Goal: Entertainment & Leisure: Consume media (video, audio)

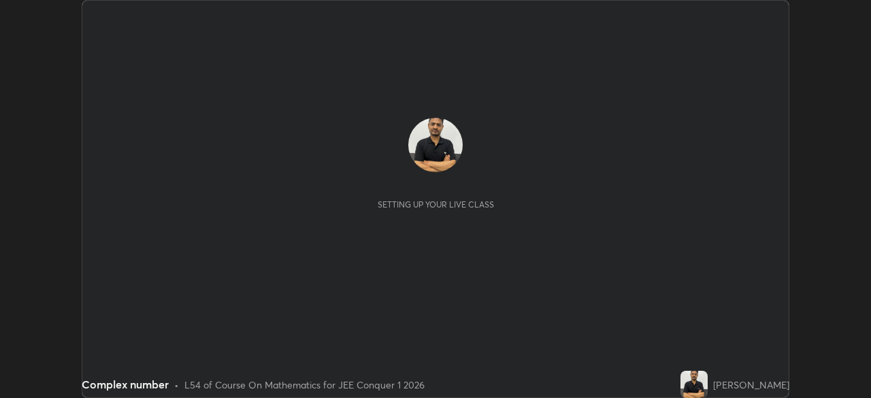
scroll to position [398, 871]
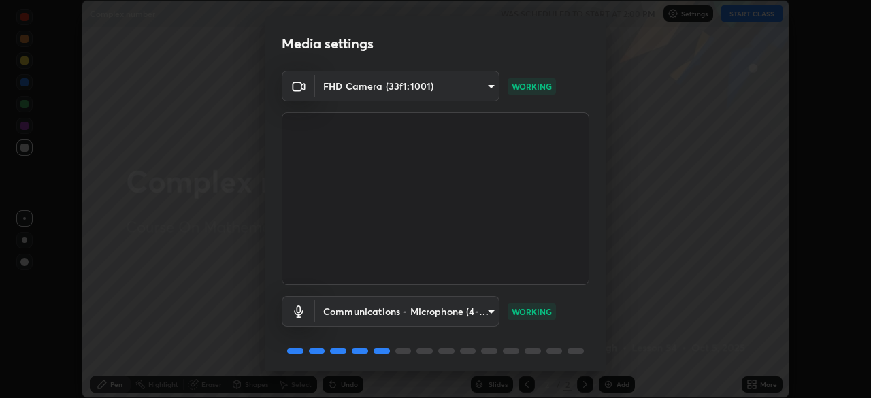
click at [494, 314] on body "Erase all Complex number WAS SCHEDULED TO START AT 2:00 PM Settings START CLASS…" at bounding box center [435, 199] width 871 height 398
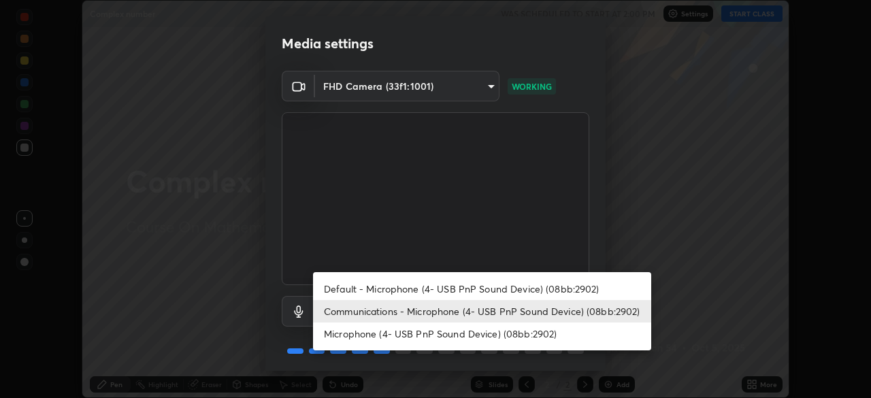
click at [498, 297] on li "Default - Microphone (4- USB PnP Sound Device) (08bb:2902)" at bounding box center [482, 289] width 338 height 22
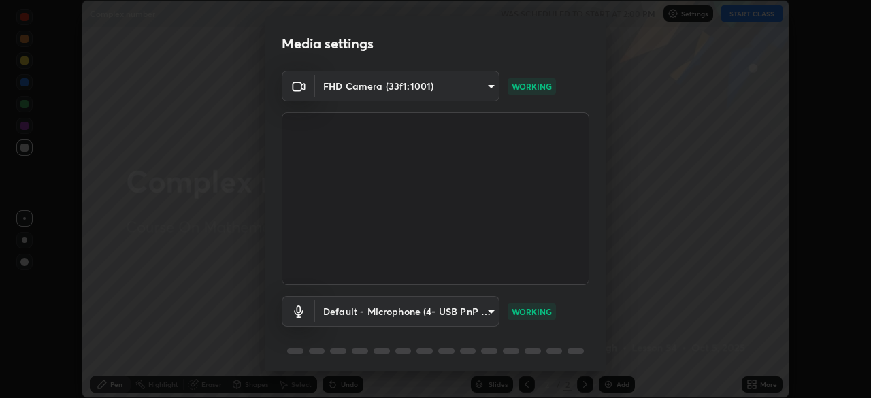
click at [489, 323] on body "Erase all Complex number WAS SCHEDULED TO START AT 2:00 PM Settings START CLASS…" at bounding box center [435, 199] width 871 height 398
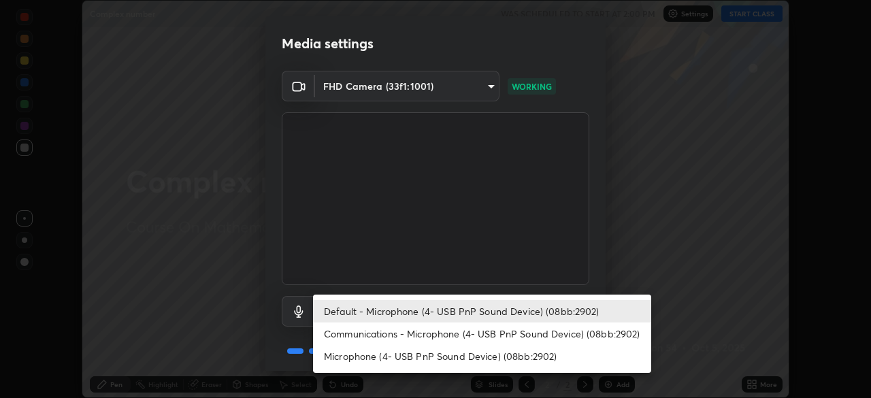
click at [498, 341] on li "Communications - Microphone (4- USB PnP Sound Device) (08bb:2902)" at bounding box center [482, 334] width 338 height 22
type input "communications"
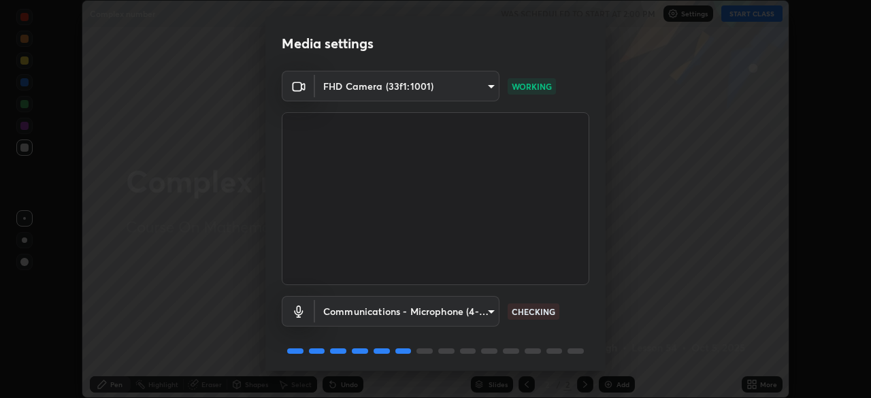
scroll to position [48, 0]
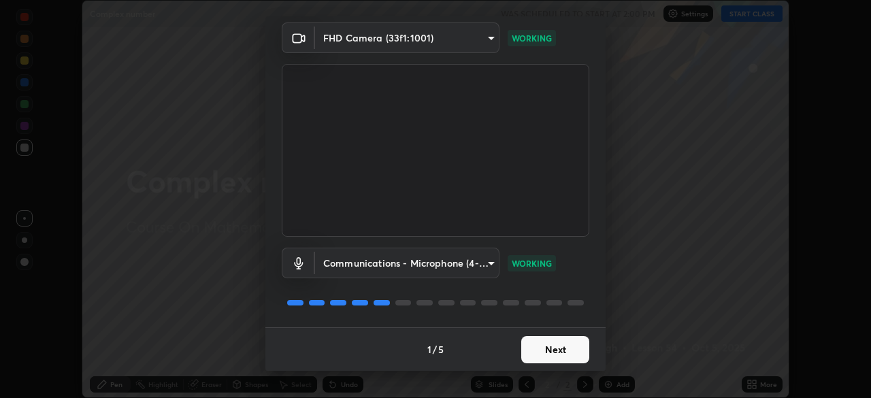
click at [571, 351] on button "Next" at bounding box center [555, 349] width 68 height 27
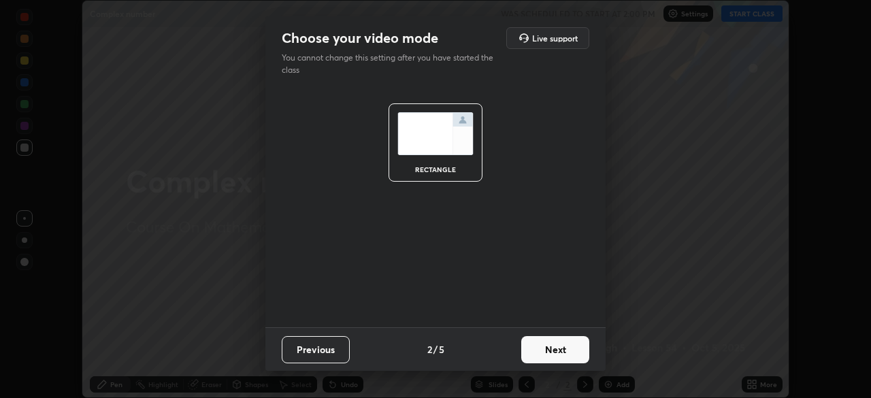
scroll to position [0, 0]
click at [570, 351] on button "Next" at bounding box center [555, 349] width 68 height 27
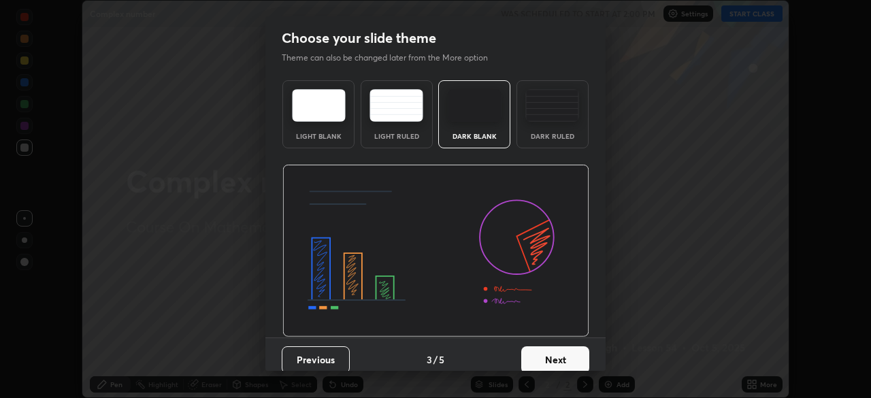
click at [575, 353] on button "Next" at bounding box center [555, 359] width 68 height 27
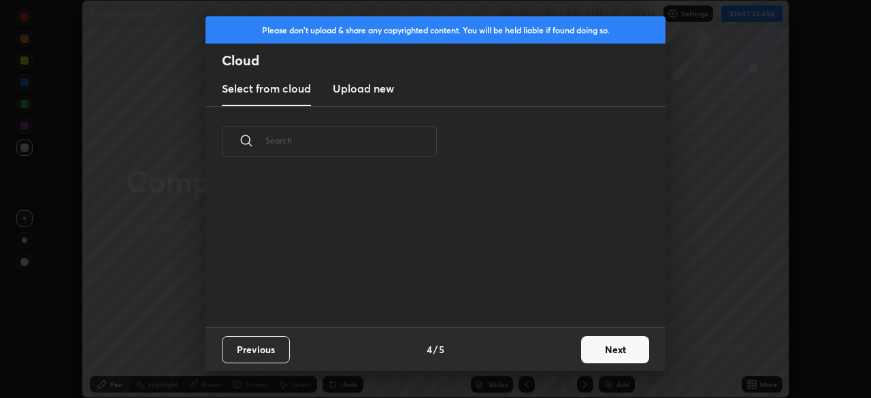
click at [583, 357] on button "Next" at bounding box center [615, 349] width 68 height 27
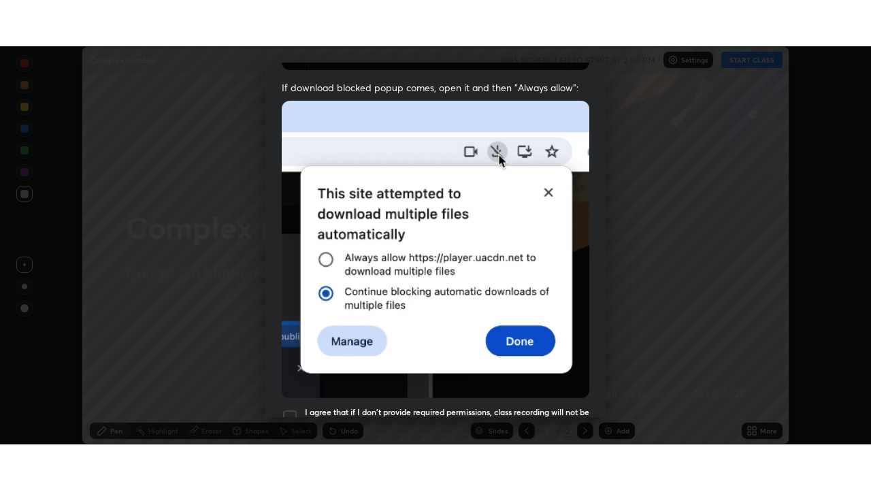
scroll to position [326, 0]
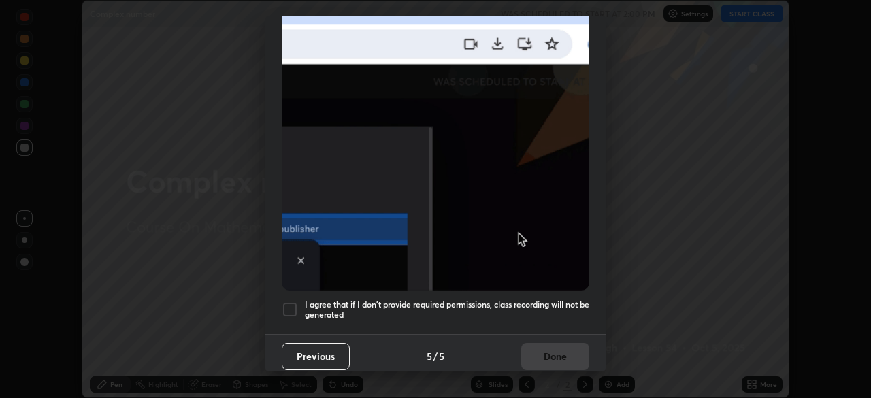
click at [288, 306] on div at bounding box center [290, 310] width 16 height 16
click at [559, 355] on button "Done" at bounding box center [555, 356] width 68 height 27
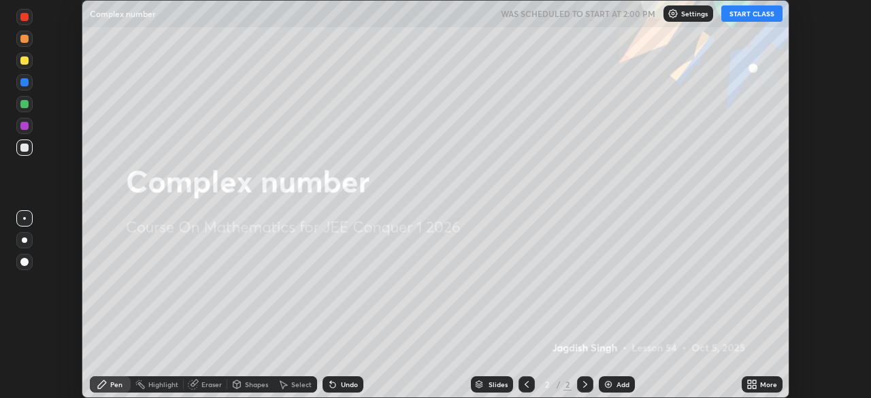
click at [754, 387] on icon at bounding box center [754, 386] width 3 height 3
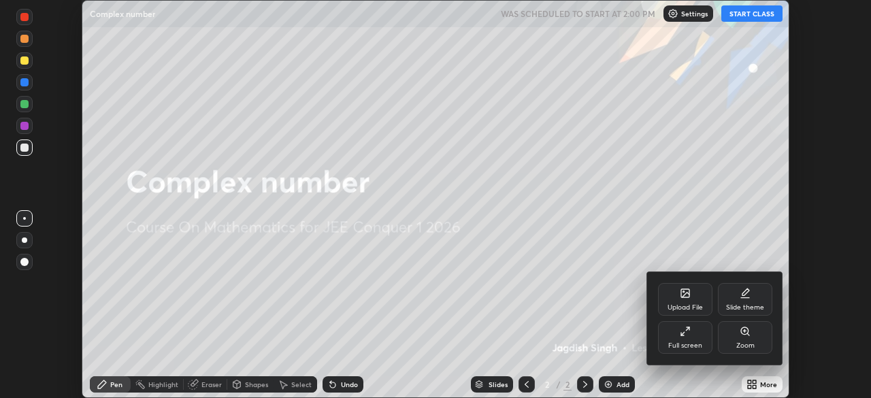
click at [685, 346] on div "Full screen" at bounding box center [685, 345] width 34 height 7
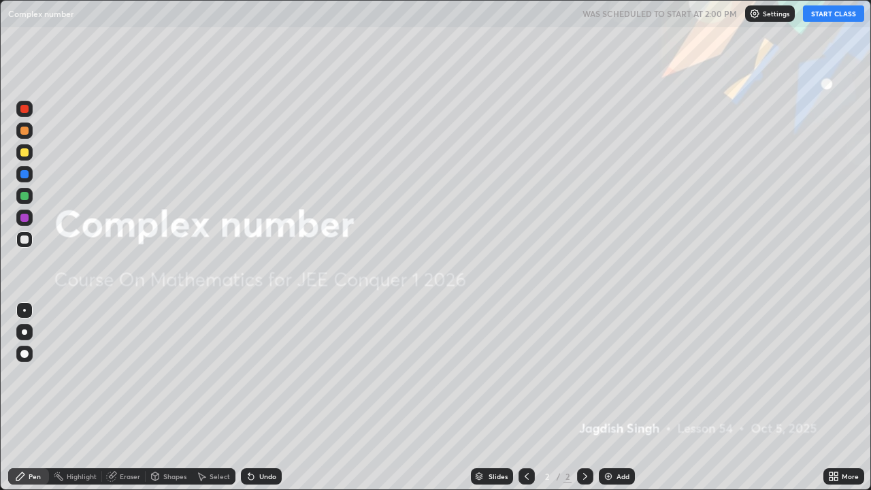
scroll to position [490, 871]
click at [832, 17] on button "START CLASS" at bounding box center [833, 13] width 61 height 16
click at [623, 397] on div "Add" at bounding box center [623, 476] width 13 height 7
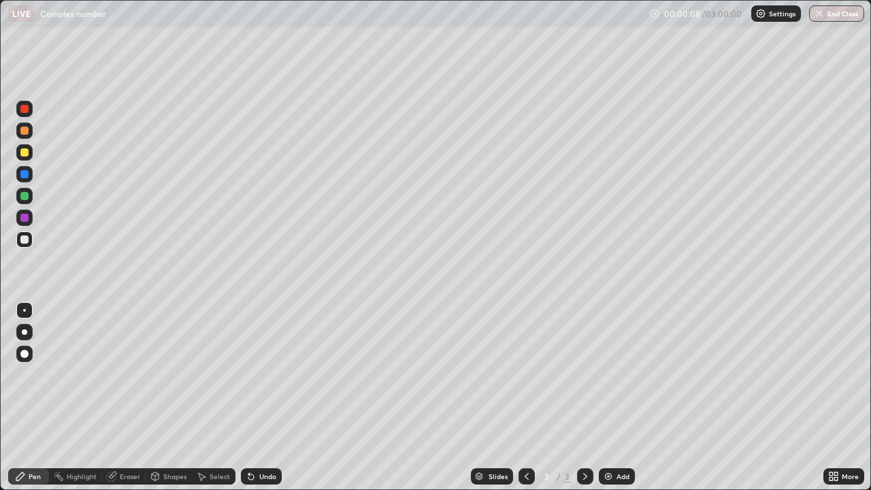
click at [27, 153] on div at bounding box center [24, 152] width 8 height 8
click at [25, 131] on div at bounding box center [24, 131] width 8 height 8
click at [27, 216] on div at bounding box center [24, 218] width 8 height 8
click at [25, 240] on div at bounding box center [24, 240] width 8 height 8
click at [25, 218] on div at bounding box center [24, 218] width 8 height 8
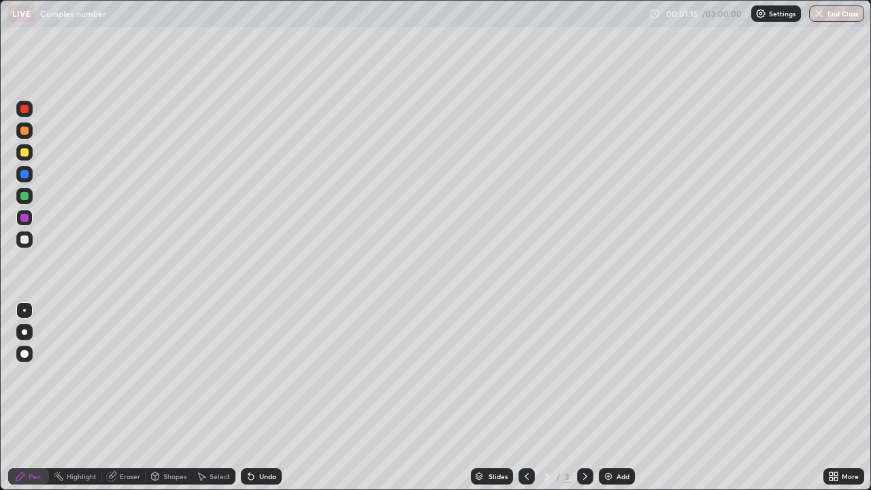
click at [29, 238] on div at bounding box center [24, 239] width 16 height 16
click at [121, 397] on div "Eraser" at bounding box center [130, 476] width 20 height 7
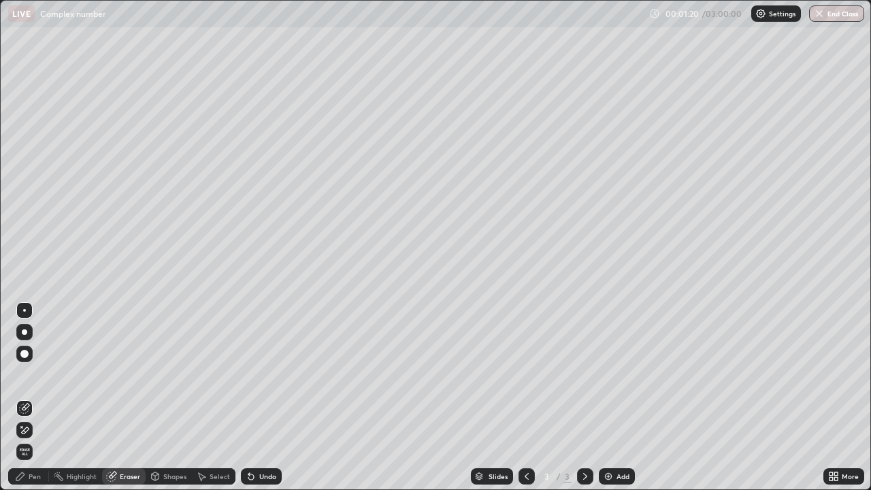
click at [32, 397] on div "Pen" at bounding box center [28, 476] width 41 height 16
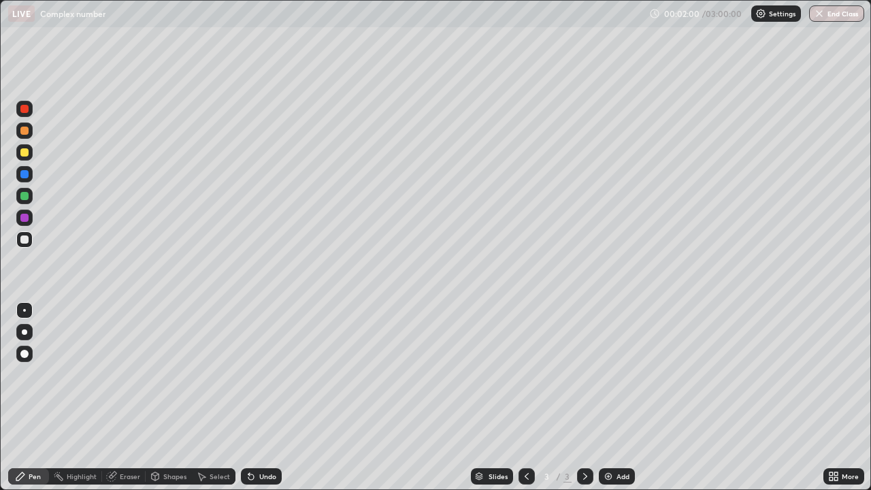
click at [30, 194] on div at bounding box center [24, 196] width 16 height 16
click at [18, 242] on div at bounding box center [24, 239] width 16 height 16
click at [620, 397] on div "Add" at bounding box center [617, 476] width 36 height 16
click at [25, 195] on div at bounding box center [24, 196] width 8 height 8
click at [132, 397] on div "Eraser" at bounding box center [124, 476] width 44 height 16
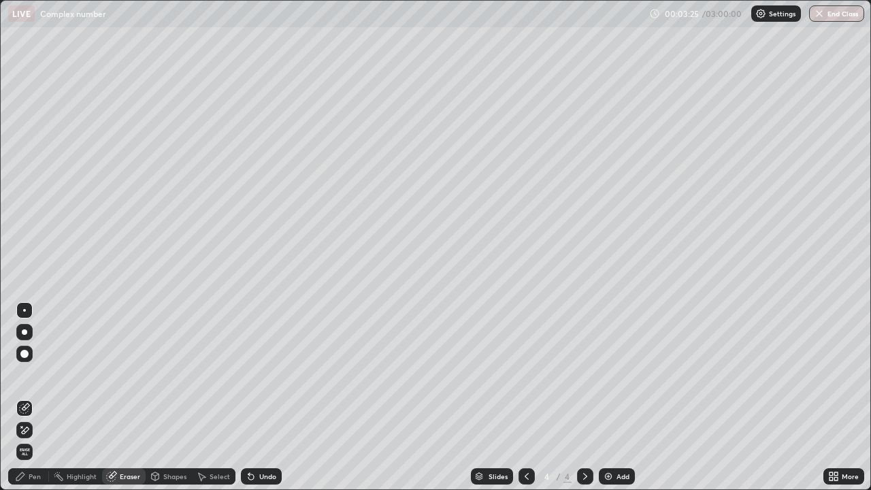
click at [39, 397] on div "Pen" at bounding box center [35, 476] width 12 height 7
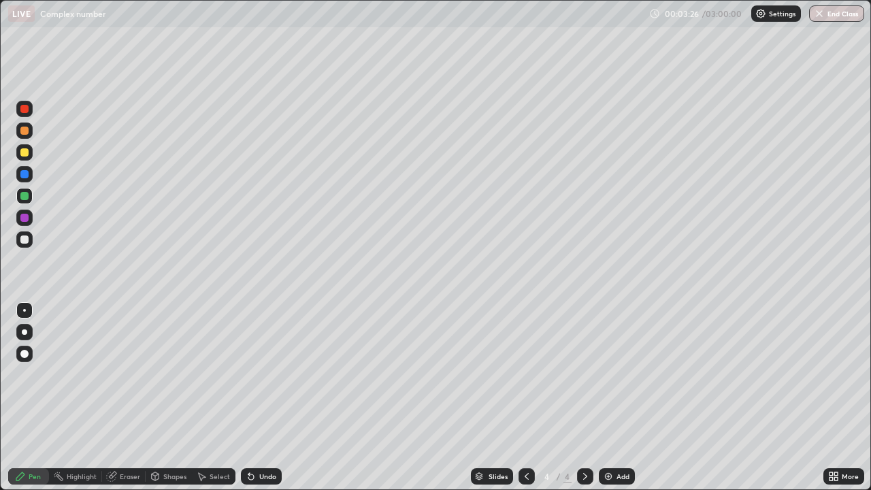
click at [27, 198] on div at bounding box center [24, 196] width 8 height 8
click at [28, 155] on div at bounding box center [24, 152] width 8 height 8
click at [23, 242] on div at bounding box center [24, 240] width 8 height 8
click at [126, 397] on div "Eraser" at bounding box center [130, 476] width 20 height 7
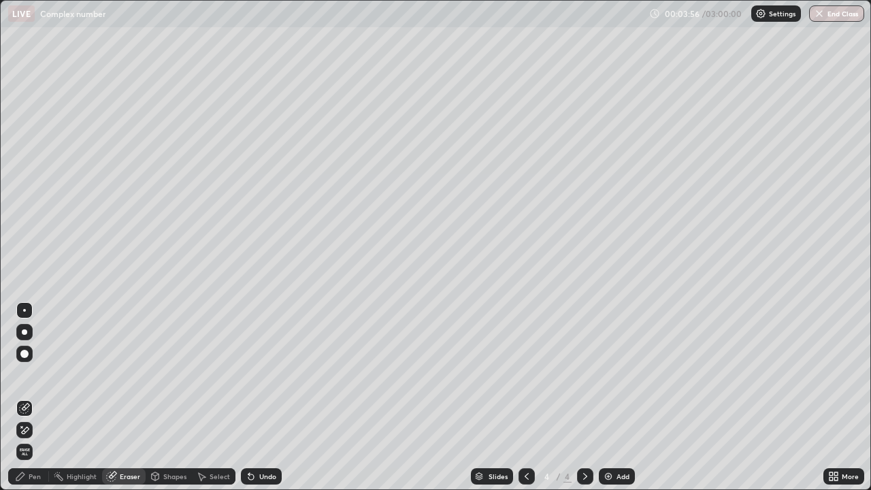
click at [35, 397] on div "Pen" at bounding box center [35, 476] width 12 height 7
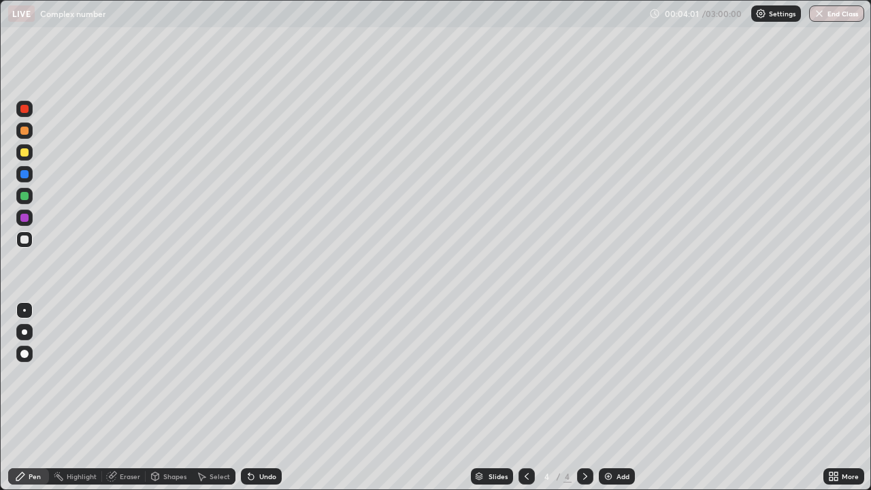
click at [26, 172] on div at bounding box center [24, 174] width 8 height 8
click at [28, 239] on div at bounding box center [24, 240] width 8 height 8
click at [23, 154] on div at bounding box center [24, 152] width 8 height 8
click at [25, 241] on div at bounding box center [24, 240] width 8 height 8
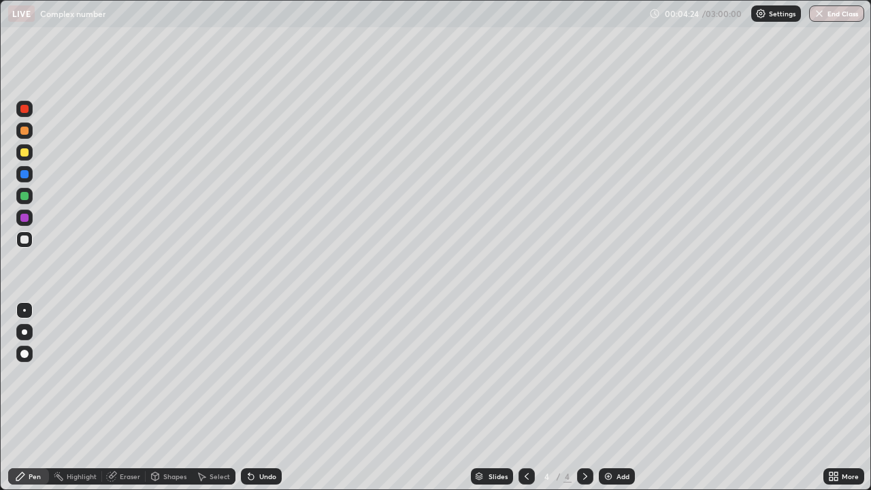
click at [131, 397] on div "Eraser" at bounding box center [130, 476] width 20 height 7
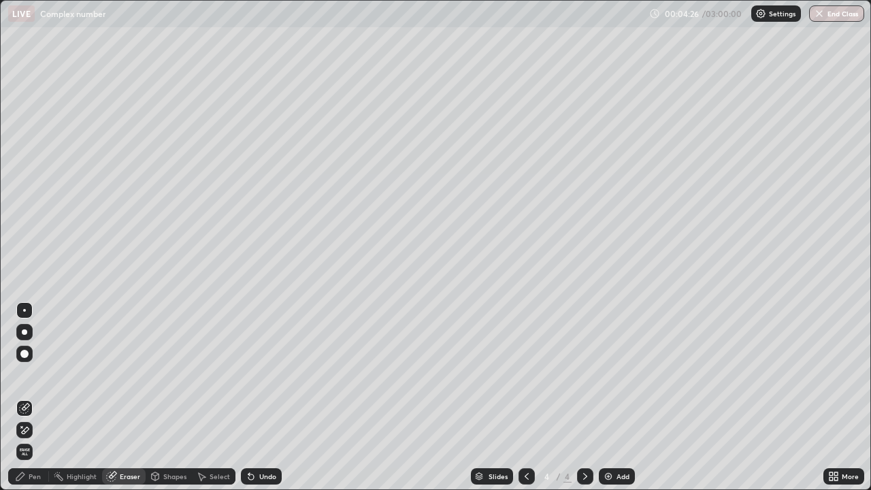
click at [33, 397] on div "Pen" at bounding box center [28, 476] width 41 height 16
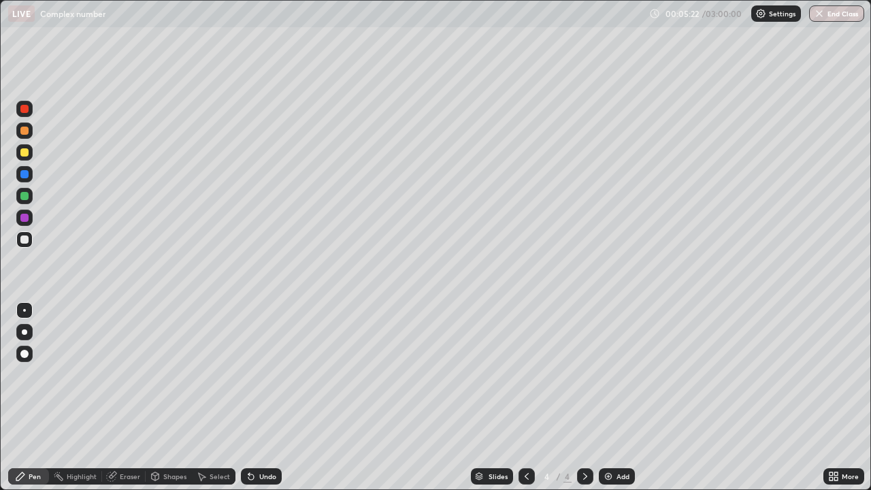
click at [135, 397] on div "Eraser" at bounding box center [130, 476] width 20 height 7
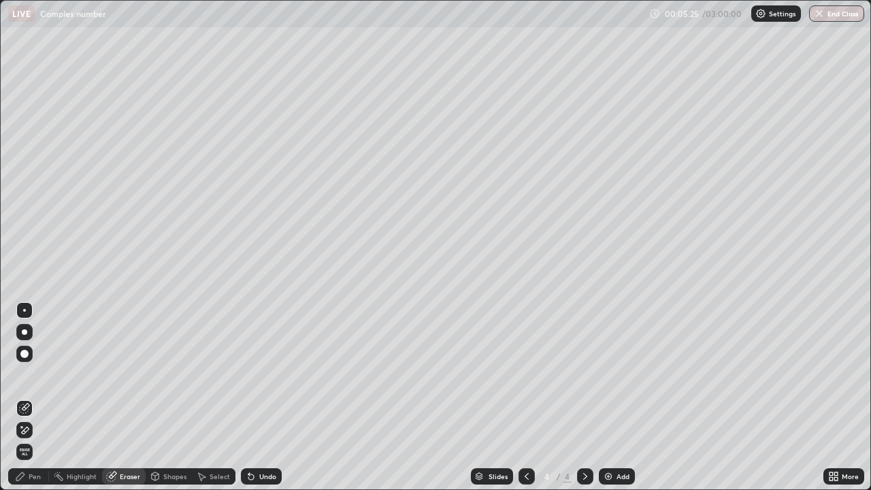
click at [37, 397] on div "Pen" at bounding box center [35, 476] width 12 height 7
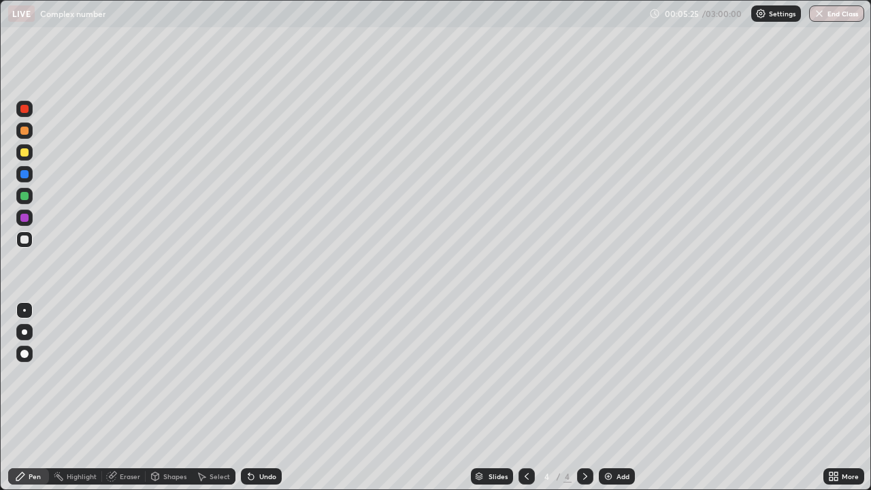
click at [27, 242] on div at bounding box center [24, 240] width 8 height 8
click at [29, 155] on div at bounding box center [24, 152] width 16 height 16
click at [31, 175] on div at bounding box center [24, 174] width 16 height 16
click at [31, 238] on div at bounding box center [24, 239] width 16 height 16
click at [623, 397] on div "Add" at bounding box center [617, 476] width 36 height 16
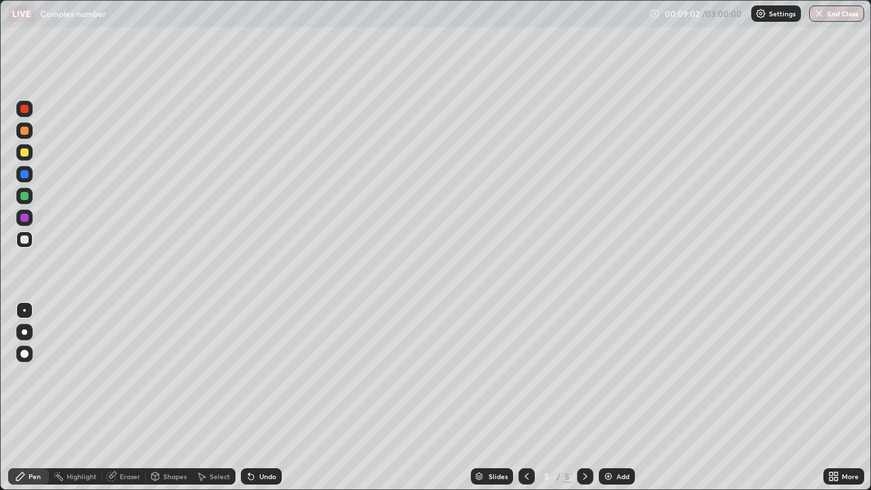
click at [25, 131] on div at bounding box center [24, 131] width 8 height 8
click at [25, 239] on div at bounding box center [24, 240] width 8 height 8
click at [25, 156] on div at bounding box center [24, 152] width 8 height 8
click at [20, 218] on div at bounding box center [24, 218] width 8 height 8
click at [24, 242] on div at bounding box center [24, 240] width 8 height 8
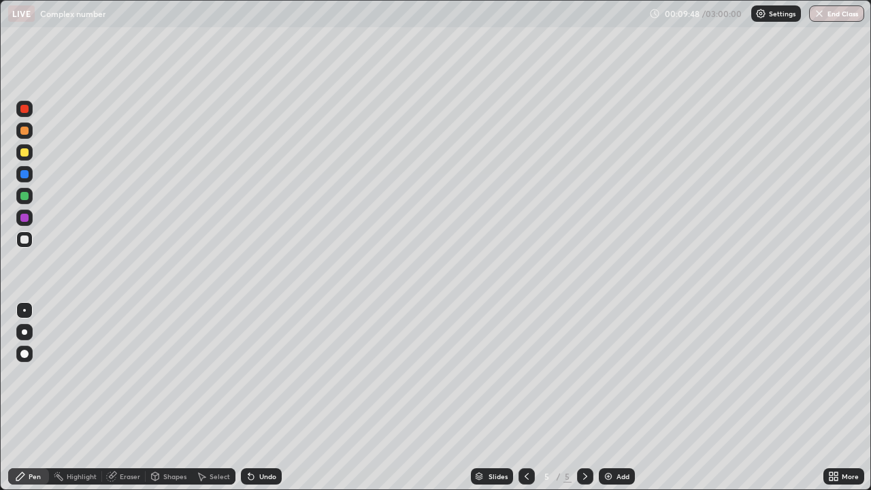
click at [25, 238] on div at bounding box center [24, 240] width 8 height 8
click at [28, 240] on div at bounding box center [24, 240] width 8 height 8
click at [24, 219] on div at bounding box center [24, 218] width 8 height 8
click at [31, 244] on div at bounding box center [24, 239] width 16 height 16
click at [525, 397] on icon at bounding box center [526, 476] width 11 height 11
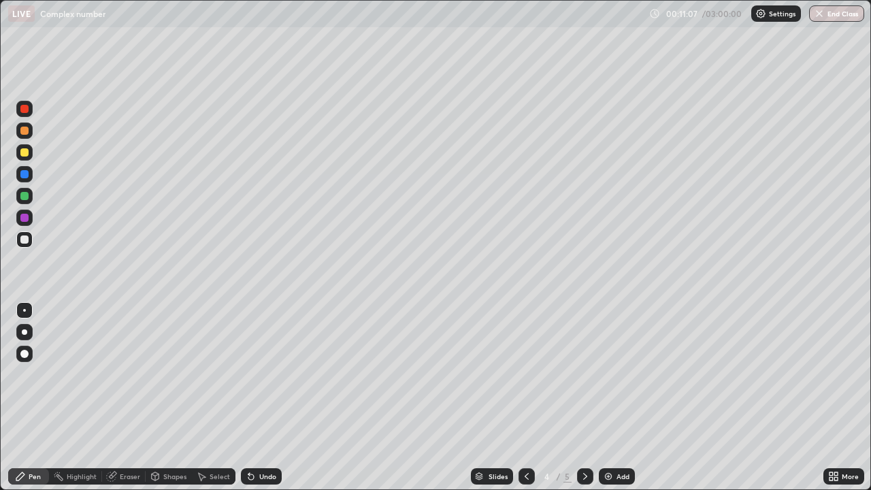
click at [584, 397] on icon at bounding box center [585, 476] width 11 height 11
click at [28, 133] on div at bounding box center [24, 131] width 16 height 16
click at [29, 242] on div at bounding box center [24, 239] width 16 height 16
click at [608, 397] on img at bounding box center [608, 476] width 11 height 11
click at [27, 240] on div at bounding box center [24, 240] width 8 height 8
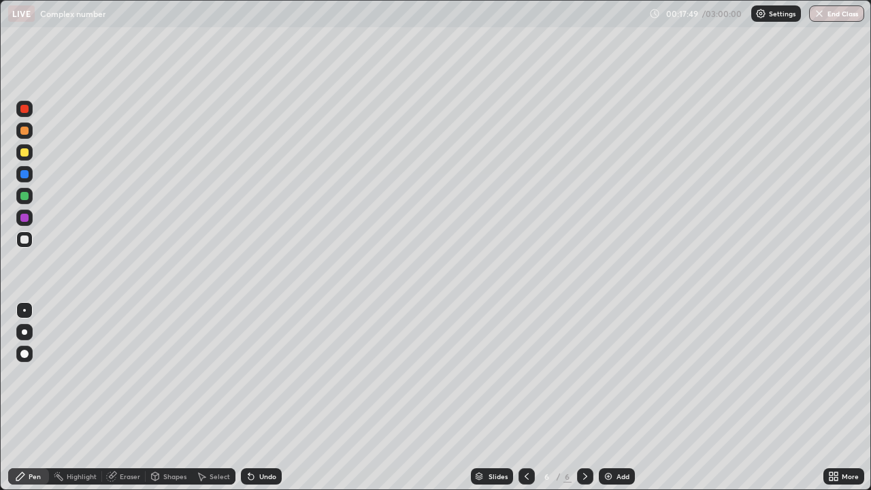
click at [25, 241] on div at bounding box center [24, 240] width 8 height 8
click at [27, 243] on div at bounding box center [24, 239] width 16 height 16
click at [126, 397] on div "Eraser" at bounding box center [124, 476] width 44 height 16
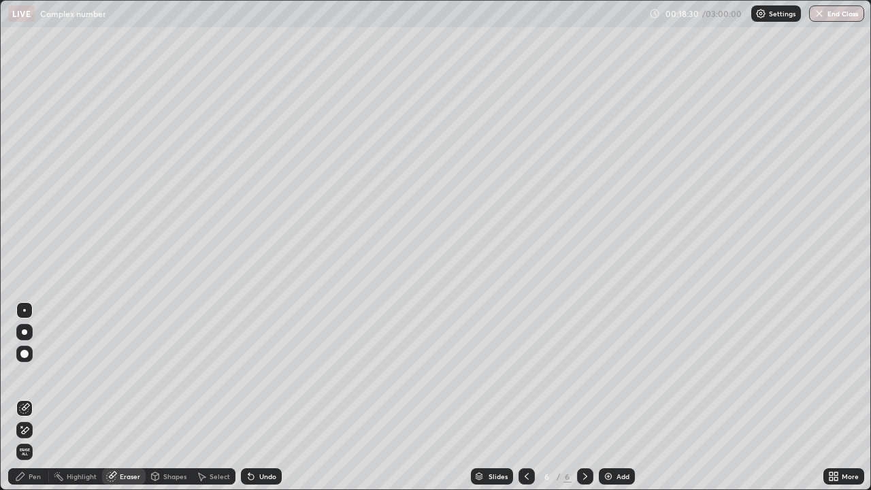
click at [41, 397] on div "Pen" at bounding box center [28, 476] width 41 height 16
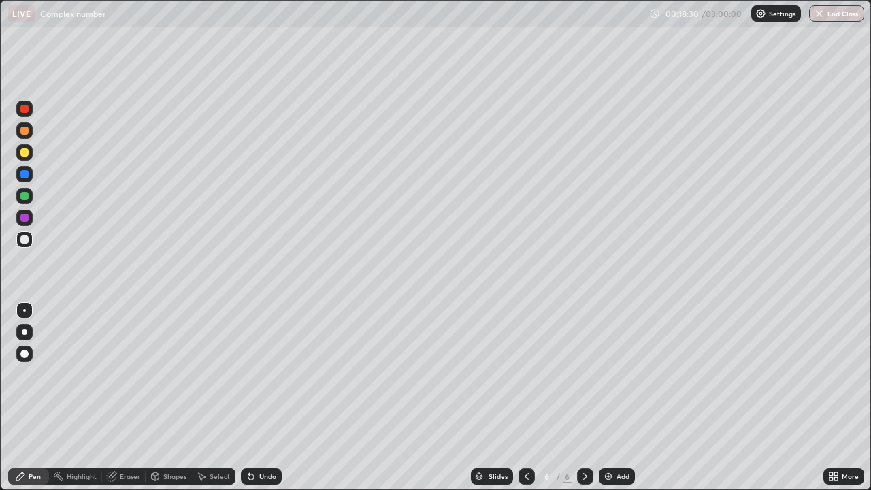
click at [27, 197] on div at bounding box center [24, 196] width 8 height 8
click at [25, 240] on div at bounding box center [24, 240] width 8 height 8
click at [25, 152] on div at bounding box center [24, 152] width 8 height 8
click at [123, 397] on div "Eraser" at bounding box center [130, 476] width 20 height 7
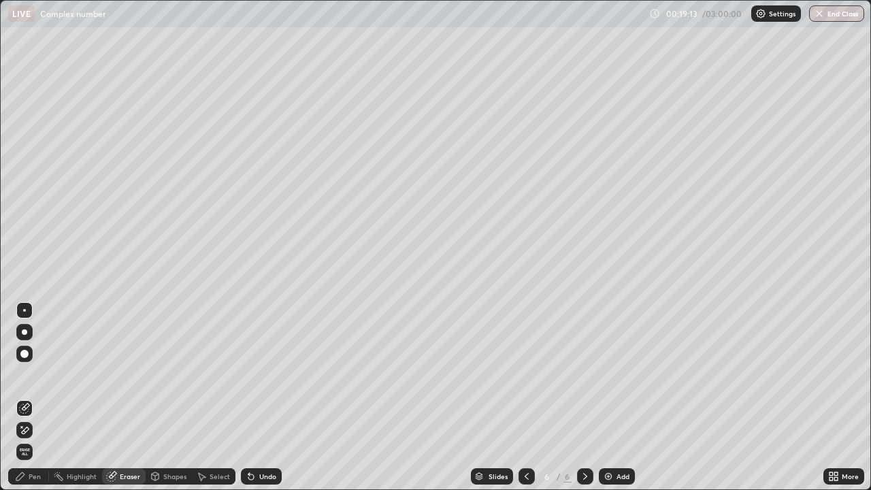
click at [37, 397] on div "Pen" at bounding box center [28, 476] width 41 height 16
click at [40, 397] on div "Pen" at bounding box center [35, 476] width 12 height 7
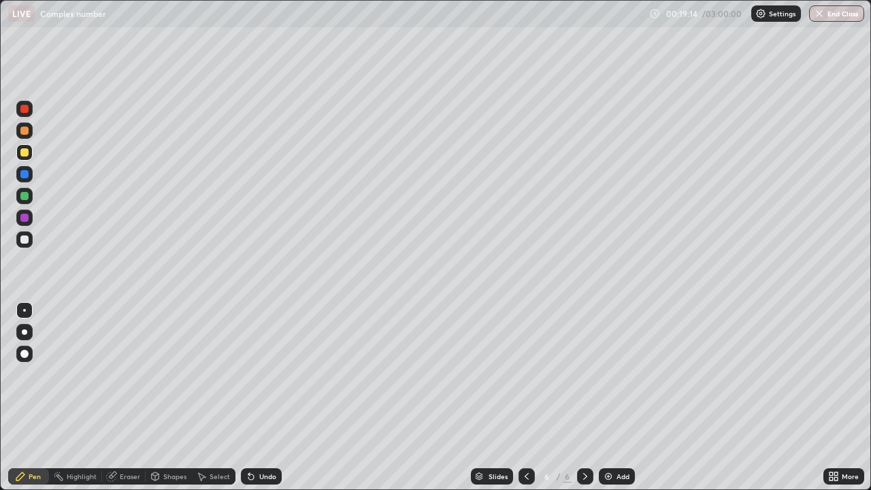
click at [24, 151] on div at bounding box center [24, 152] width 8 height 8
click at [30, 238] on div at bounding box center [24, 239] width 16 height 16
click at [31, 238] on div at bounding box center [24, 239] width 16 height 16
click at [532, 397] on div at bounding box center [527, 476] width 16 height 16
click at [584, 397] on icon at bounding box center [585, 476] width 11 height 11
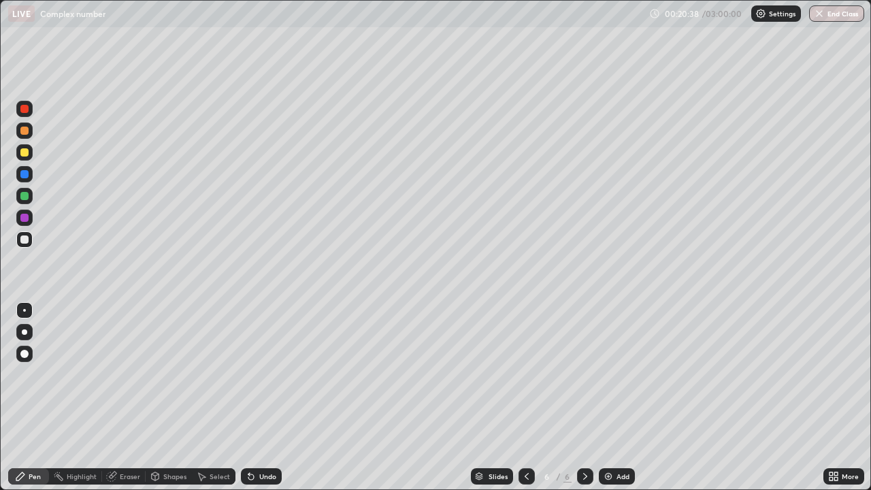
click at [31, 172] on div at bounding box center [24, 174] width 16 height 16
click at [29, 217] on div at bounding box center [24, 218] width 16 height 16
click at [133, 397] on div "Eraser" at bounding box center [130, 476] width 20 height 7
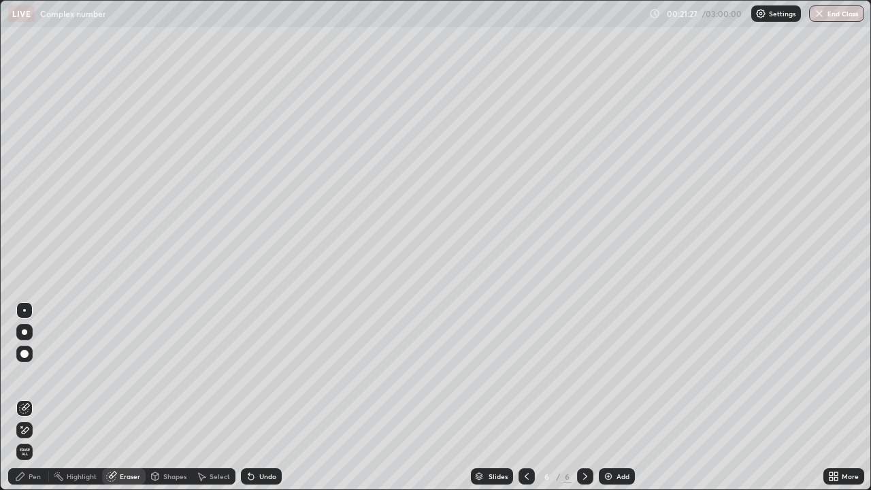
click at [39, 397] on div "Pen" at bounding box center [35, 476] width 12 height 7
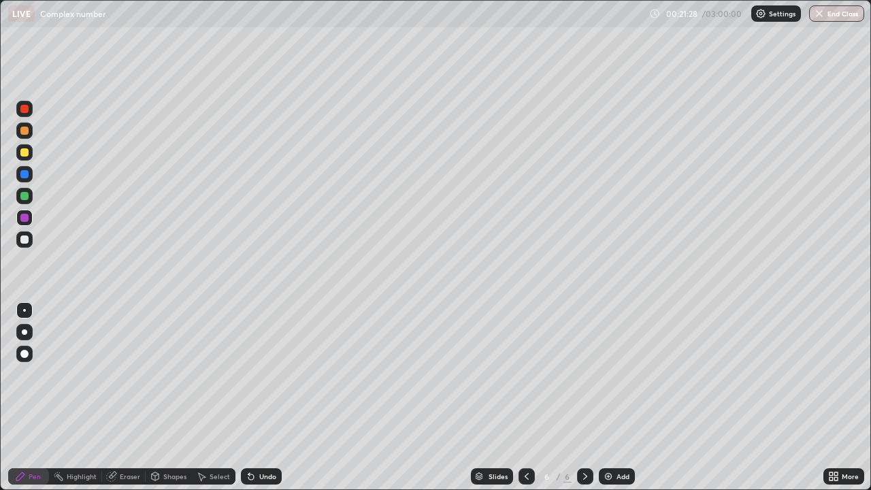
click at [31, 193] on div at bounding box center [24, 196] width 16 height 16
click at [603, 397] on img at bounding box center [608, 476] width 11 height 11
click at [26, 242] on div at bounding box center [24, 240] width 8 height 8
click at [25, 239] on div at bounding box center [24, 240] width 8 height 8
click at [525, 397] on icon at bounding box center [526, 476] width 11 height 11
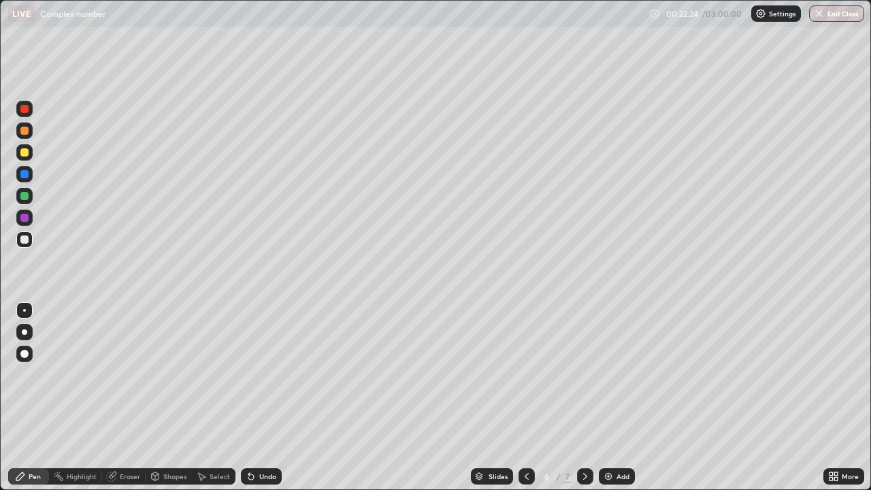
click at [519, 397] on div at bounding box center [527, 476] width 16 height 27
click at [125, 397] on div "Eraser" at bounding box center [124, 476] width 44 height 16
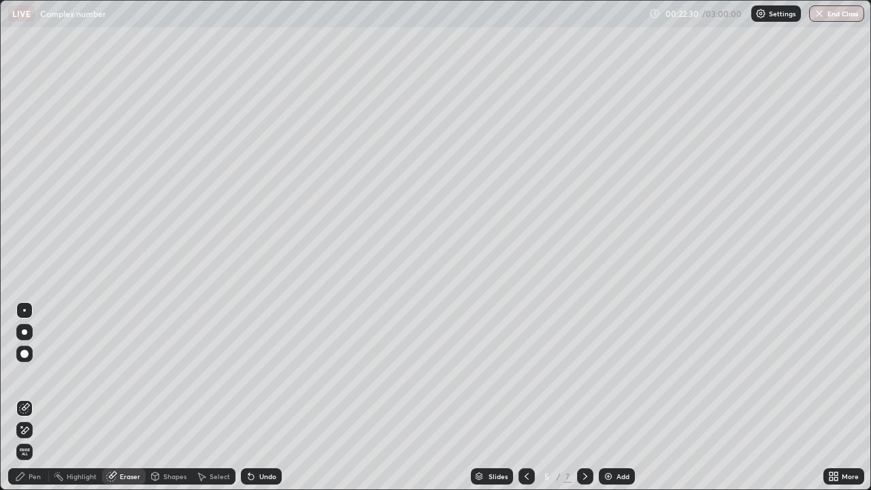
click at [33, 397] on div "Pen" at bounding box center [28, 476] width 41 height 16
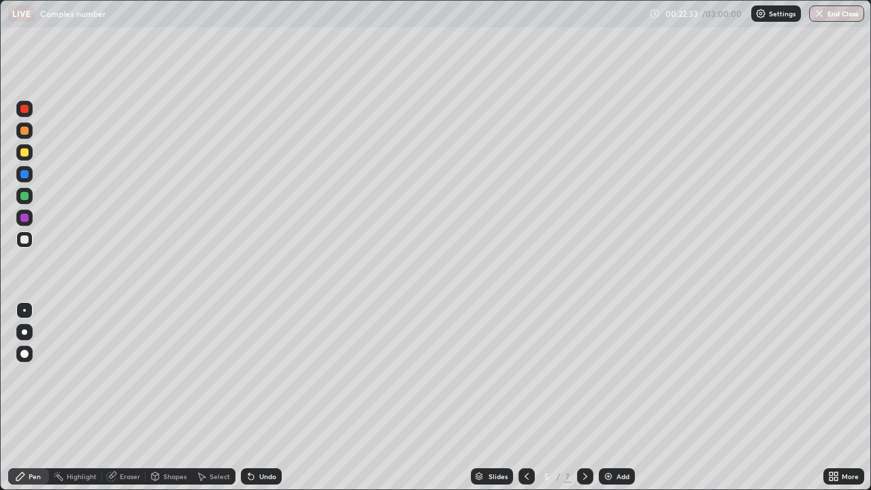
click at [582, 397] on icon at bounding box center [585, 476] width 11 height 11
click at [25, 240] on div at bounding box center [24, 240] width 8 height 8
click at [22, 242] on div at bounding box center [24, 240] width 8 height 8
click at [29, 195] on div at bounding box center [24, 196] width 16 height 16
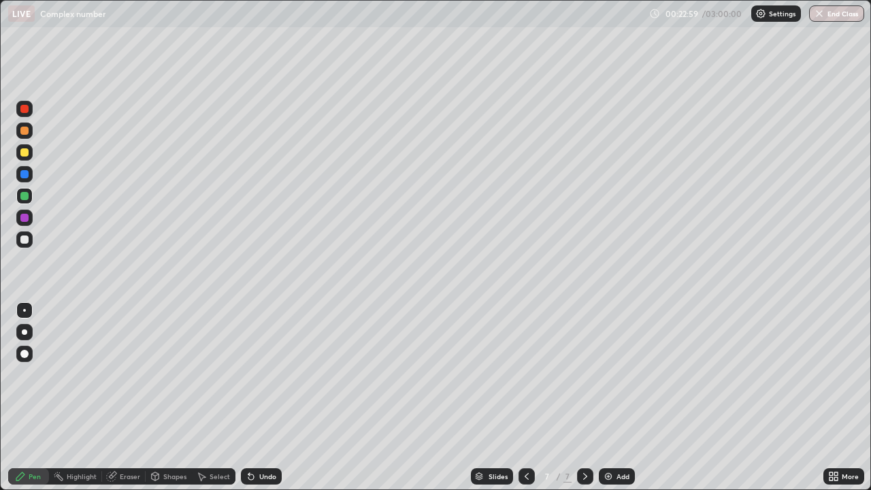
click at [24, 241] on div at bounding box center [24, 240] width 8 height 8
click at [25, 240] on div at bounding box center [24, 240] width 8 height 8
click at [29, 239] on div at bounding box center [24, 239] width 16 height 16
click at [31, 199] on div at bounding box center [24, 196] width 16 height 16
click at [30, 152] on div at bounding box center [24, 152] width 16 height 16
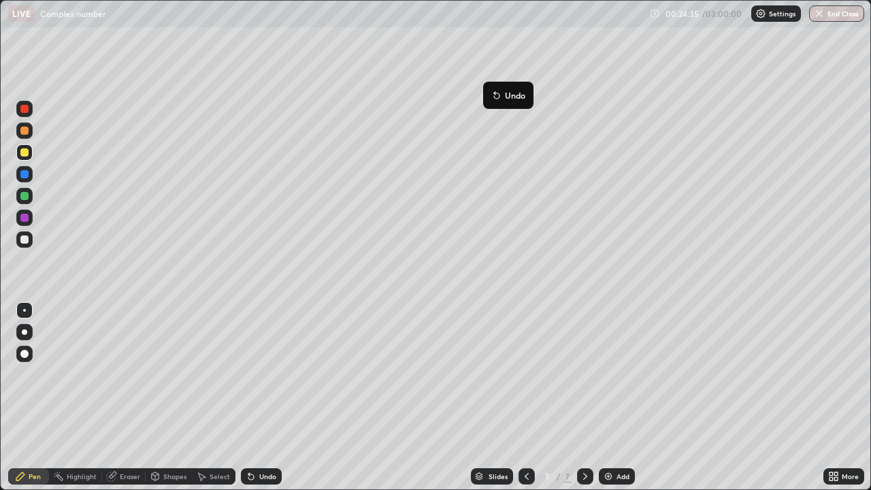
click at [507, 87] on button "Undo" at bounding box center [508, 95] width 39 height 16
click at [27, 239] on div at bounding box center [24, 240] width 8 height 8
click at [31, 152] on div at bounding box center [24, 152] width 16 height 16
click at [23, 246] on div at bounding box center [24, 239] width 16 height 16
click at [609, 397] on img at bounding box center [608, 476] width 11 height 11
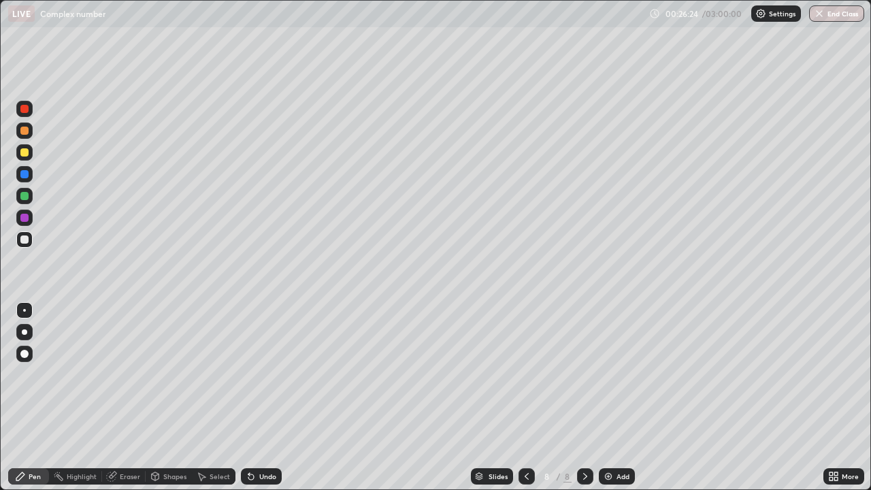
click at [25, 240] on div at bounding box center [24, 240] width 8 height 8
click at [27, 150] on div at bounding box center [24, 152] width 8 height 8
click at [24, 198] on div at bounding box center [24, 196] width 8 height 8
click at [27, 236] on div at bounding box center [24, 239] width 16 height 16
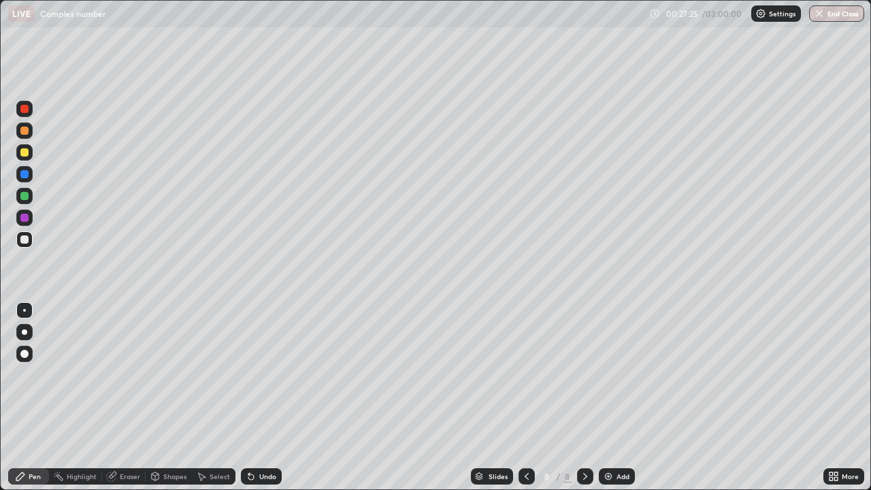
click at [30, 131] on div at bounding box center [24, 131] width 16 height 16
click at [32, 241] on div at bounding box center [24, 239] width 16 height 16
click at [24, 245] on div at bounding box center [24, 239] width 16 height 16
click at [23, 244] on div at bounding box center [24, 239] width 16 height 16
click at [29, 203] on div at bounding box center [24, 196] width 16 height 16
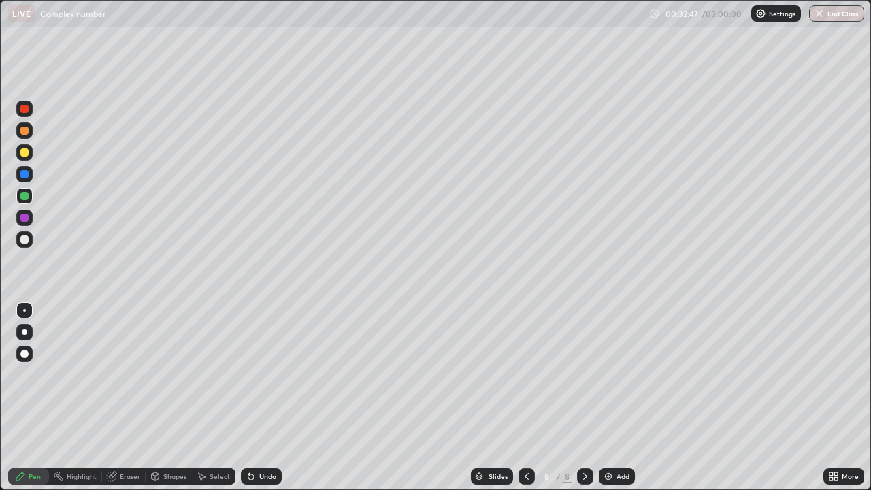
click at [604, 397] on img at bounding box center [608, 476] width 11 height 11
click at [24, 240] on div at bounding box center [24, 240] width 8 height 8
click at [519, 397] on div at bounding box center [527, 476] width 16 height 16
click at [580, 397] on icon at bounding box center [585, 476] width 11 height 11
click at [519, 397] on div at bounding box center [527, 476] width 16 height 16
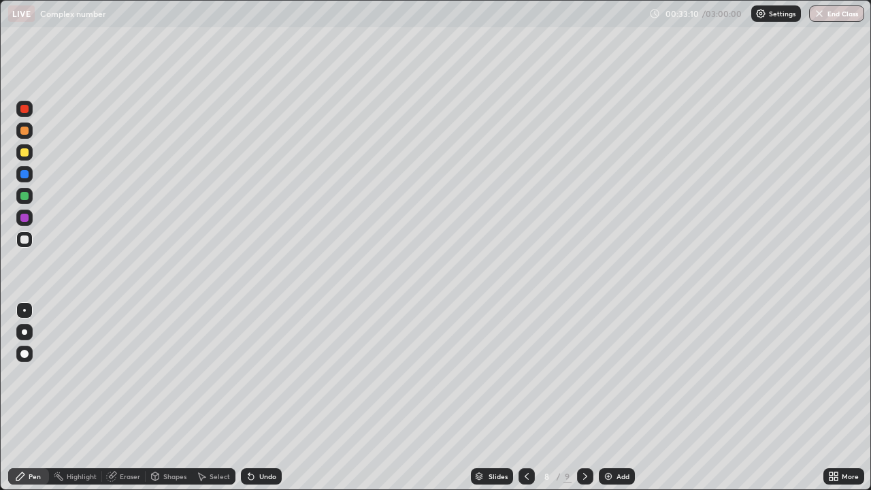
click at [584, 397] on icon at bounding box center [585, 476] width 11 height 11
click at [28, 199] on div at bounding box center [24, 196] width 8 height 8
click at [30, 244] on div at bounding box center [24, 239] width 16 height 16
click at [29, 201] on div at bounding box center [24, 196] width 16 height 16
click at [123, 397] on div "Eraser" at bounding box center [124, 476] width 44 height 16
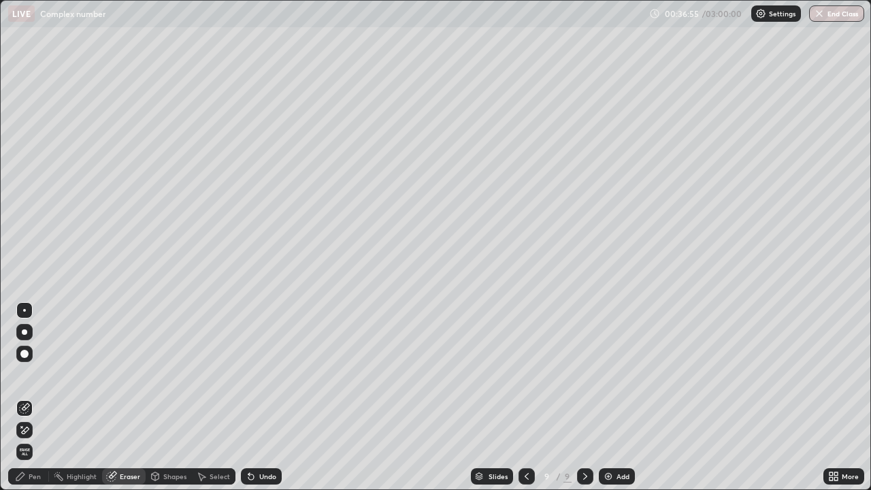
click at [35, 397] on div "Pen" at bounding box center [35, 476] width 12 height 7
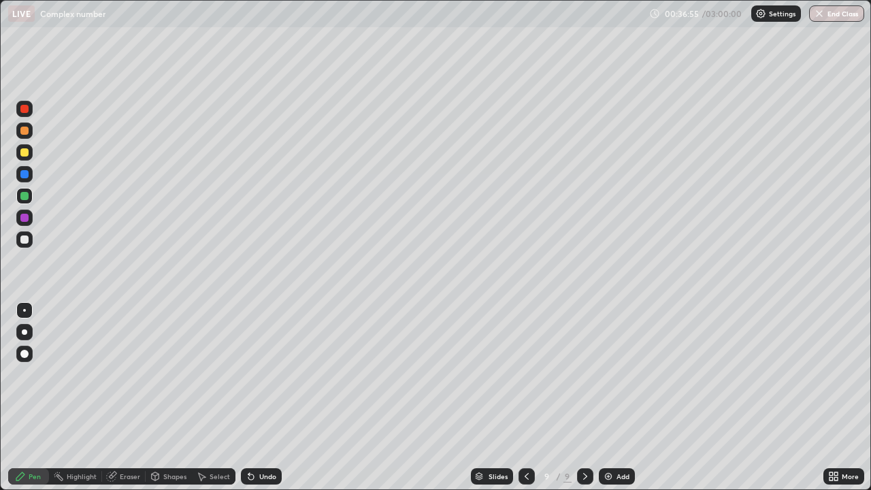
click at [24, 240] on div at bounding box center [24, 240] width 8 height 8
click at [134, 397] on div "Eraser" at bounding box center [130, 476] width 20 height 7
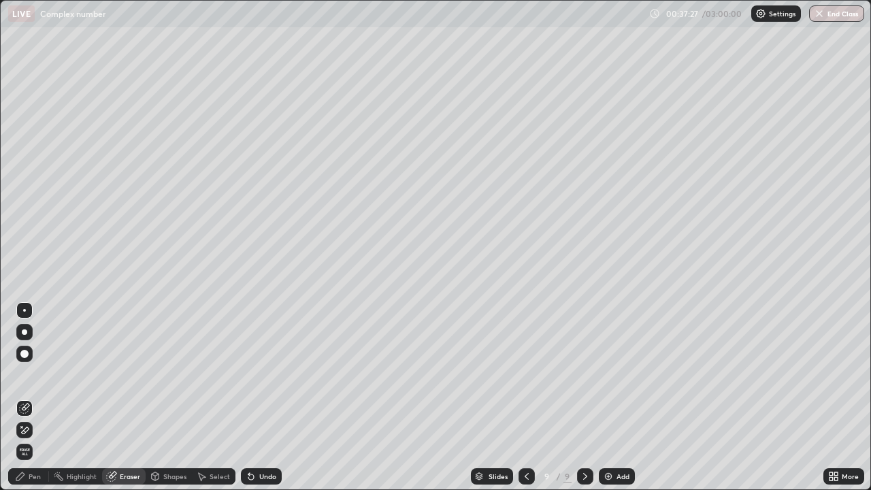
click at [37, 397] on div "Pen" at bounding box center [35, 476] width 12 height 7
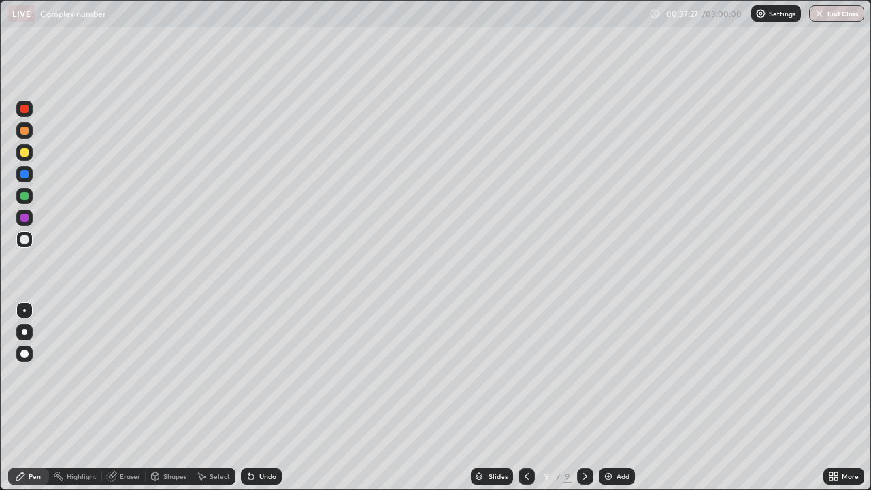
click at [31, 245] on div at bounding box center [24, 239] width 16 height 16
click at [128, 397] on div "Eraser" at bounding box center [130, 476] width 20 height 7
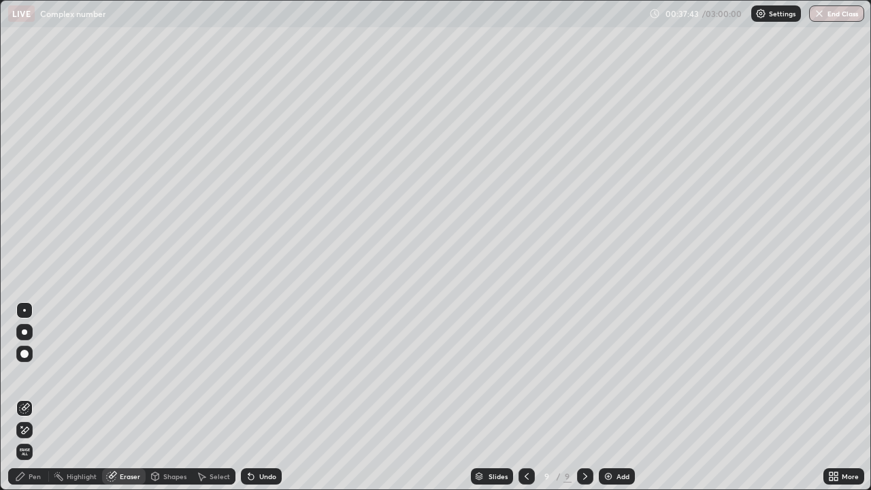
click at [35, 397] on div "Pen" at bounding box center [35, 476] width 12 height 7
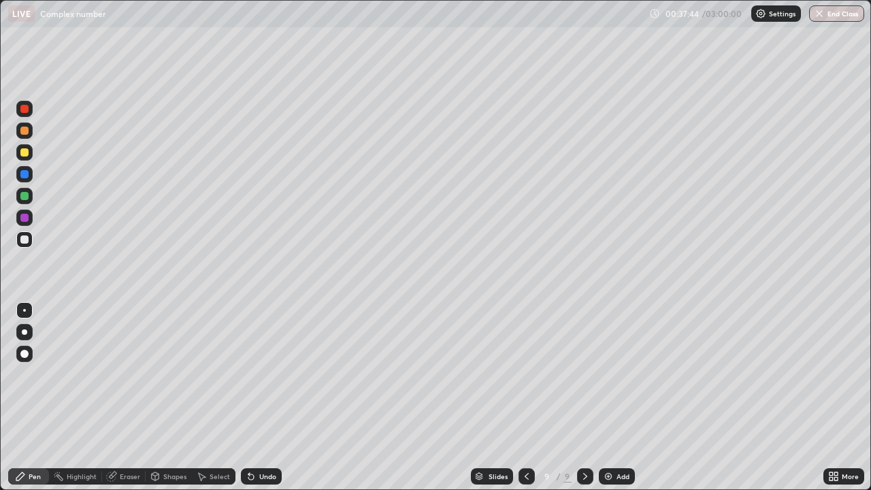
click at [25, 240] on div at bounding box center [24, 240] width 8 height 8
click at [135, 397] on div "Eraser" at bounding box center [124, 476] width 44 height 16
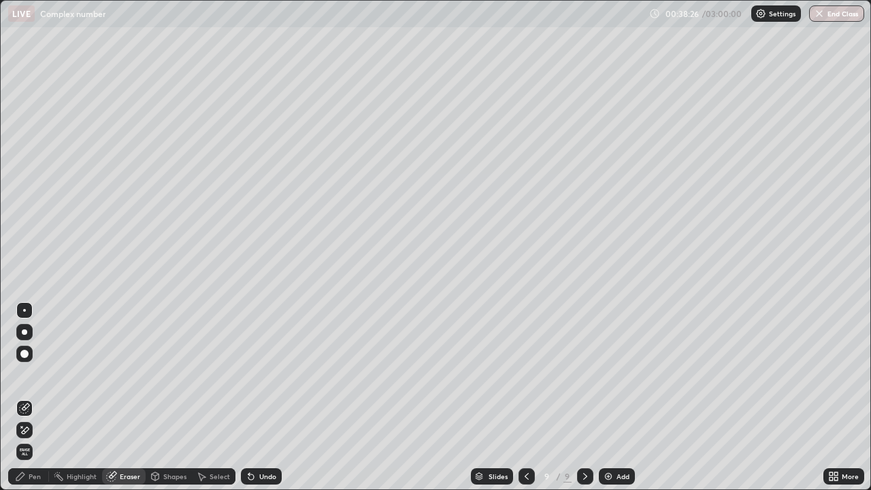
click at [39, 397] on div "Pen" at bounding box center [28, 476] width 41 height 16
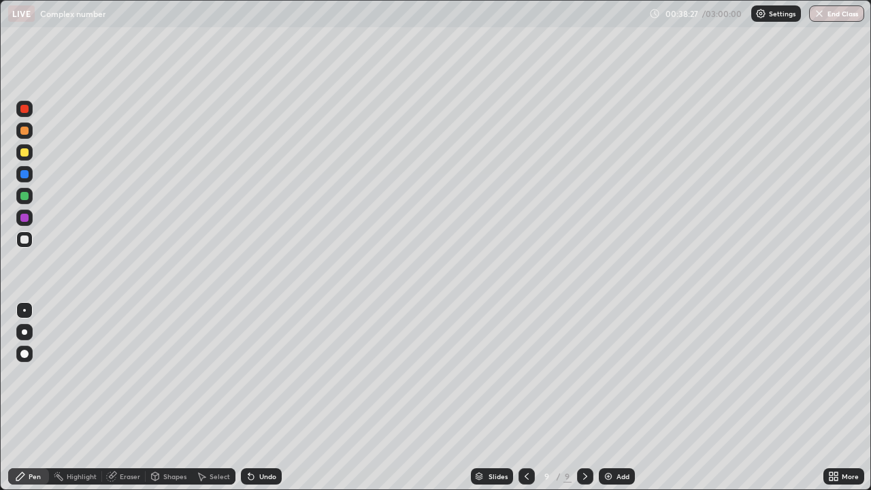
click at [29, 150] on div at bounding box center [24, 152] width 16 height 16
click at [23, 237] on div at bounding box center [24, 240] width 8 height 8
click at [22, 239] on div at bounding box center [24, 240] width 8 height 8
click at [624, 397] on div "Add" at bounding box center [623, 476] width 13 height 7
click at [22, 195] on div at bounding box center [24, 196] width 8 height 8
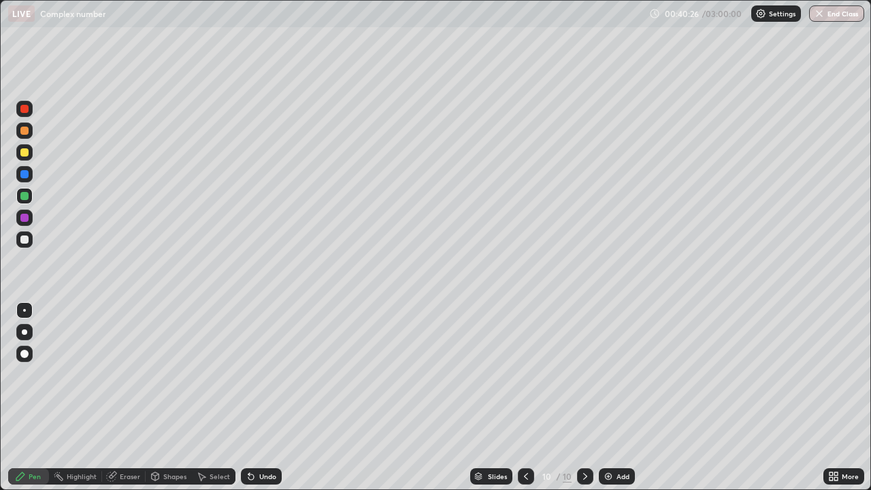
click at [133, 397] on div "Eraser" at bounding box center [130, 476] width 20 height 7
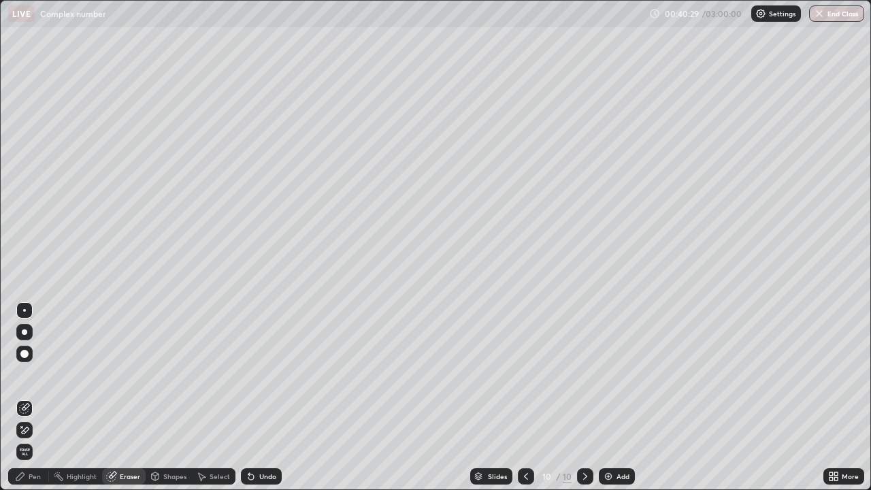
click at [42, 397] on div "Pen" at bounding box center [28, 476] width 41 height 16
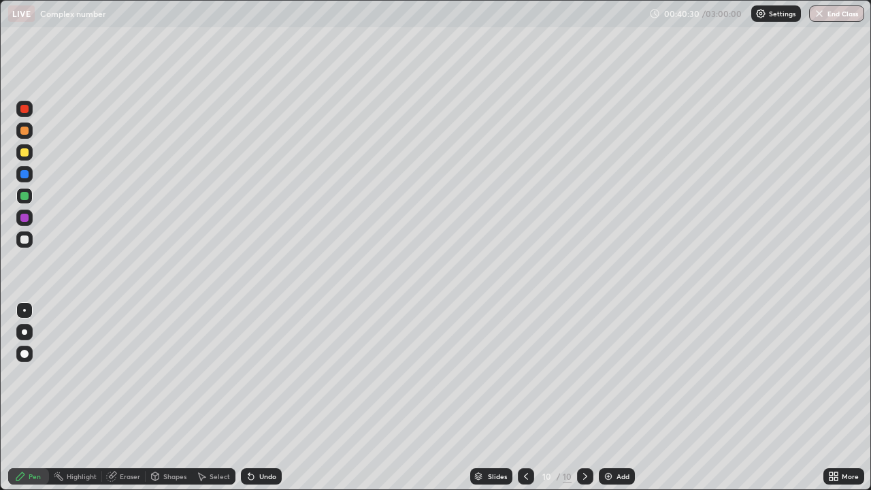
click at [31, 240] on div at bounding box center [24, 239] width 16 height 16
click at [26, 242] on div at bounding box center [24, 240] width 8 height 8
click at [26, 241] on div at bounding box center [24, 240] width 8 height 8
click at [25, 240] on div at bounding box center [24, 240] width 8 height 8
click at [26, 152] on div at bounding box center [24, 152] width 8 height 8
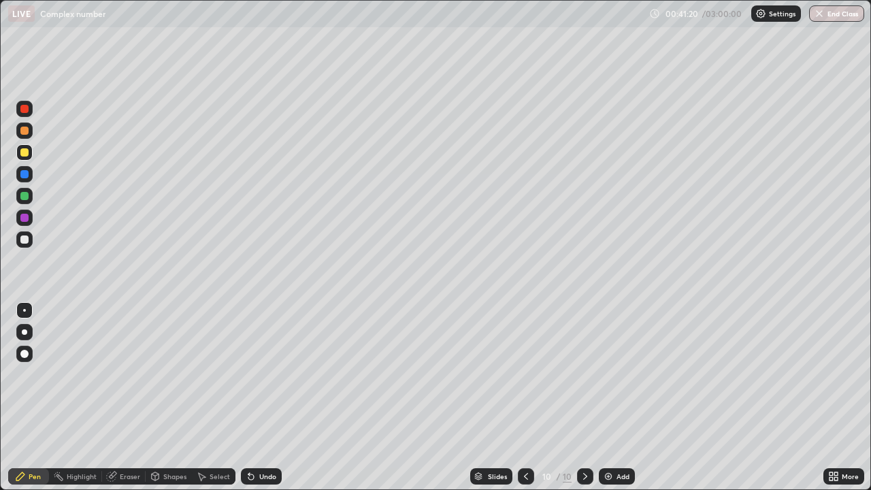
click at [107, 397] on div "Eraser" at bounding box center [124, 476] width 44 height 16
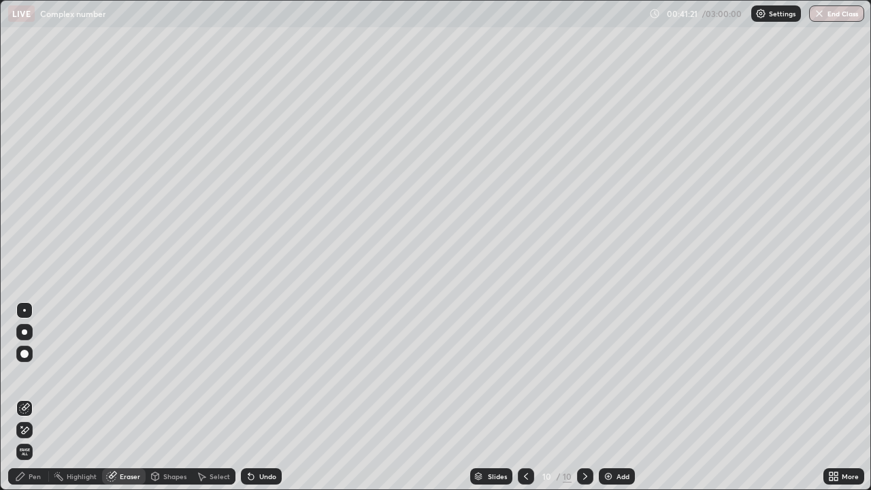
click at [127, 397] on div "Eraser" at bounding box center [124, 476] width 44 height 16
click at [33, 397] on div "Pen" at bounding box center [28, 476] width 41 height 16
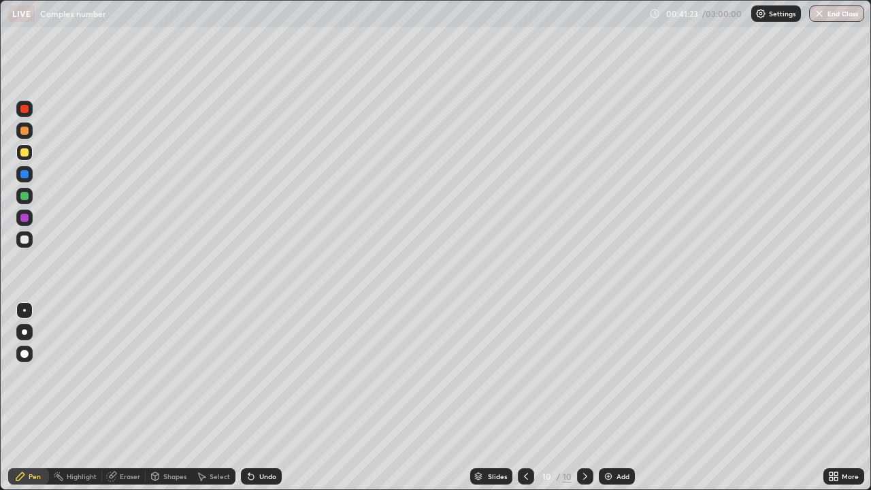
click at [24, 241] on div at bounding box center [24, 240] width 8 height 8
click at [118, 397] on div "Eraser" at bounding box center [124, 476] width 44 height 16
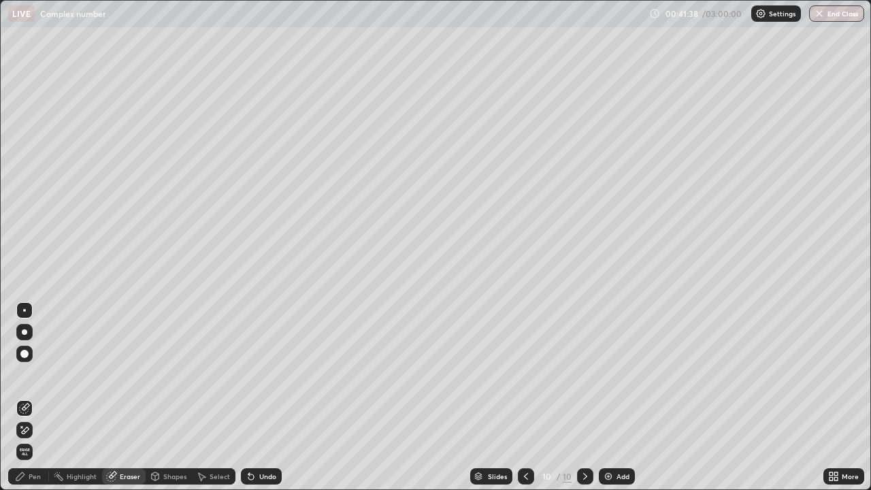
click at [32, 397] on div "Pen" at bounding box center [28, 476] width 41 height 16
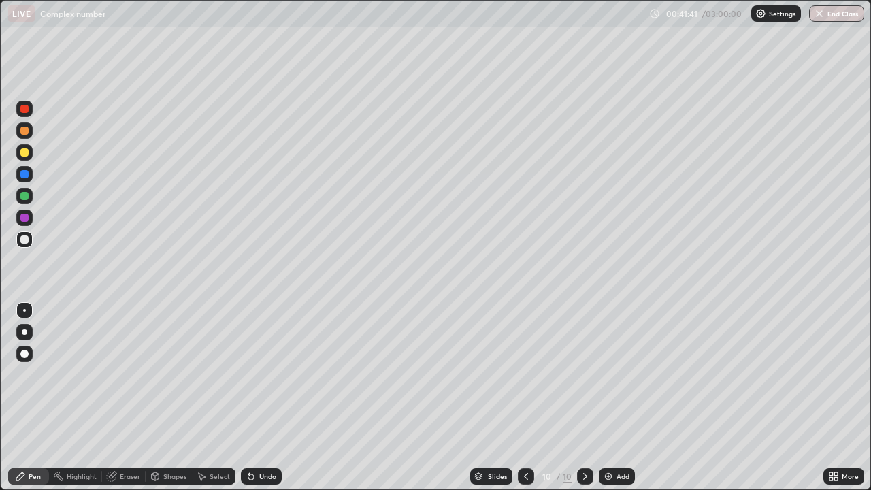
click at [123, 397] on div "Eraser" at bounding box center [130, 476] width 20 height 7
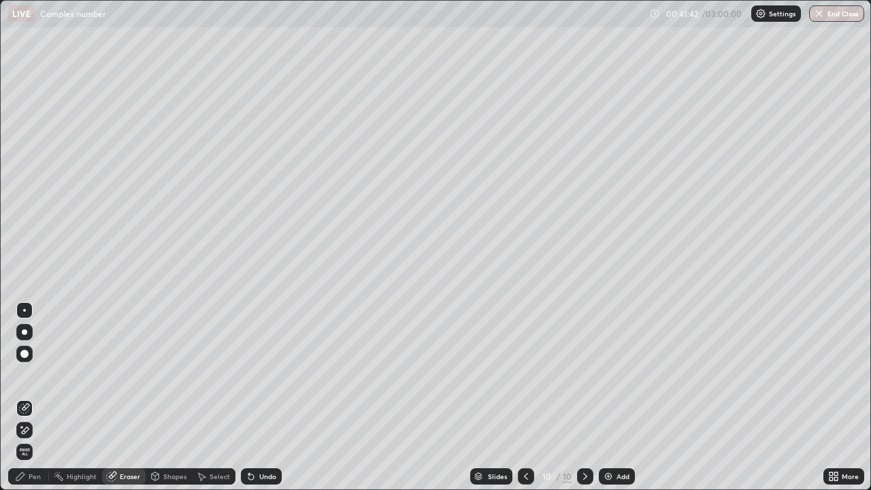
click at [39, 397] on div "Pen" at bounding box center [35, 476] width 12 height 7
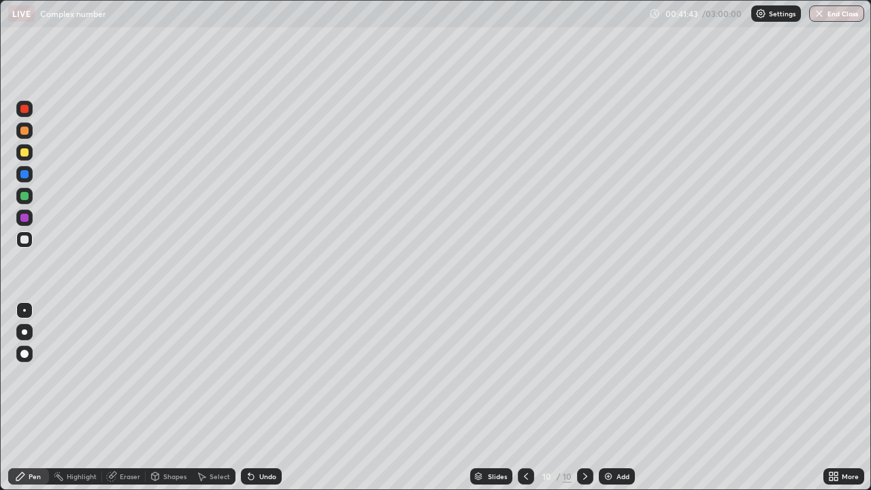
click at [27, 246] on div at bounding box center [24, 239] width 16 height 16
click at [26, 240] on div at bounding box center [24, 240] width 8 height 8
click at [26, 242] on div at bounding box center [24, 240] width 8 height 8
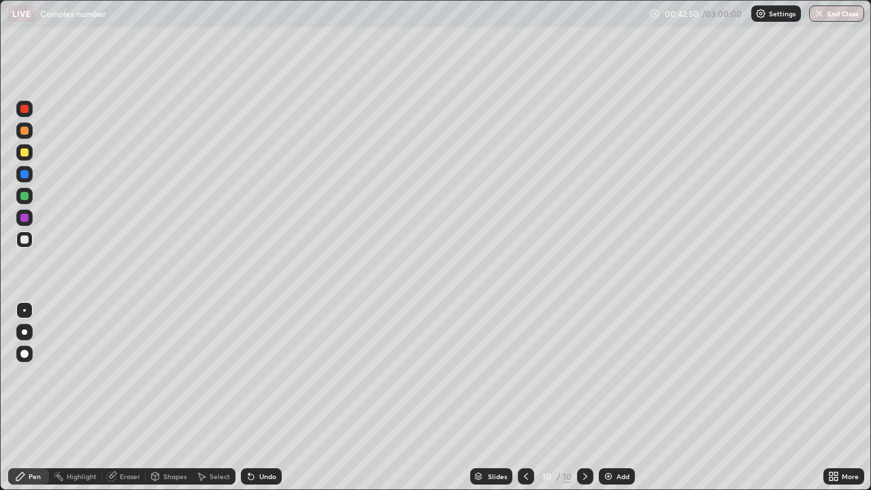
click at [31, 237] on div at bounding box center [24, 239] width 16 height 16
click at [30, 195] on div at bounding box center [24, 196] width 16 height 16
click at [22, 240] on div at bounding box center [24, 240] width 8 height 8
click at [623, 397] on div "Add" at bounding box center [623, 476] width 13 height 7
click at [27, 239] on div at bounding box center [24, 240] width 8 height 8
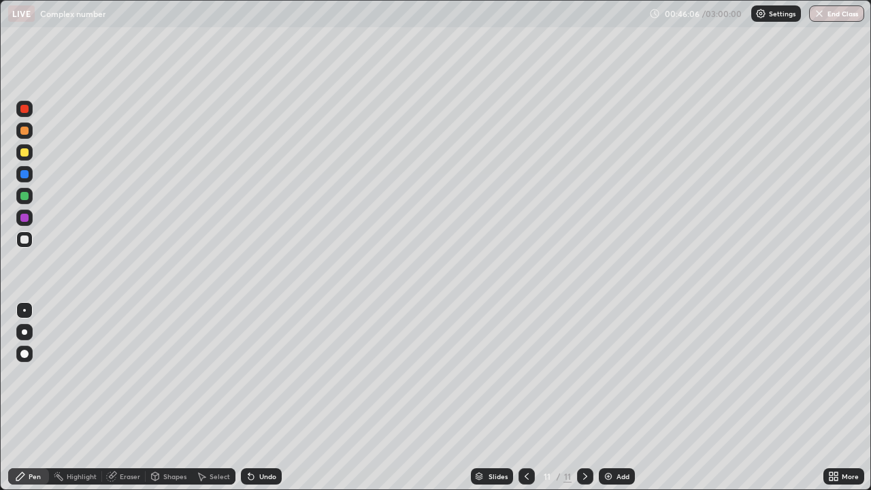
click at [102, 397] on div "Eraser" at bounding box center [124, 476] width 44 height 16
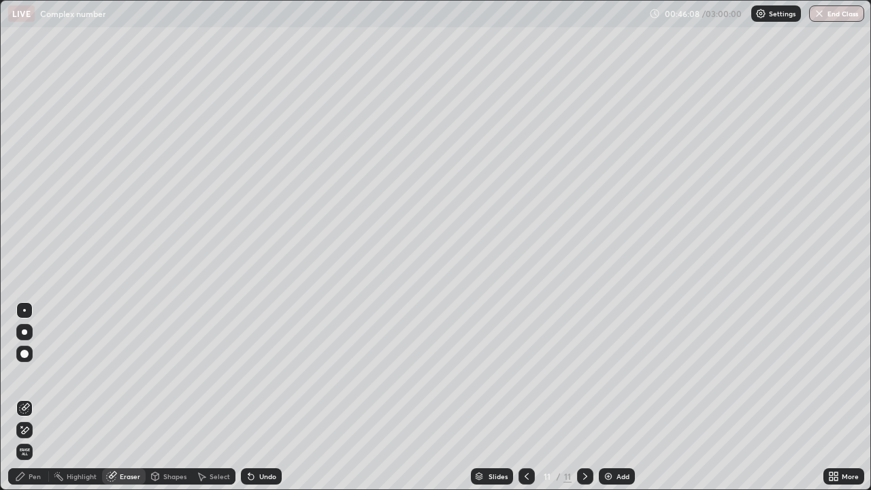
click at [46, 397] on div "Pen" at bounding box center [28, 476] width 41 height 16
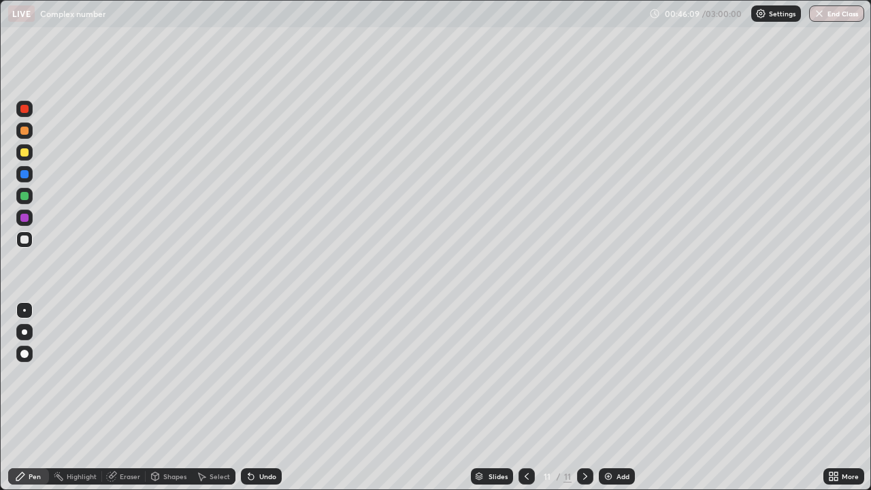
click at [25, 240] on div at bounding box center [24, 240] width 8 height 8
click at [491, 397] on div "Slides" at bounding box center [498, 476] width 19 height 7
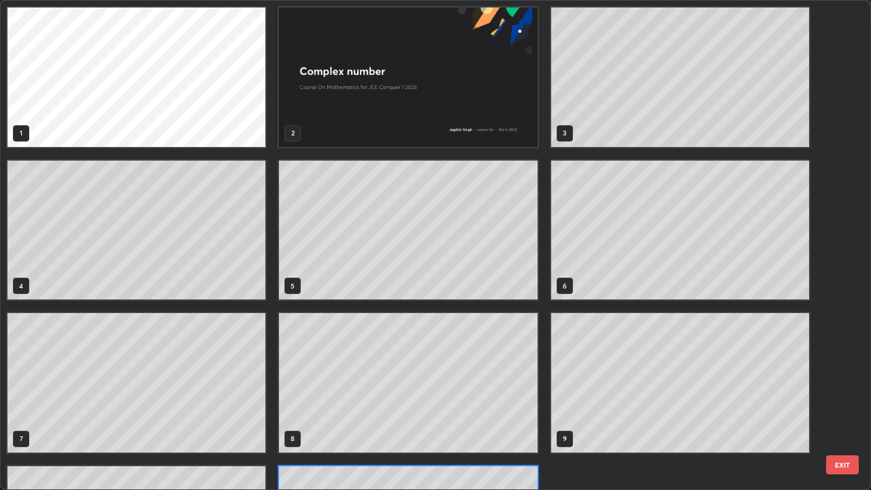
scroll to position [485, 863]
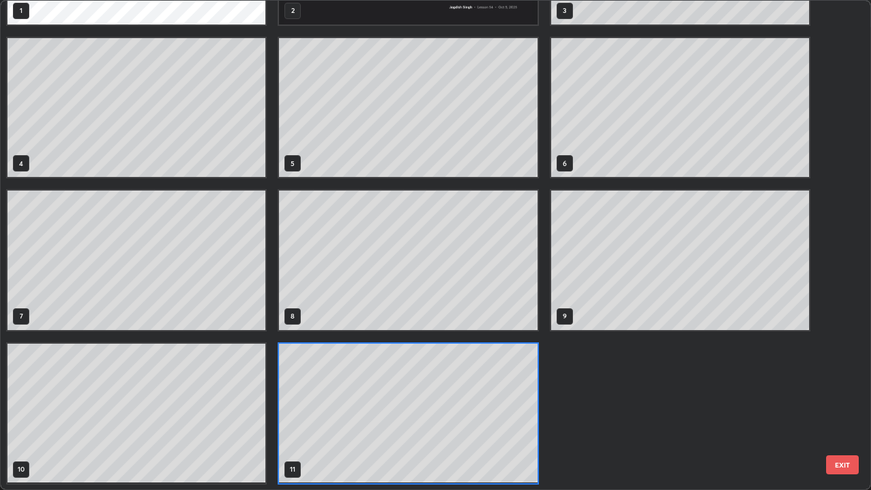
click at [835, 397] on button "EXIT" at bounding box center [842, 464] width 33 height 19
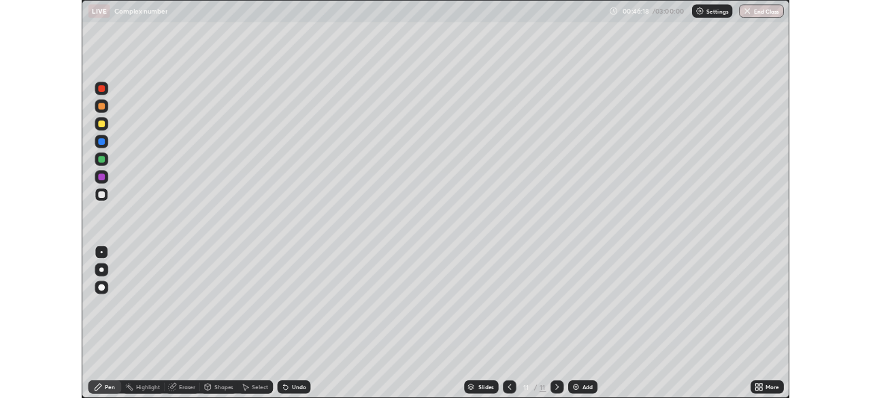
scroll to position [0, 0]
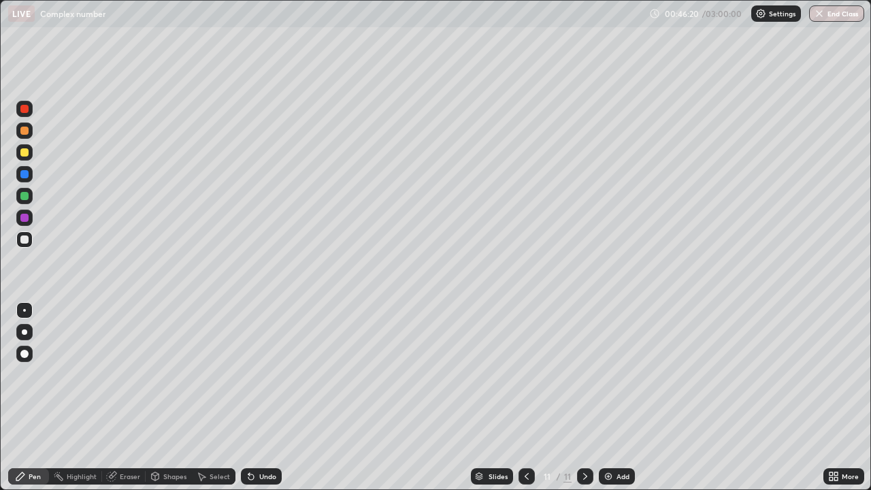
click at [832, 397] on icon at bounding box center [831, 473] width 3 height 3
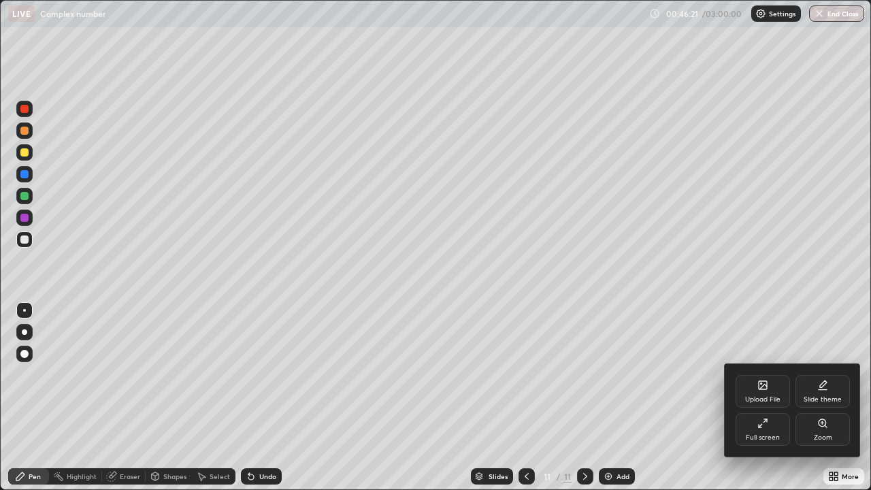
click at [767, 397] on div "Full screen" at bounding box center [763, 429] width 54 height 33
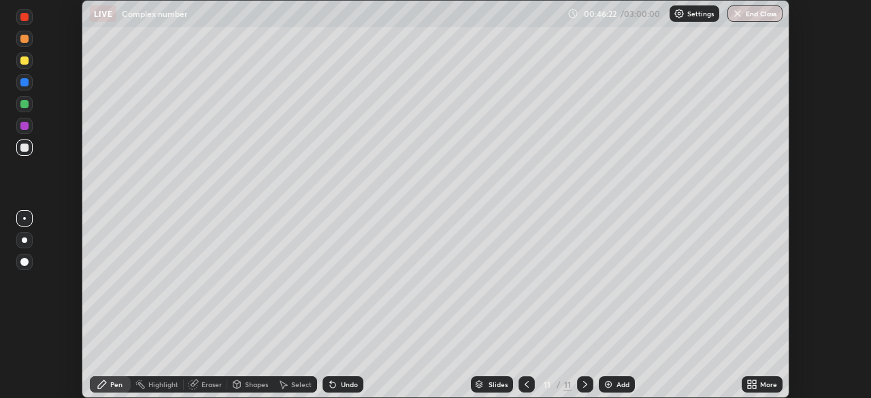
scroll to position [67666, 67193]
click at [691, 16] on p "Settings" at bounding box center [700, 13] width 27 height 7
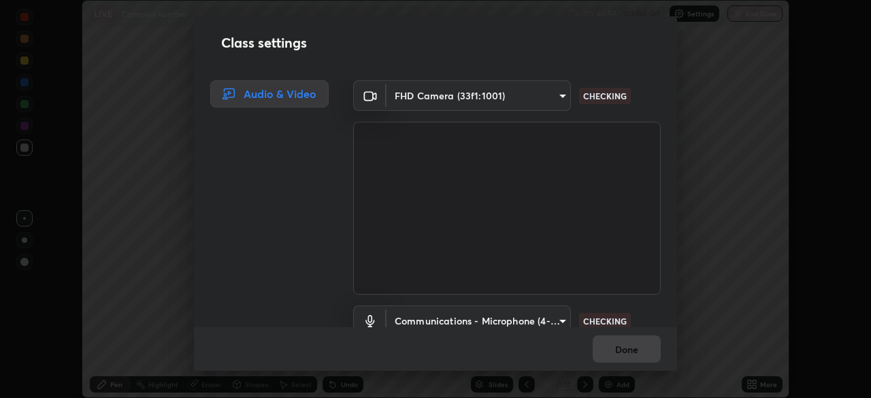
click at [564, 323] on body "Erase all LIVE Complex number 00:46:55 / 03:00:00 Settings End Class Setting up…" at bounding box center [435, 199] width 871 height 398
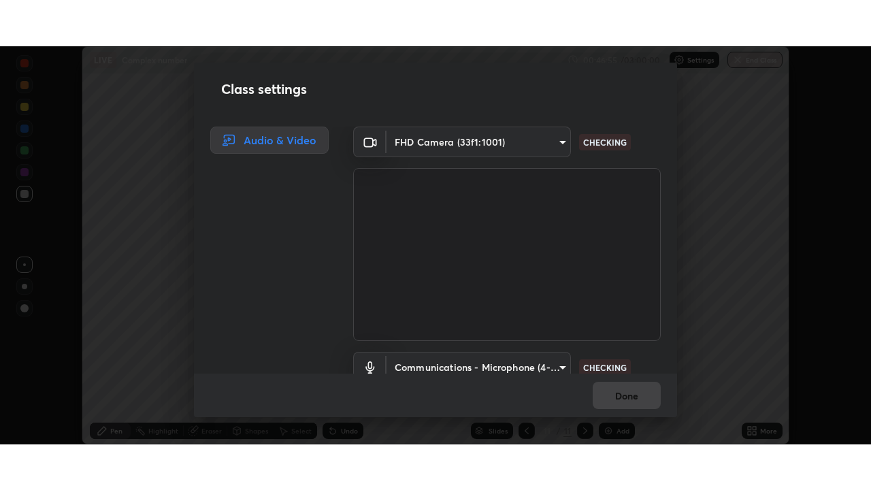
scroll to position [12, 0]
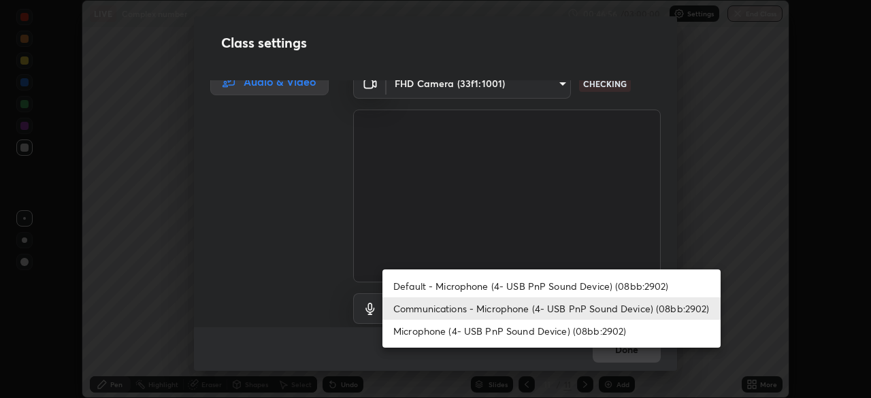
click at [555, 289] on li "Default - Microphone (4- USB PnP Sound Device) (08bb:2902)" at bounding box center [552, 286] width 338 height 22
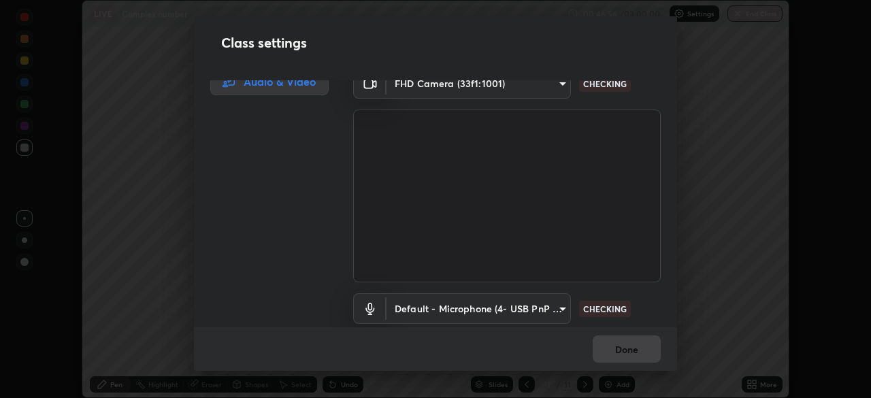
click at [559, 310] on body "Erase all LIVE Complex number 00:46:56 / 03:00:00 Settings End Class Setting up…" at bounding box center [435, 199] width 871 height 398
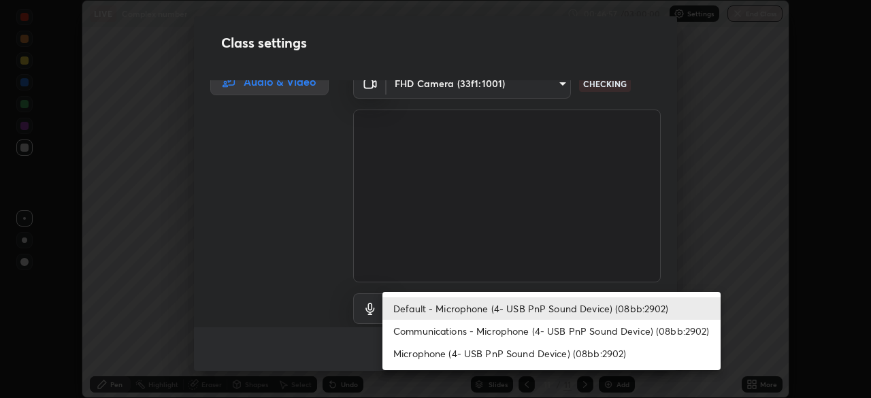
click at [555, 332] on li "Communications - Microphone (4- USB PnP Sound Device) (08bb:2902)" at bounding box center [552, 331] width 338 height 22
type input "communications"
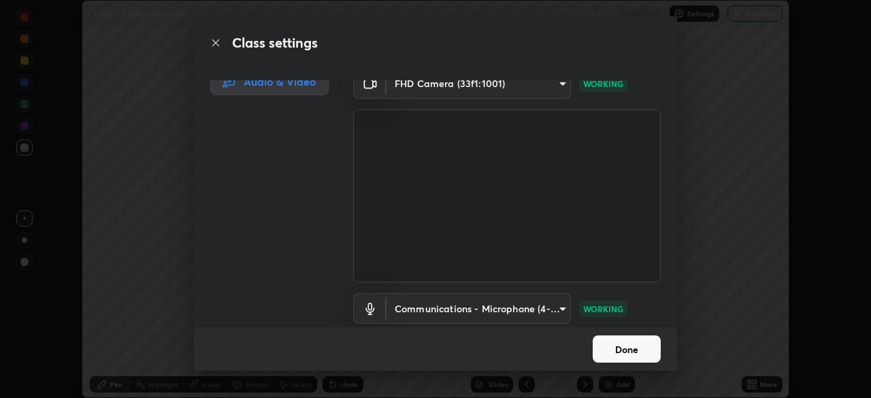
click at [643, 353] on button "Done" at bounding box center [627, 349] width 68 height 27
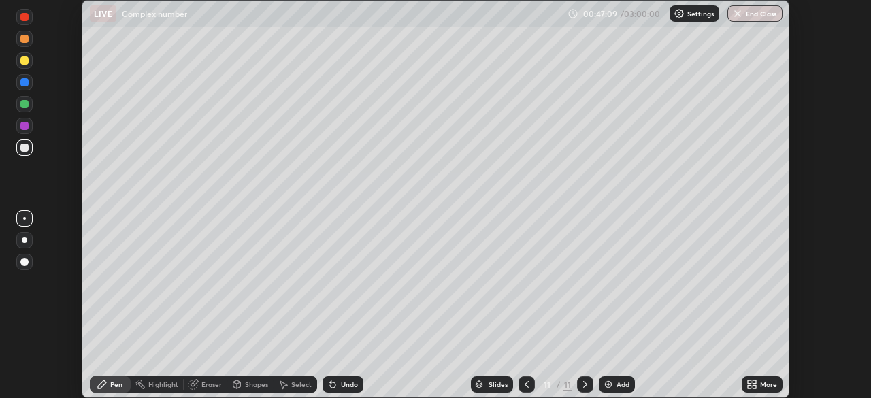
click at [751, 386] on icon at bounding box center [752, 384] width 11 height 11
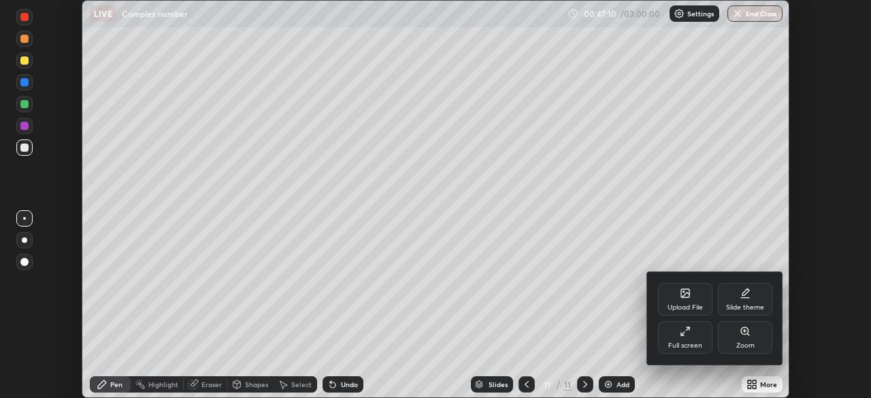
click at [695, 342] on div "Full screen" at bounding box center [685, 345] width 34 height 7
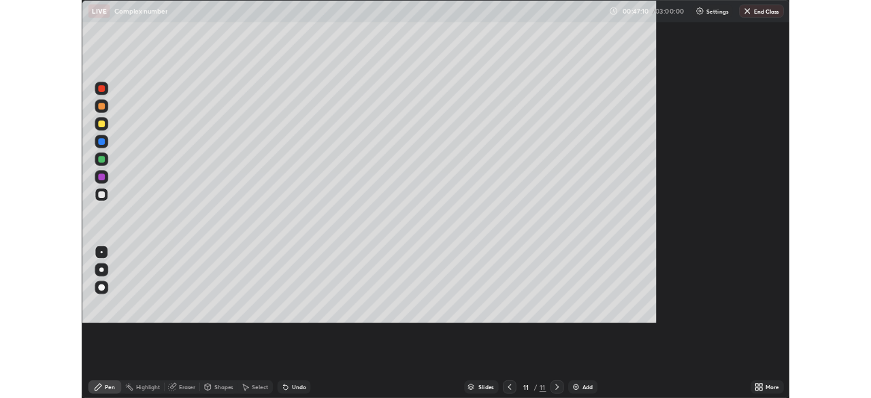
scroll to position [490, 871]
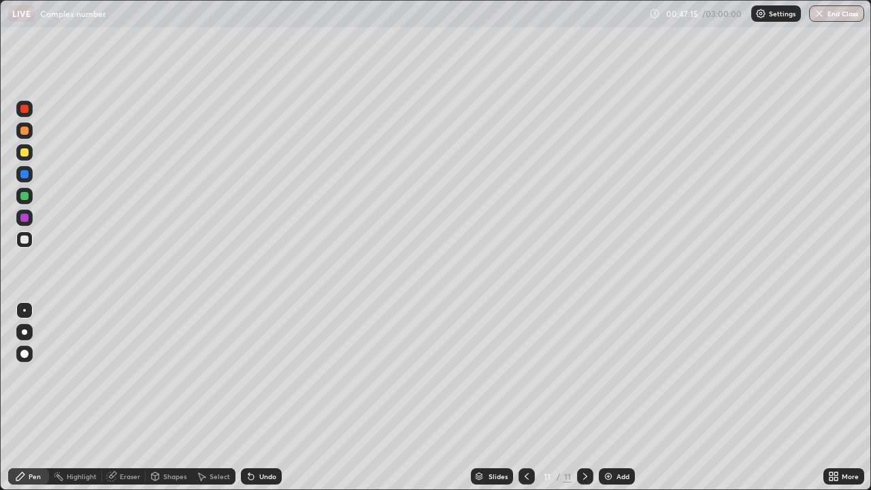
click at [25, 239] on div at bounding box center [24, 240] width 8 height 8
click at [27, 238] on div at bounding box center [24, 240] width 8 height 8
click at [25, 240] on div at bounding box center [24, 240] width 8 height 8
click at [28, 242] on div at bounding box center [24, 240] width 8 height 8
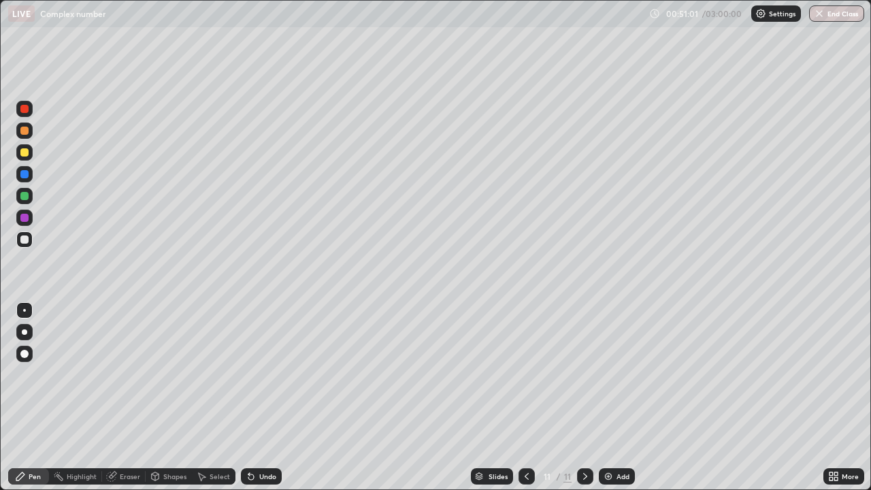
click at [131, 397] on div "Eraser" at bounding box center [124, 476] width 44 height 16
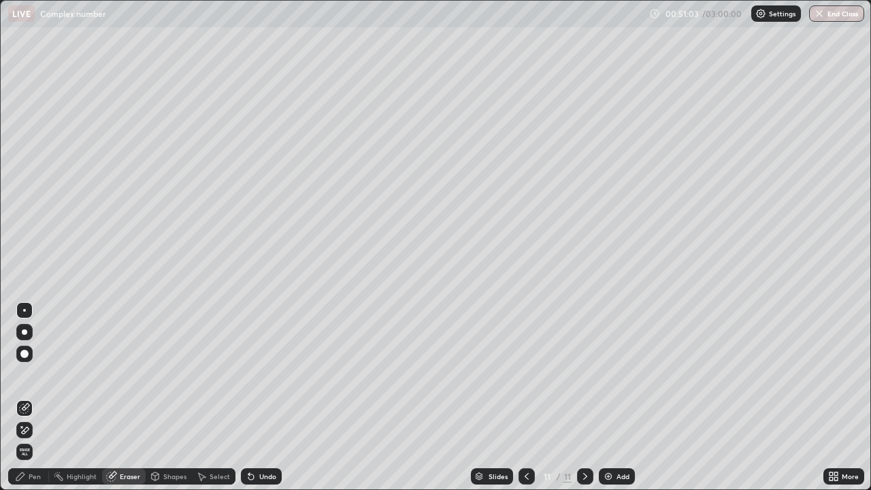
click at [42, 397] on div "Pen" at bounding box center [28, 476] width 41 height 16
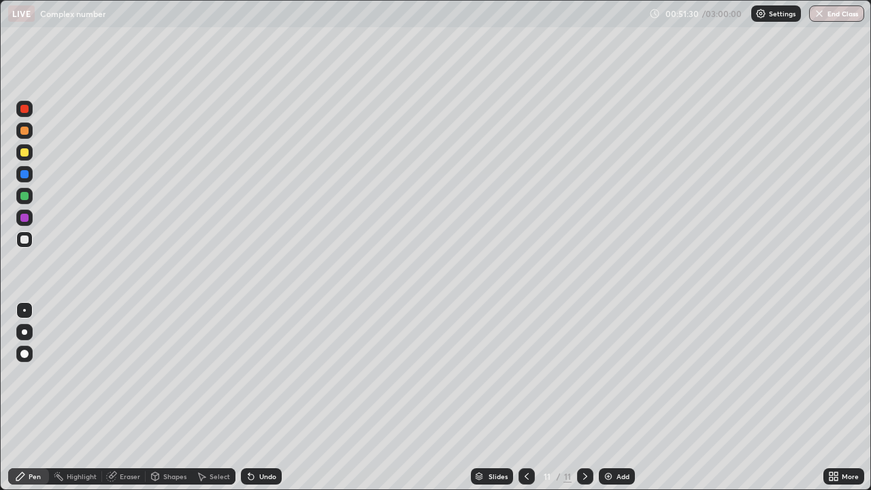
click at [130, 397] on div "Eraser" at bounding box center [130, 476] width 20 height 7
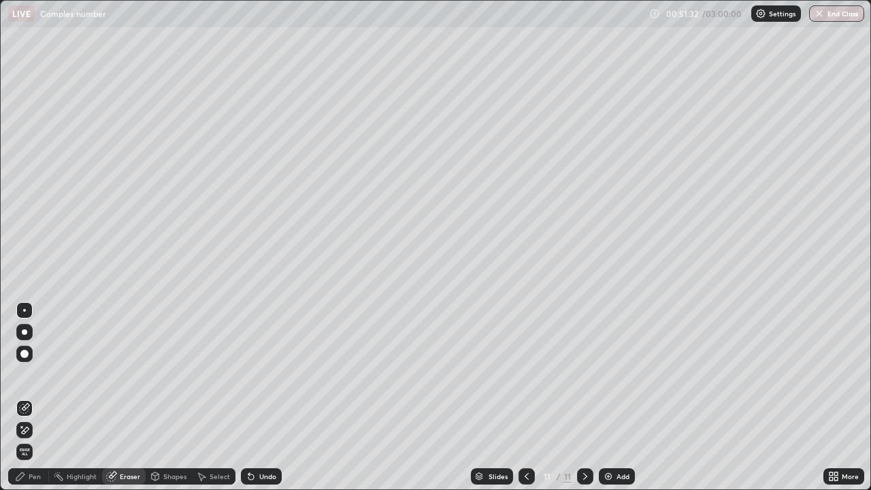
click at [36, 397] on div "Pen" at bounding box center [28, 476] width 41 height 16
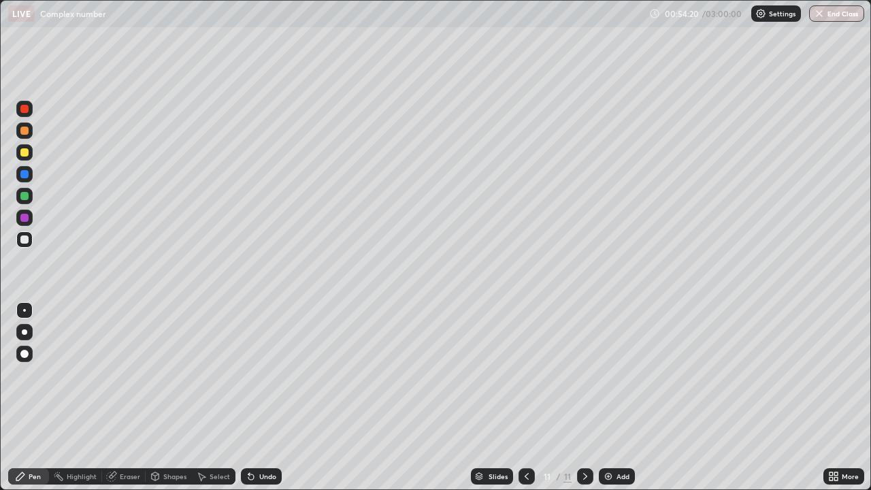
click at [623, 397] on div "Add" at bounding box center [617, 476] width 36 height 16
click at [27, 240] on div at bounding box center [24, 240] width 8 height 8
click at [25, 240] on div at bounding box center [24, 240] width 8 height 8
click at [26, 239] on div at bounding box center [24, 240] width 8 height 8
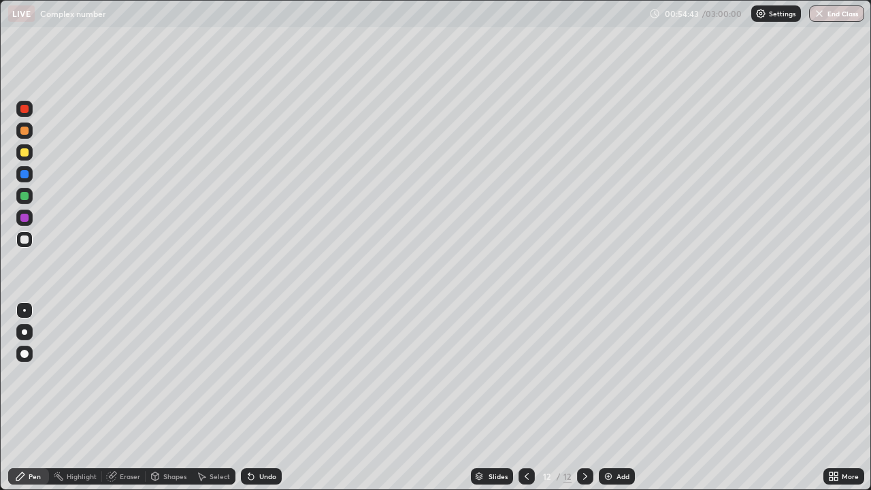
click at [25, 238] on div at bounding box center [24, 240] width 8 height 8
click at [27, 240] on div at bounding box center [24, 240] width 8 height 8
click at [25, 217] on div at bounding box center [24, 218] width 8 height 8
click at [31, 247] on div at bounding box center [24, 240] width 16 height 22
click at [31, 193] on div at bounding box center [24, 196] width 16 height 16
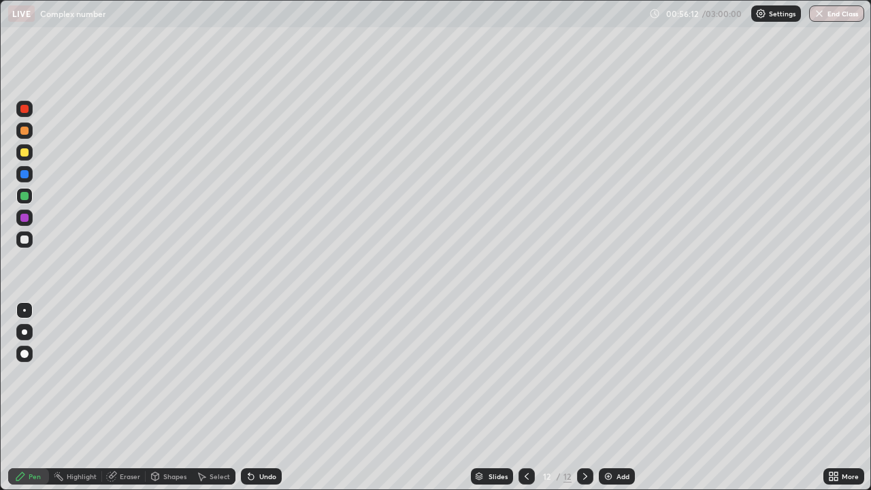
click at [29, 154] on div at bounding box center [24, 152] width 16 height 16
click at [24, 243] on div at bounding box center [24, 240] width 8 height 8
click at [118, 397] on div "Eraser" at bounding box center [124, 476] width 44 height 16
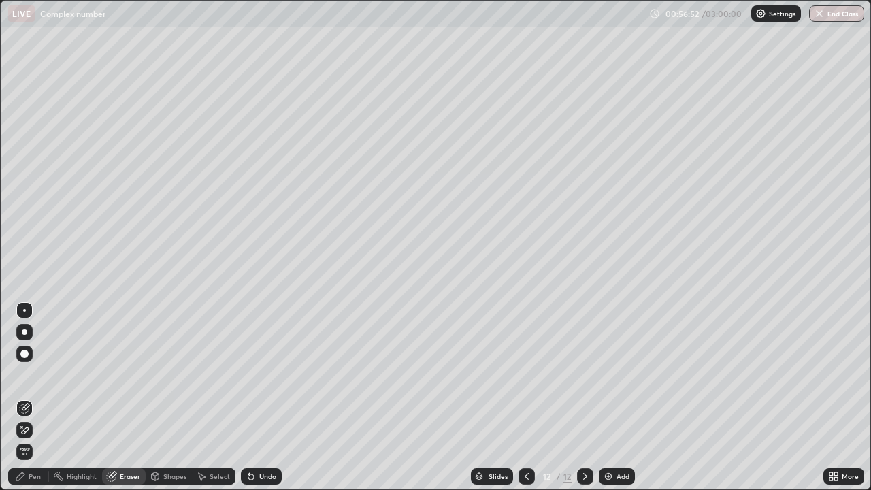
click at [31, 397] on div "Pen" at bounding box center [35, 476] width 12 height 7
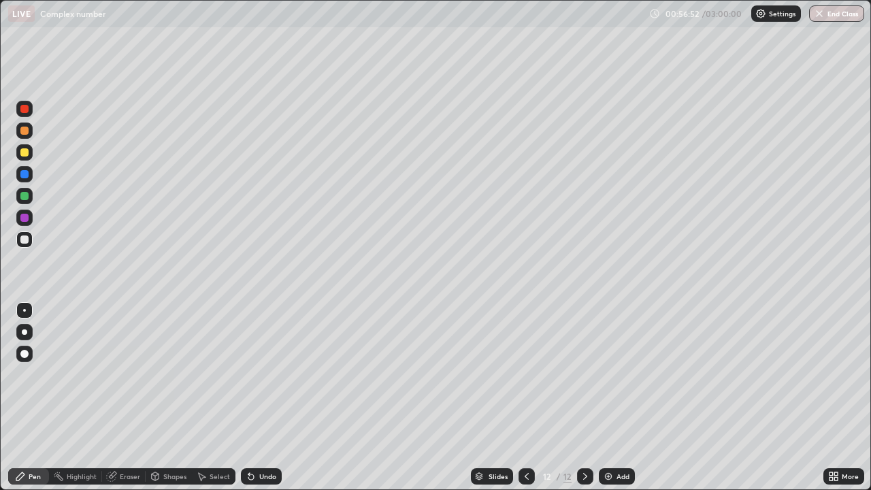
click at [25, 240] on div at bounding box center [24, 240] width 8 height 8
click at [127, 397] on div "Eraser" at bounding box center [130, 476] width 20 height 7
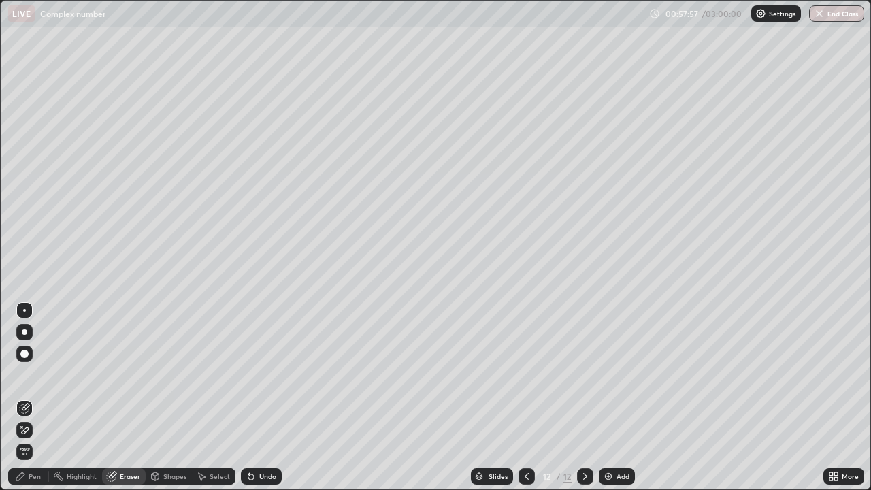
click at [31, 397] on div "Pen" at bounding box center [28, 476] width 41 height 16
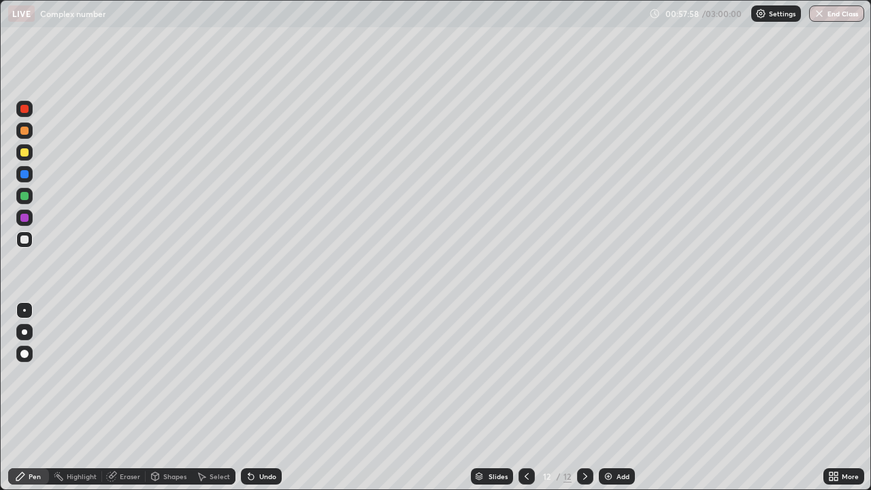
click at [26, 175] on div at bounding box center [24, 174] width 8 height 8
click at [604, 397] on img at bounding box center [608, 476] width 11 height 11
click at [24, 240] on div at bounding box center [24, 240] width 8 height 8
click at [26, 150] on div at bounding box center [24, 152] width 8 height 8
click at [27, 239] on div at bounding box center [24, 240] width 8 height 8
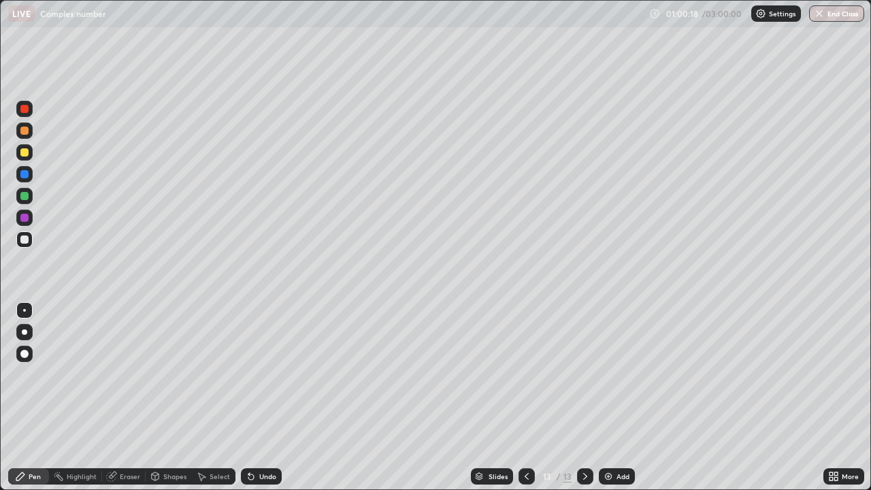
click at [20, 247] on div at bounding box center [24, 239] width 16 height 16
click at [24, 246] on div at bounding box center [24, 239] width 16 height 16
click at [20, 242] on div at bounding box center [24, 239] width 16 height 16
click at [28, 241] on div at bounding box center [24, 240] width 8 height 8
click at [620, 397] on div "Add" at bounding box center [617, 476] width 36 height 16
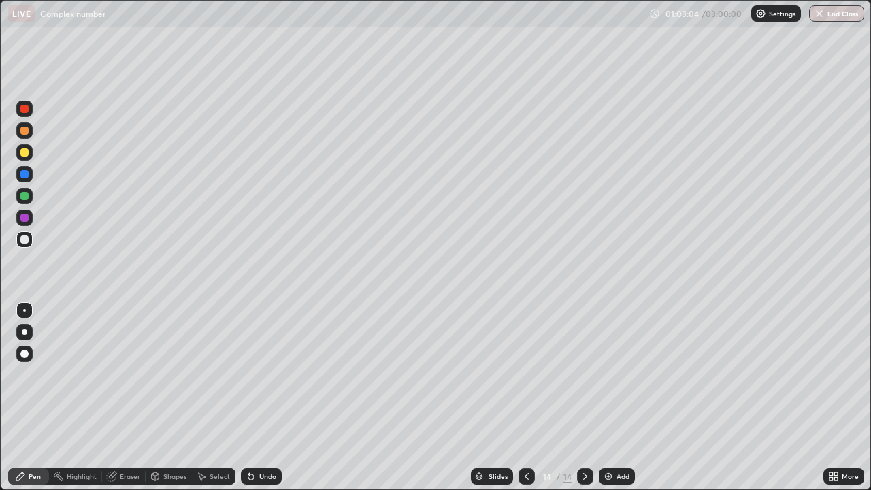
click at [30, 240] on div at bounding box center [24, 239] width 16 height 16
click at [24, 151] on div at bounding box center [24, 152] width 8 height 8
click at [25, 153] on div at bounding box center [24, 152] width 8 height 8
click at [24, 240] on div at bounding box center [24, 240] width 8 height 8
click at [604, 397] on img at bounding box center [608, 476] width 11 height 11
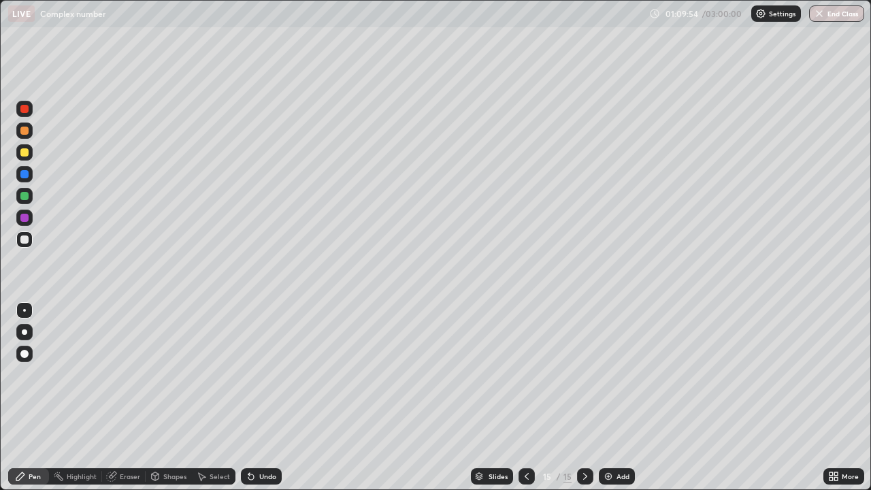
click at [27, 239] on div at bounding box center [24, 240] width 8 height 8
click at [33, 249] on div at bounding box center [25, 240] width 22 height 22
click at [623, 397] on div "Add" at bounding box center [617, 476] width 36 height 16
click at [26, 155] on div at bounding box center [24, 152] width 8 height 8
click at [127, 397] on div "Eraser" at bounding box center [130, 476] width 20 height 7
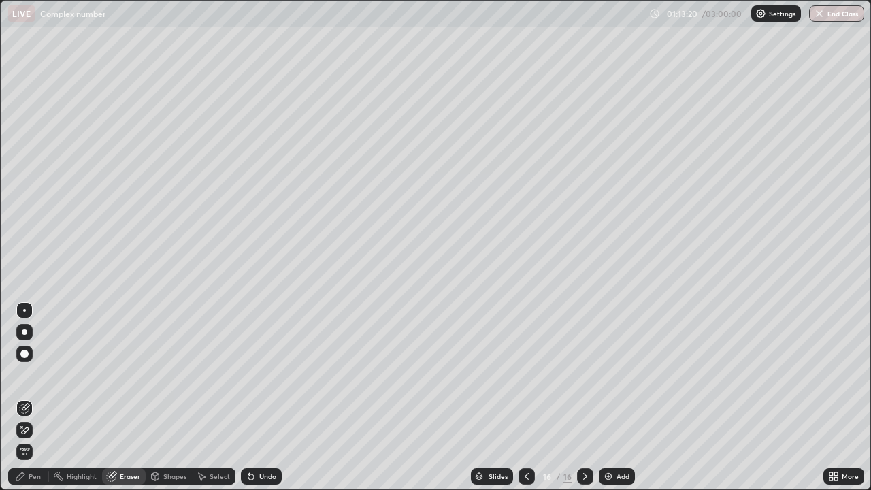
click at [42, 397] on div "Pen" at bounding box center [28, 476] width 41 height 16
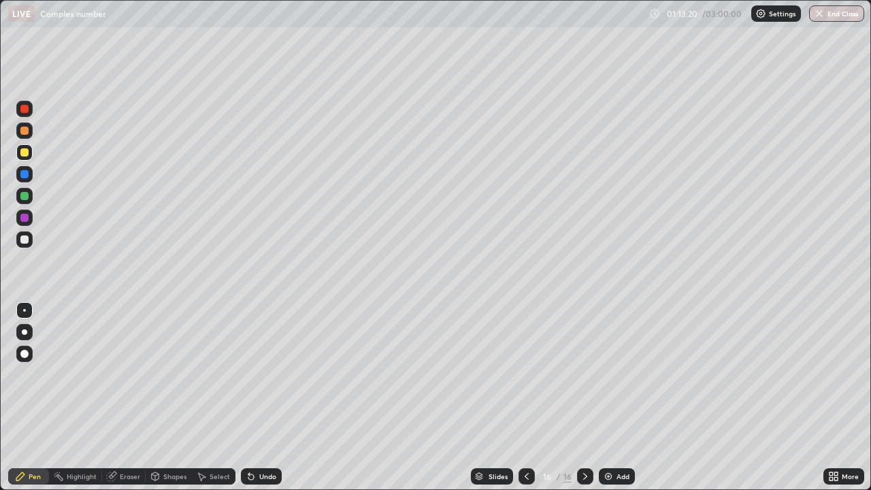
click at [27, 156] on div at bounding box center [24, 152] width 8 height 8
click at [24, 242] on div at bounding box center [24, 240] width 8 height 8
click at [29, 196] on div at bounding box center [24, 196] width 16 height 16
click at [25, 240] on div at bounding box center [24, 240] width 8 height 8
click at [25, 201] on div at bounding box center [24, 196] width 16 height 16
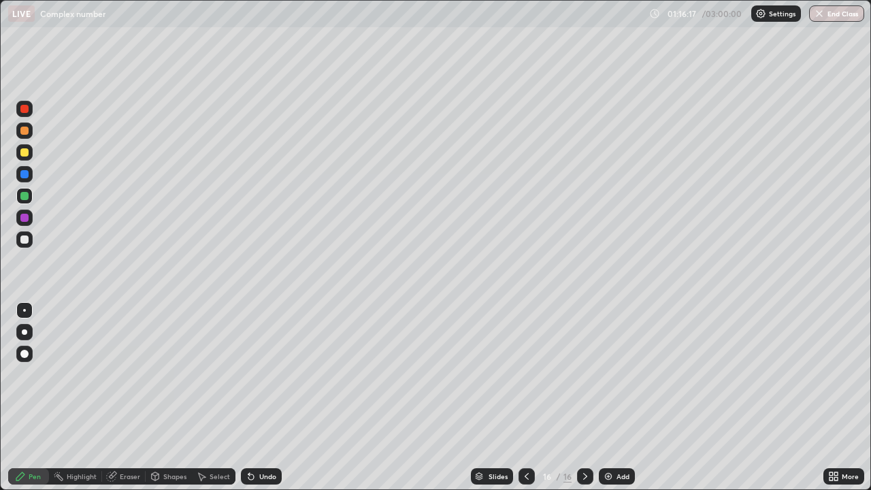
click at [30, 244] on div at bounding box center [24, 239] width 16 height 16
click at [614, 397] on div "Add" at bounding box center [617, 476] width 36 height 16
click at [27, 199] on div at bounding box center [24, 196] width 8 height 8
click at [25, 240] on div at bounding box center [24, 240] width 8 height 8
click at [134, 397] on div "Eraser" at bounding box center [124, 476] width 44 height 16
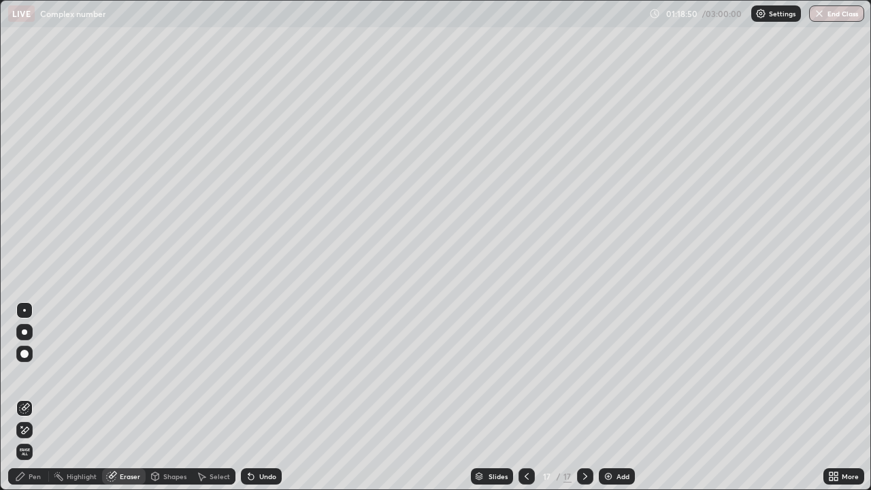
click at [41, 397] on div "Pen" at bounding box center [28, 476] width 41 height 16
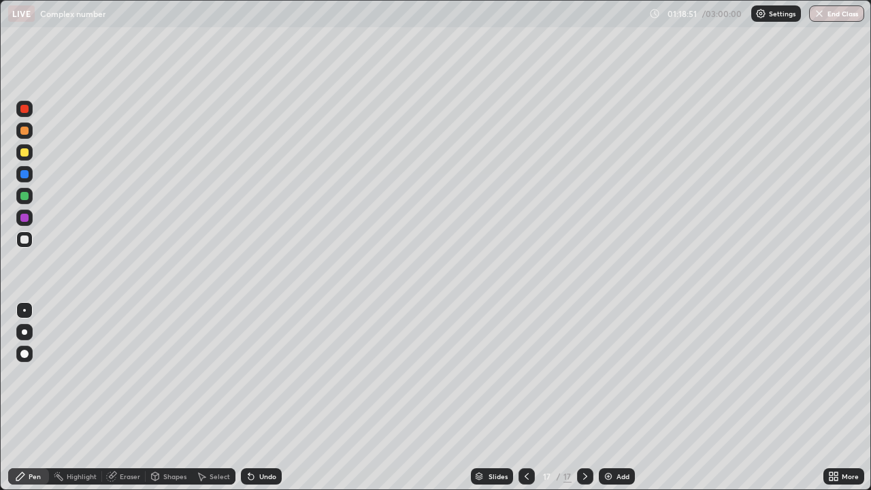
click at [25, 240] on div at bounding box center [24, 240] width 8 height 8
click at [136, 397] on div "Eraser" at bounding box center [124, 476] width 44 height 16
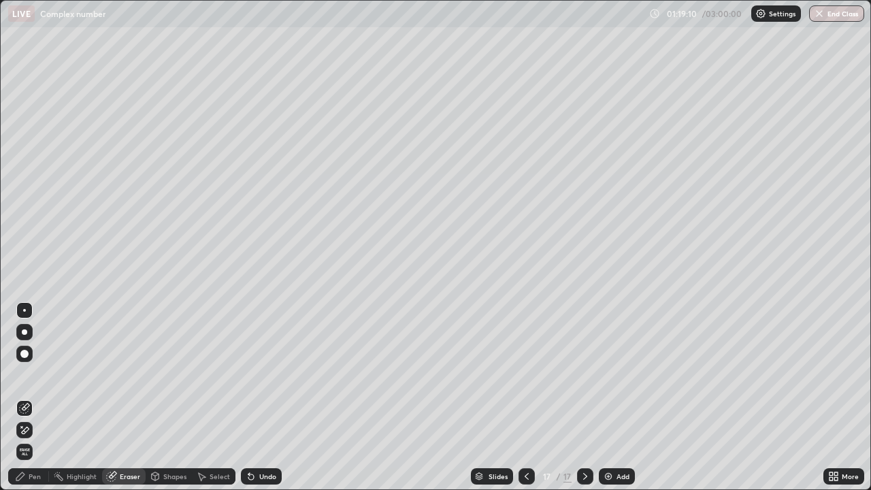
click at [39, 397] on div "Pen" at bounding box center [35, 476] width 12 height 7
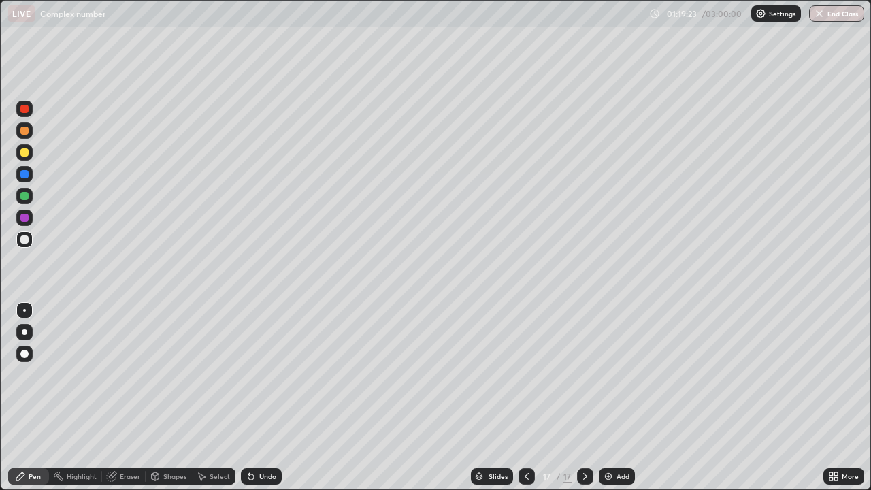
click at [26, 151] on div at bounding box center [24, 152] width 8 height 8
click at [25, 241] on div at bounding box center [24, 240] width 8 height 8
click at [131, 397] on div "Eraser" at bounding box center [124, 476] width 44 height 16
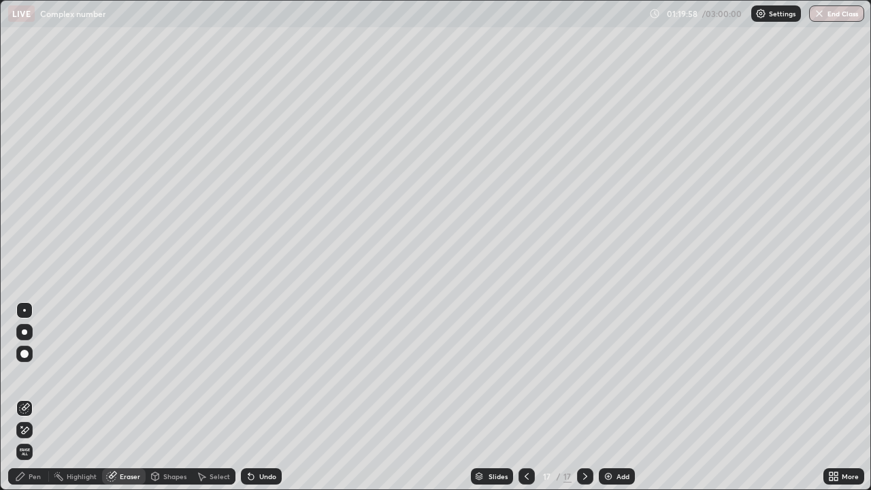
click at [35, 397] on div "Pen" at bounding box center [35, 476] width 12 height 7
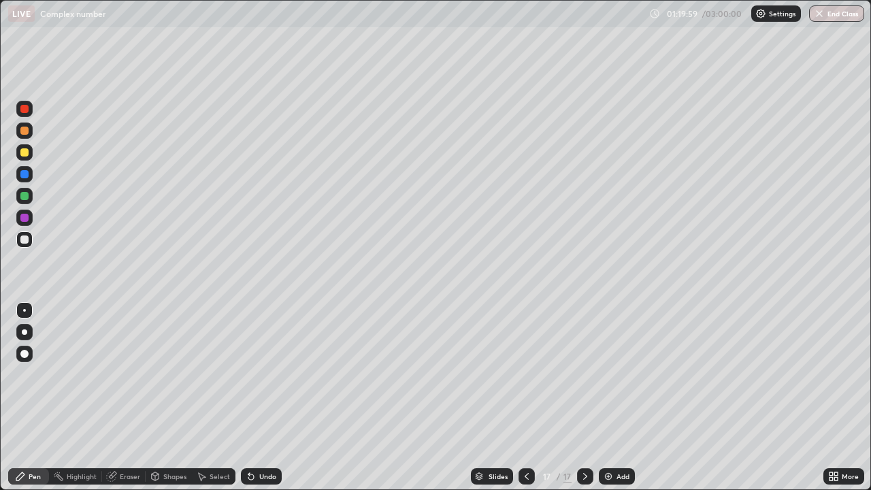
click at [24, 243] on div at bounding box center [24, 240] width 8 height 8
click at [24, 197] on div at bounding box center [24, 196] width 8 height 8
click at [29, 174] on div at bounding box center [24, 174] width 16 height 16
click at [31, 240] on div at bounding box center [24, 239] width 16 height 16
click at [25, 154] on div at bounding box center [24, 152] width 8 height 8
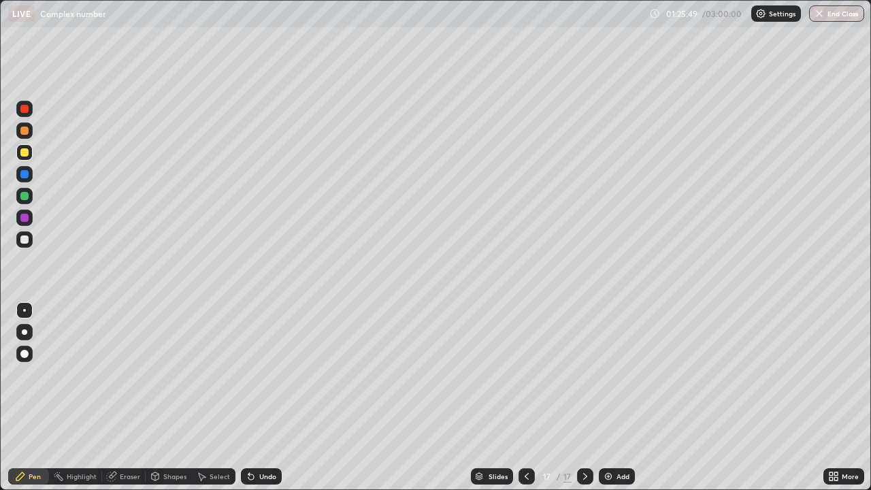
click at [129, 397] on div "Eraser" at bounding box center [124, 476] width 44 height 16
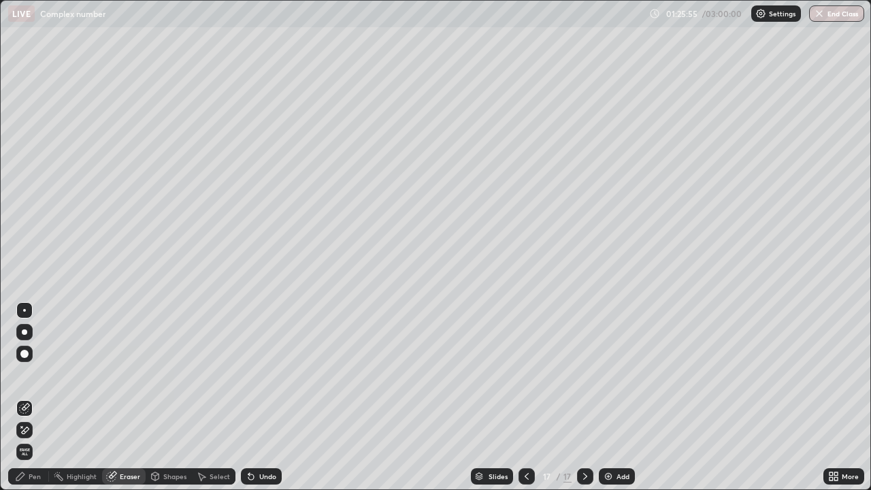
click at [603, 397] on img at bounding box center [608, 476] width 11 height 11
click at [39, 397] on div "Pen" at bounding box center [35, 476] width 12 height 7
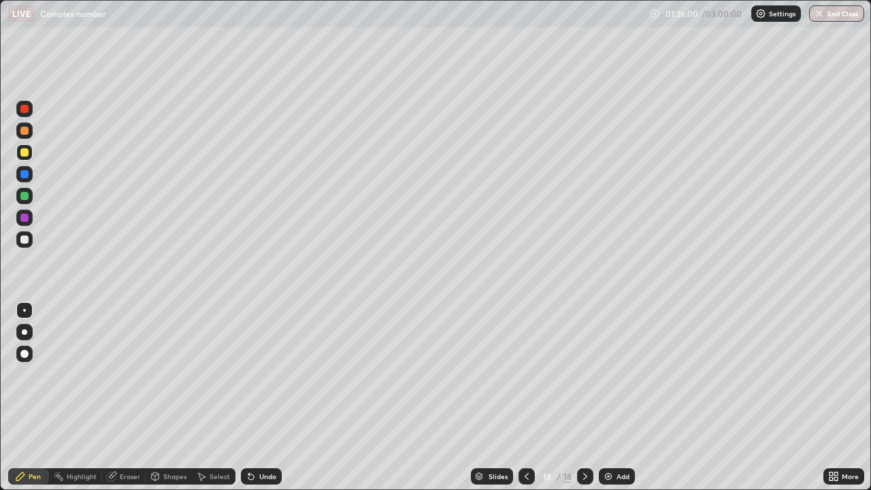
click at [27, 196] on div at bounding box center [24, 196] width 8 height 8
click at [23, 240] on div at bounding box center [24, 240] width 8 height 8
click at [134, 397] on div "Eraser" at bounding box center [130, 476] width 20 height 7
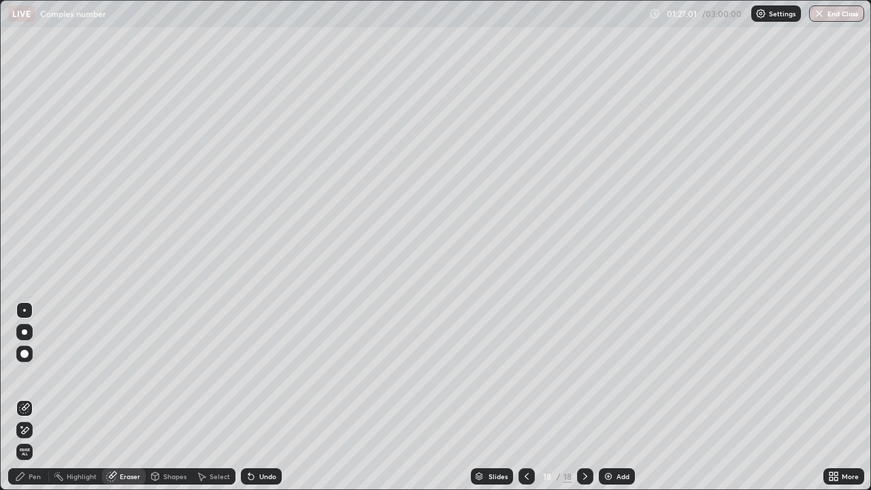
click at [39, 397] on div "Pen" at bounding box center [35, 476] width 12 height 7
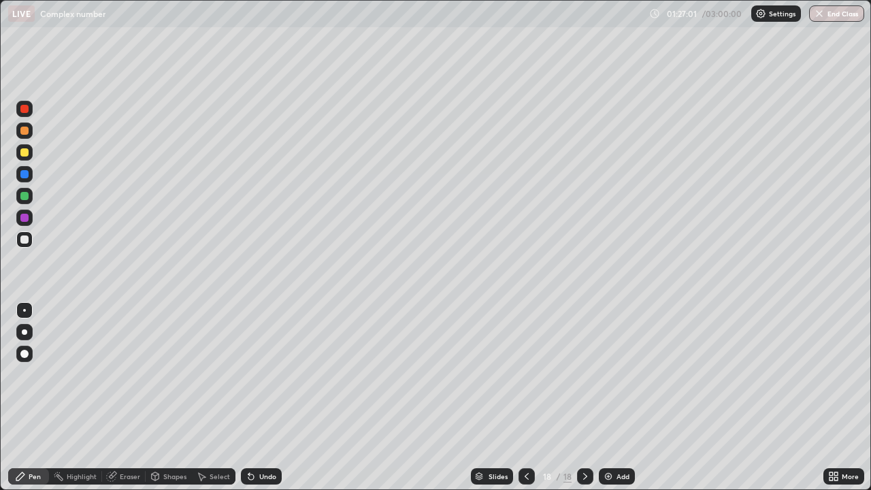
click at [27, 243] on div at bounding box center [24, 240] width 8 height 8
click at [26, 240] on div at bounding box center [24, 240] width 8 height 8
click at [24, 194] on div at bounding box center [24, 196] width 8 height 8
click at [24, 197] on div at bounding box center [24, 196] width 8 height 8
click at [28, 197] on div at bounding box center [24, 196] width 8 height 8
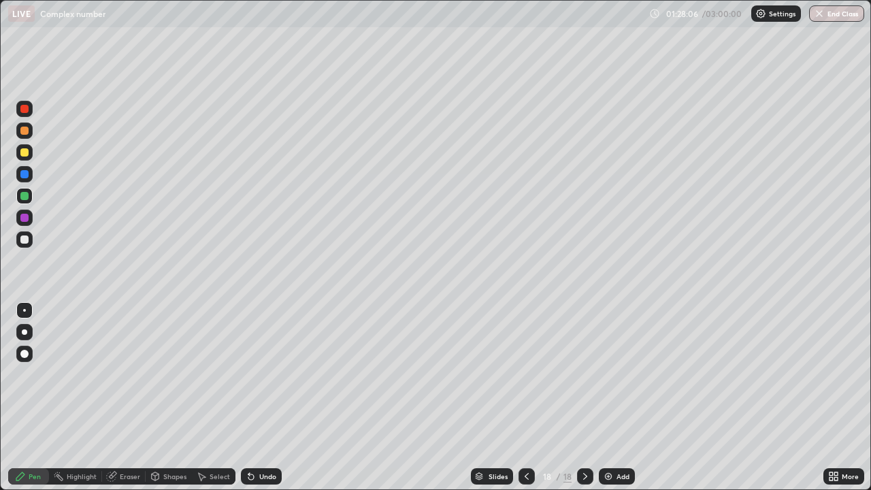
click at [26, 152] on div at bounding box center [24, 152] width 8 height 8
click at [25, 240] on div at bounding box center [24, 240] width 8 height 8
click at [123, 397] on div "Eraser" at bounding box center [130, 476] width 20 height 7
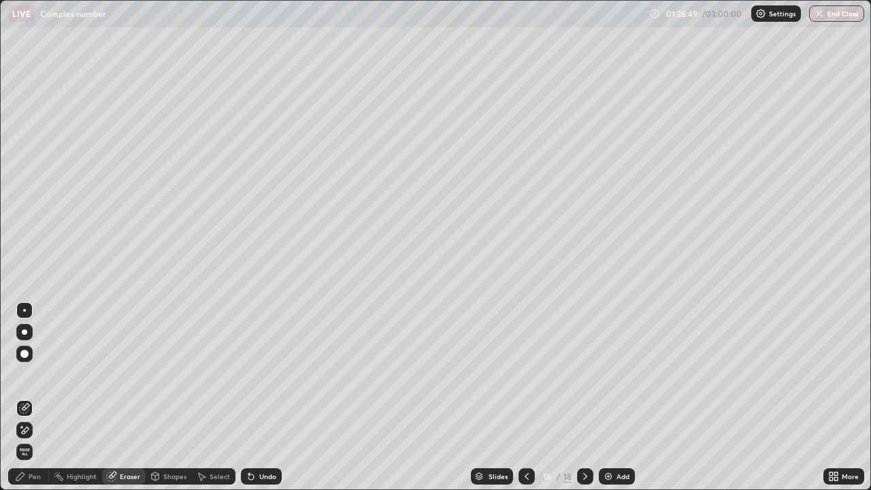
click at [35, 397] on div "Pen" at bounding box center [35, 476] width 12 height 7
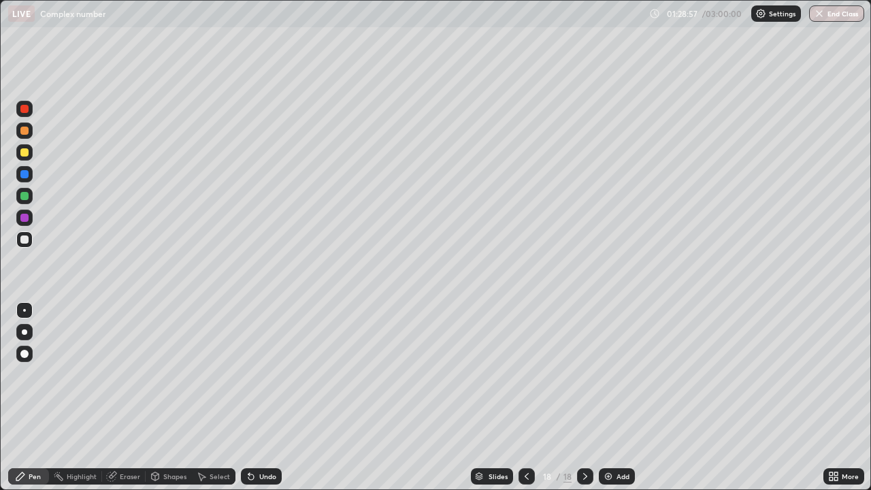
click at [25, 241] on div at bounding box center [24, 240] width 8 height 8
click at [459, 397] on div "Slides 18 / 18 Add" at bounding box center [553, 476] width 542 height 27
click at [630, 397] on div "Add" at bounding box center [617, 476] width 36 height 16
click at [28, 240] on div at bounding box center [24, 240] width 8 height 8
click at [27, 243] on div at bounding box center [24, 240] width 8 height 8
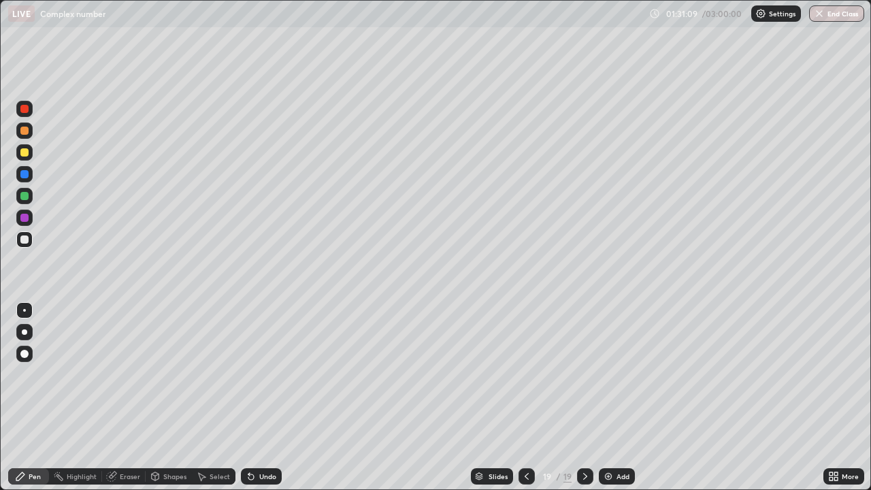
click at [27, 242] on div at bounding box center [24, 240] width 8 height 8
click at [25, 152] on div at bounding box center [24, 152] width 8 height 8
click at [22, 240] on div at bounding box center [24, 240] width 8 height 8
click at [20, 218] on div at bounding box center [24, 218] width 8 height 8
click at [25, 174] on div at bounding box center [24, 174] width 8 height 8
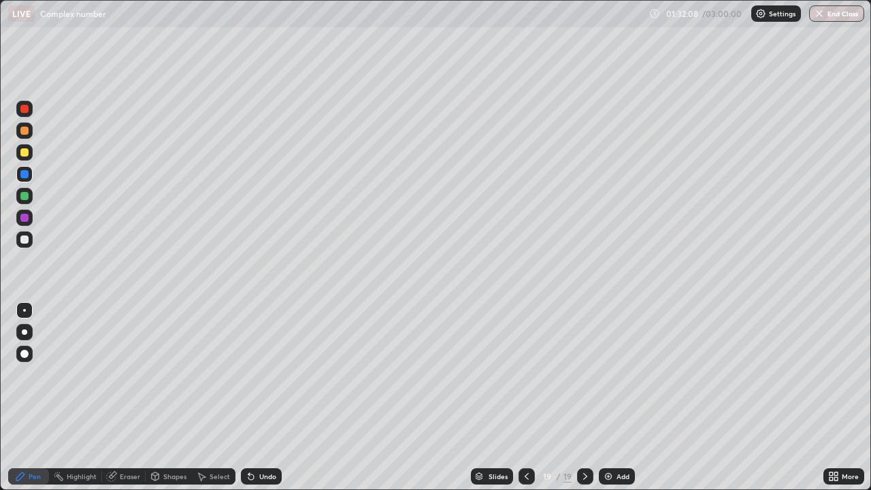
click at [24, 195] on div at bounding box center [24, 196] width 8 height 8
click at [31, 240] on div at bounding box center [24, 239] width 16 height 16
click at [131, 397] on div "Eraser" at bounding box center [130, 476] width 20 height 7
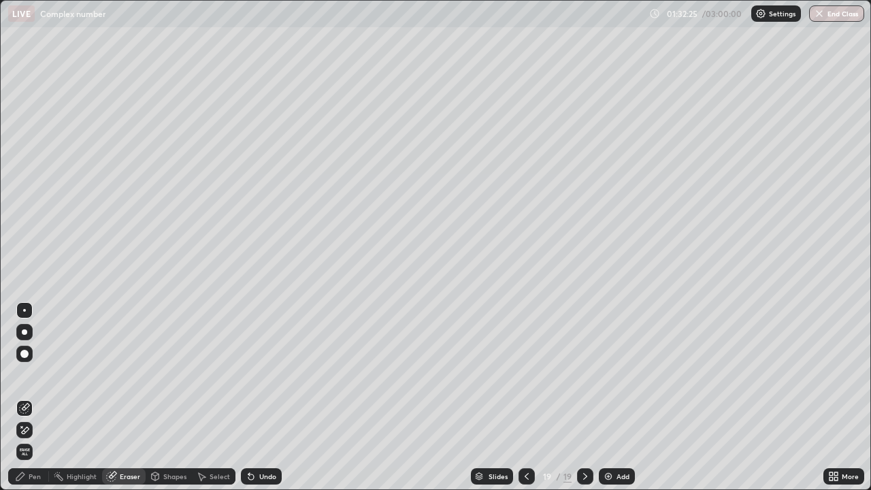
click at [34, 397] on div "Pen" at bounding box center [35, 476] width 12 height 7
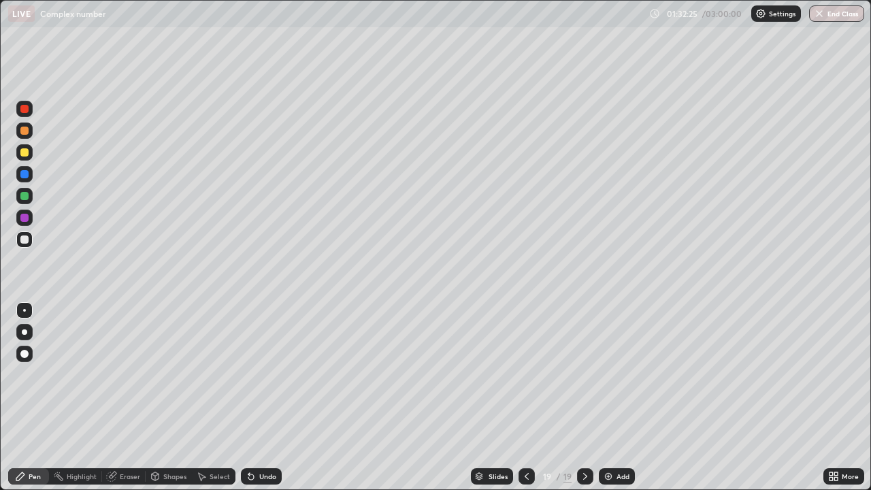
click at [30, 240] on div at bounding box center [24, 239] width 16 height 16
click at [25, 240] on div at bounding box center [24, 240] width 8 height 8
click at [132, 397] on div "Eraser" at bounding box center [124, 476] width 44 height 16
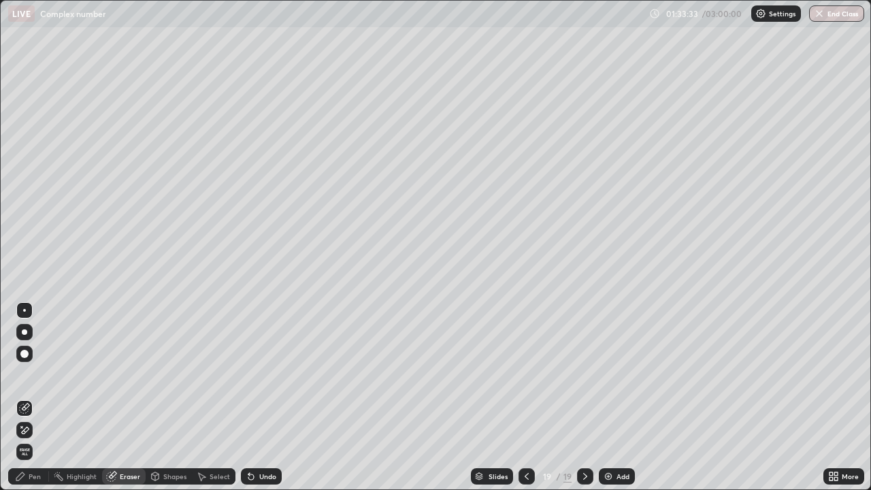
click at [52, 397] on div "Highlight" at bounding box center [75, 476] width 53 height 16
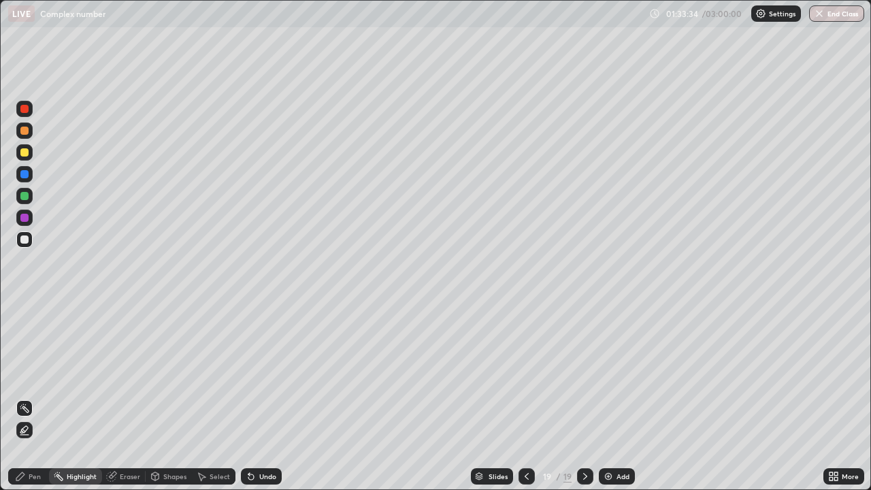
click at [25, 218] on div at bounding box center [24, 218] width 8 height 8
click at [127, 397] on div "Eraser" at bounding box center [130, 476] width 20 height 7
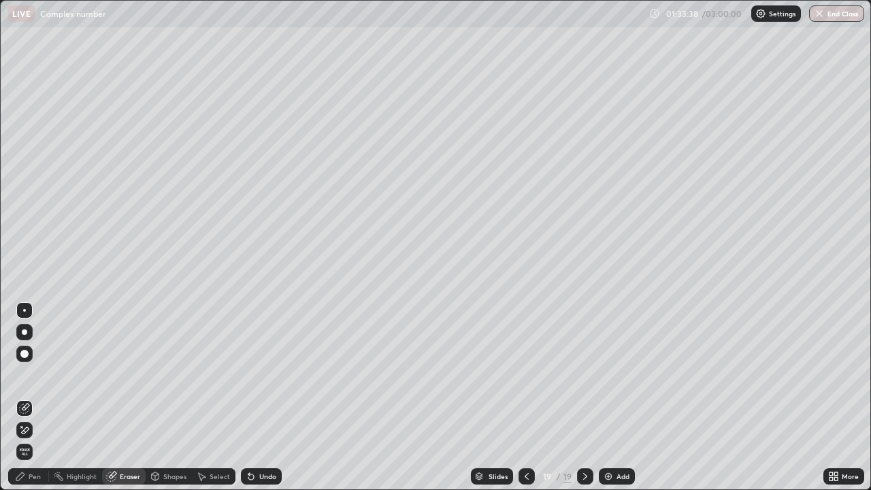
click at [35, 397] on div "Pen" at bounding box center [28, 476] width 41 height 16
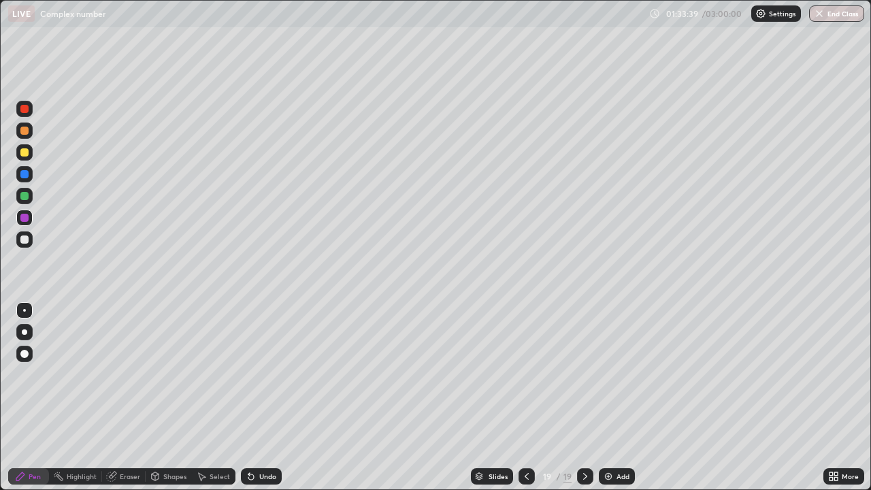
click at [27, 175] on div at bounding box center [24, 174] width 8 height 8
click at [218, 397] on div "Select" at bounding box center [214, 476] width 44 height 27
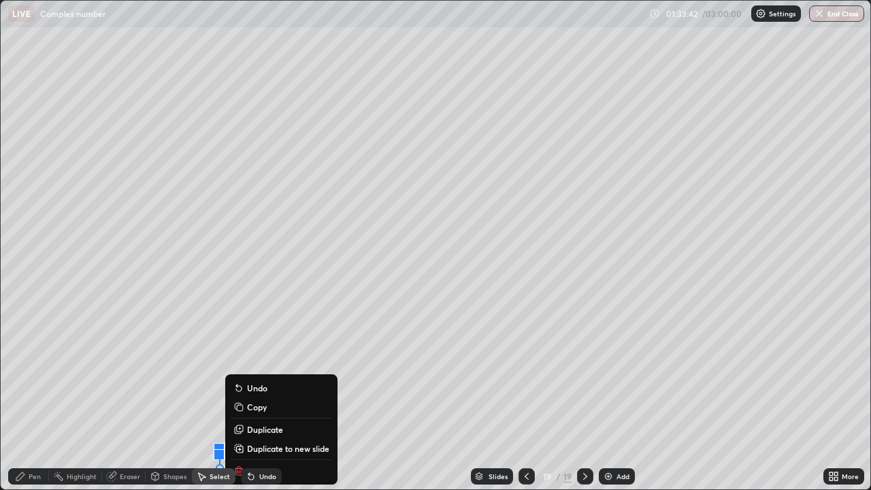
click at [198, 397] on div "0 ° Undo Copy Duplicate Duplicate to new slide Delete" at bounding box center [436, 245] width 870 height 489
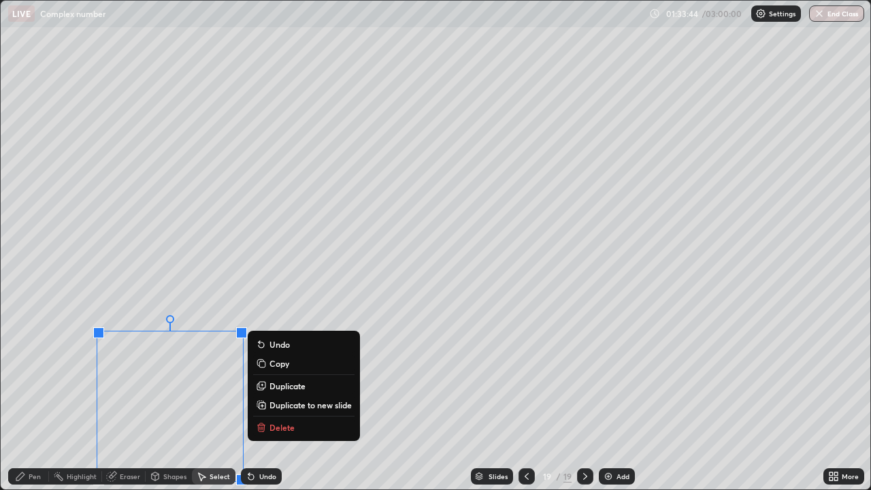
click at [163, 397] on div "0 ° Undo Copy Duplicate Duplicate to new slide Delete" at bounding box center [436, 245] width 870 height 489
click at [39, 397] on div "Pen" at bounding box center [28, 476] width 41 height 16
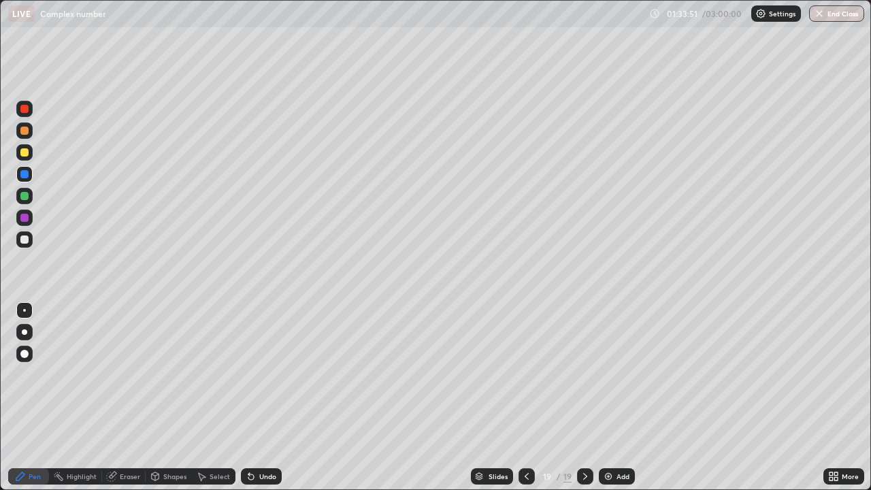
click at [25, 240] on div at bounding box center [24, 240] width 8 height 8
click at [135, 397] on div "Eraser" at bounding box center [130, 476] width 20 height 7
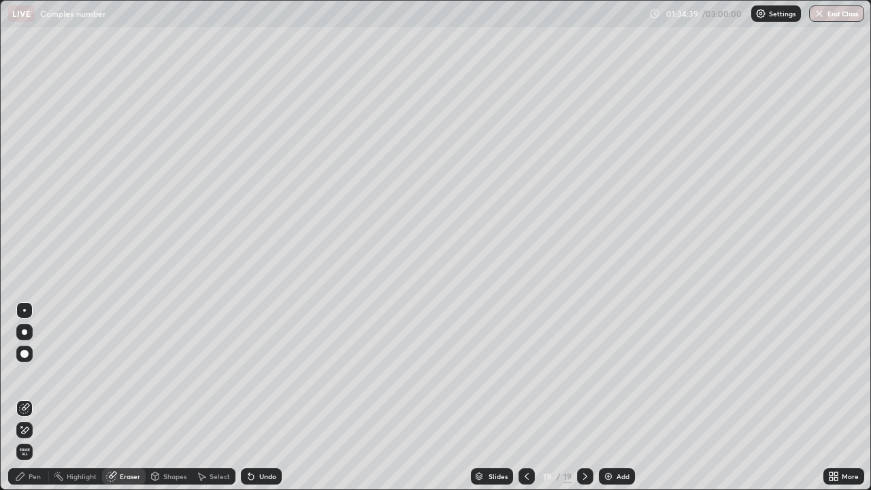
click at [35, 397] on div "Pen" at bounding box center [28, 476] width 41 height 16
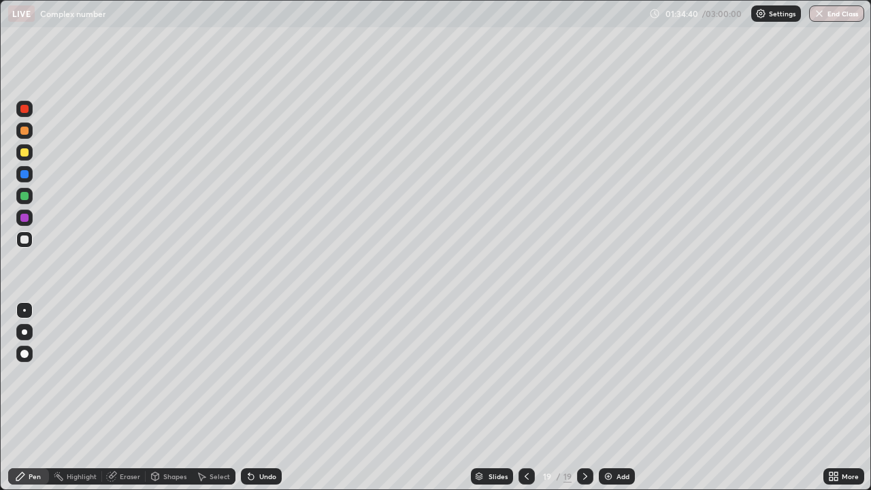
click at [25, 195] on div at bounding box center [24, 196] width 8 height 8
click at [831, 397] on icon at bounding box center [831, 478] width 3 height 3
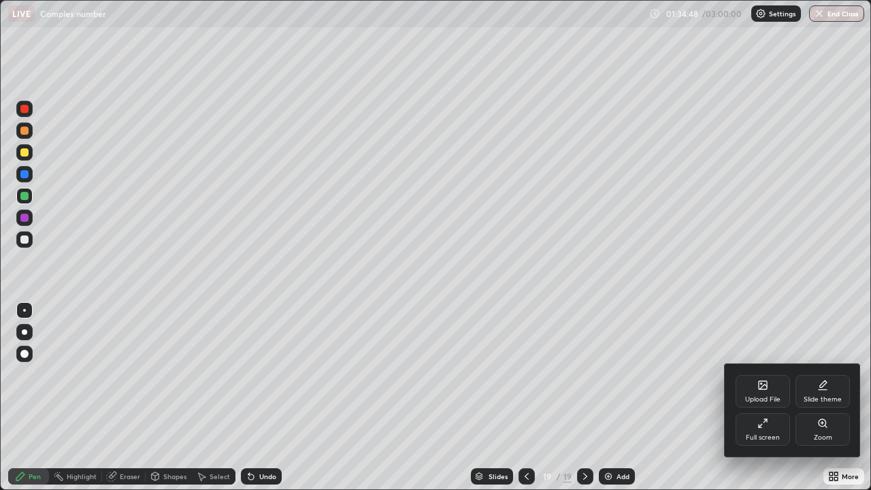
click at [764, 397] on div "Full screen" at bounding box center [763, 437] width 34 height 7
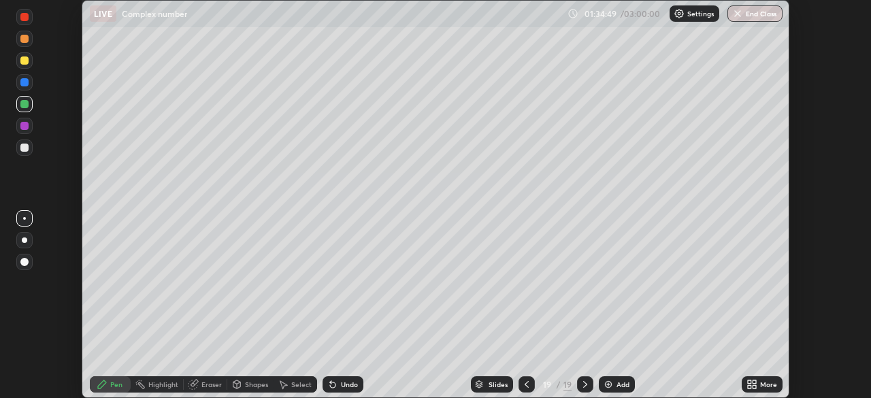
scroll to position [67666, 67193]
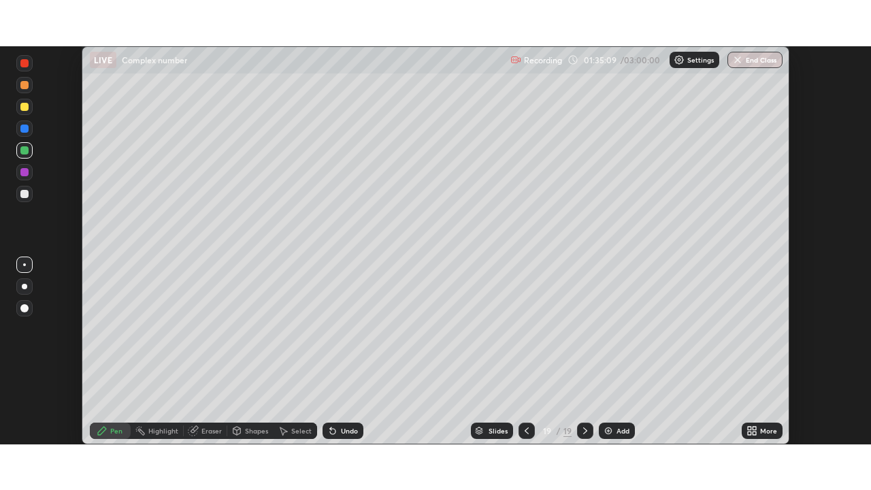
scroll to position [398, 871]
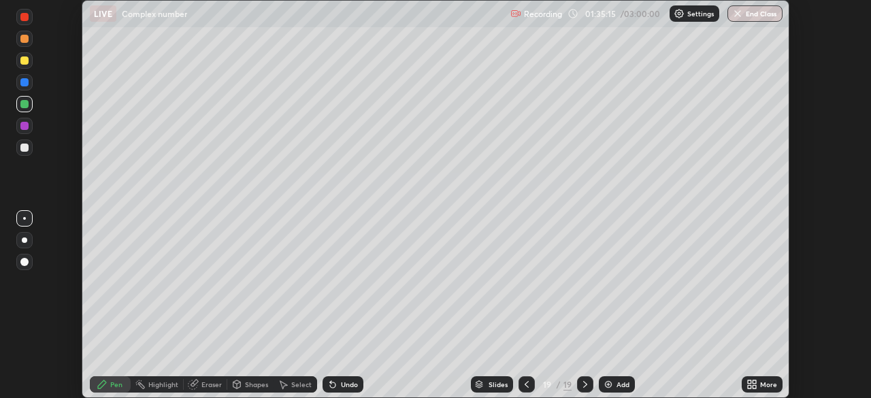
click at [750, 387] on icon at bounding box center [749, 386] width 3 height 3
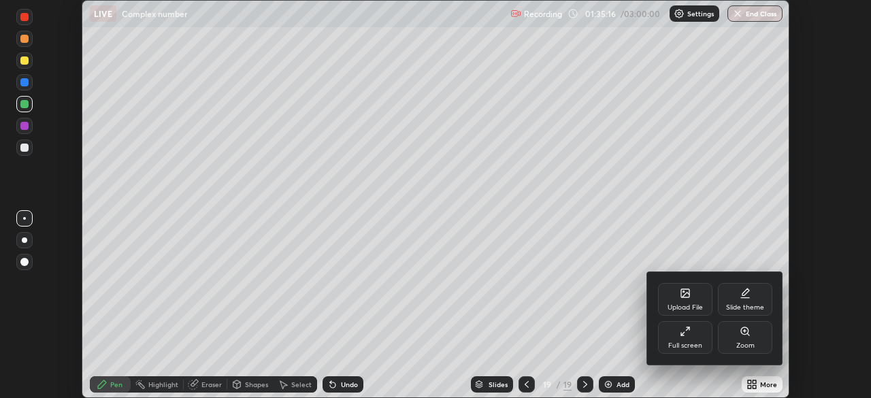
click at [696, 342] on div "Full screen" at bounding box center [685, 345] width 34 height 7
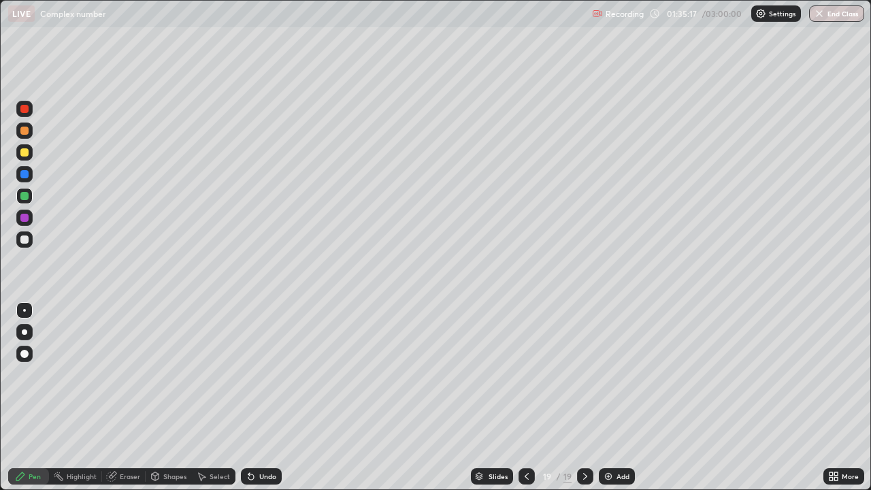
scroll to position [490, 871]
click at [32, 238] on div at bounding box center [24, 239] width 16 height 16
click at [29, 152] on div at bounding box center [24, 152] width 16 height 16
click at [29, 240] on div at bounding box center [24, 239] width 16 height 16
click at [129, 397] on div "Eraser" at bounding box center [124, 476] width 44 height 16
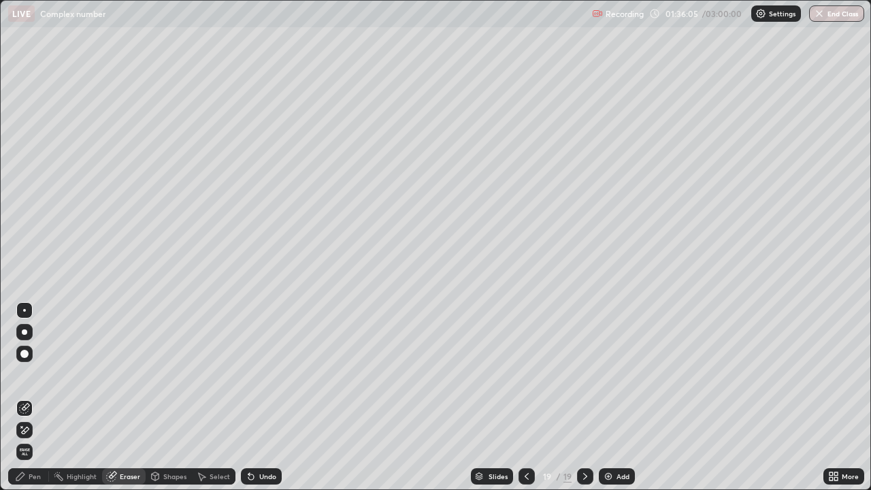
click at [32, 397] on div "Pen" at bounding box center [35, 476] width 12 height 7
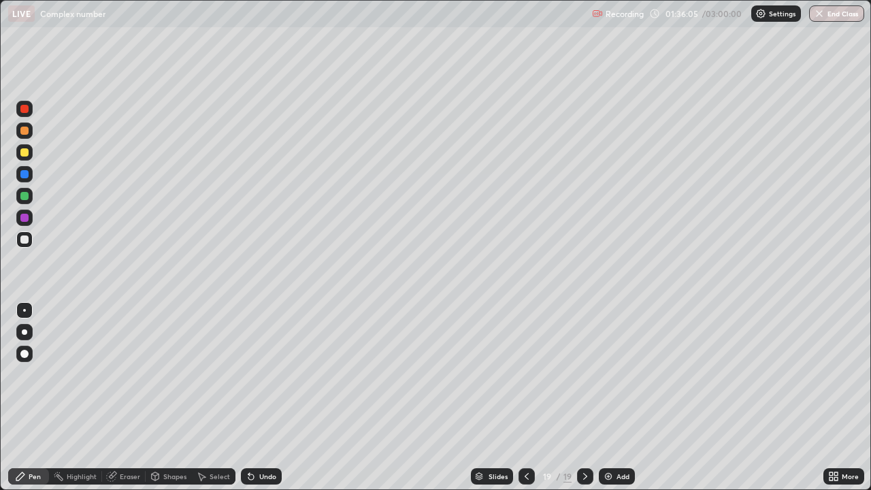
click at [26, 197] on div at bounding box center [24, 196] width 8 height 8
click at [132, 397] on div "Eraser" at bounding box center [130, 476] width 20 height 7
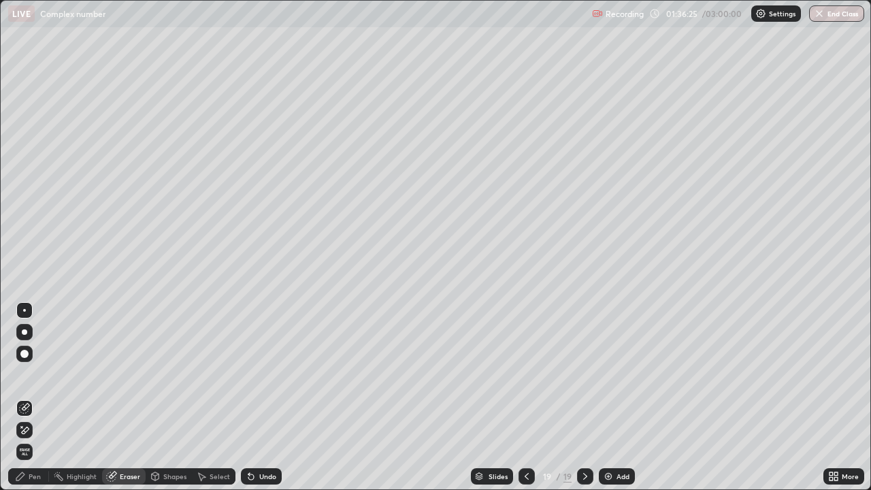
click at [37, 397] on div "Pen" at bounding box center [35, 476] width 12 height 7
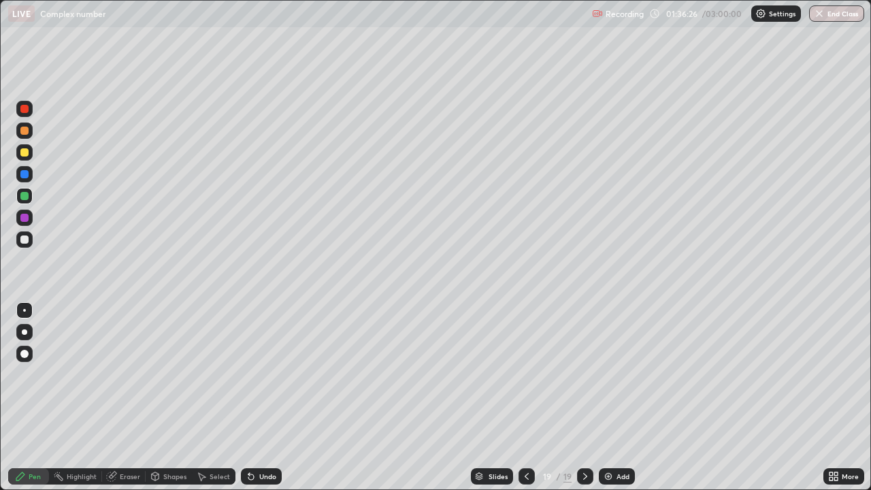
click at [25, 240] on div at bounding box center [24, 240] width 8 height 8
click at [119, 397] on div "Eraser" at bounding box center [124, 476] width 44 height 16
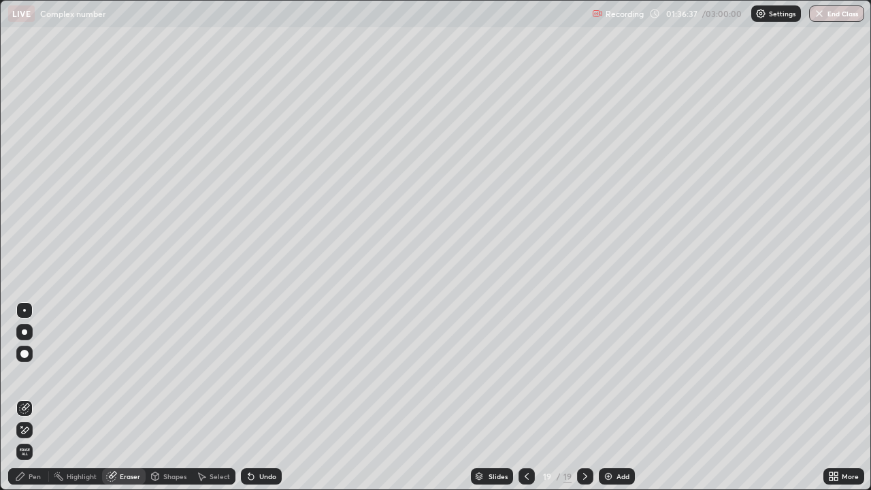
click at [35, 397] on div "Pen" at bounding box center [35, 476] width 12 height 7
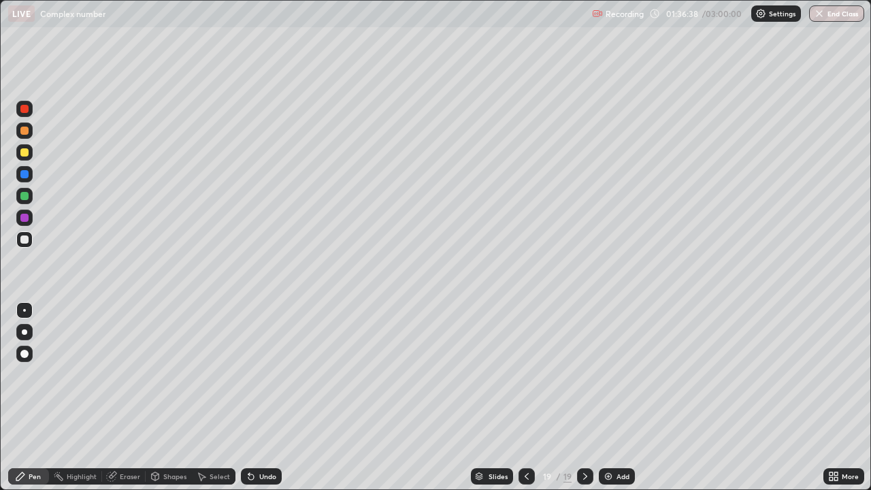
click at [27, 236] on div at bounding box center [24, 240] width 8 height 8
click at [527, 397] on div at bounding box center [527, 476] width 16 height 27
click at [584, 397] on icon at bounding box center [585, 476] width 11 height 11
click at [617, 397] on div "Add" at bounding box center [617, 476] width 36 height 16
click at [25, 153] on div at bounding box center [24, 152] width 8 height 8
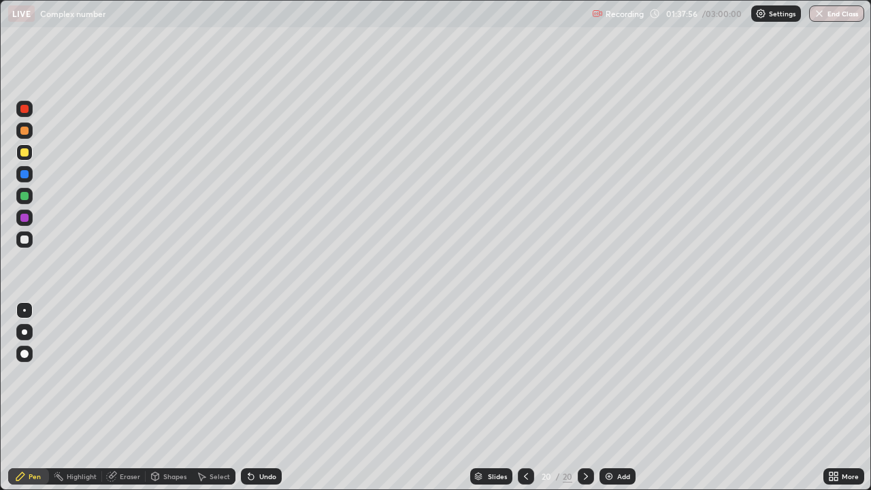
click at [127, 397] on div "Eraser" at bounding box center [124, 476] width 44 height 16
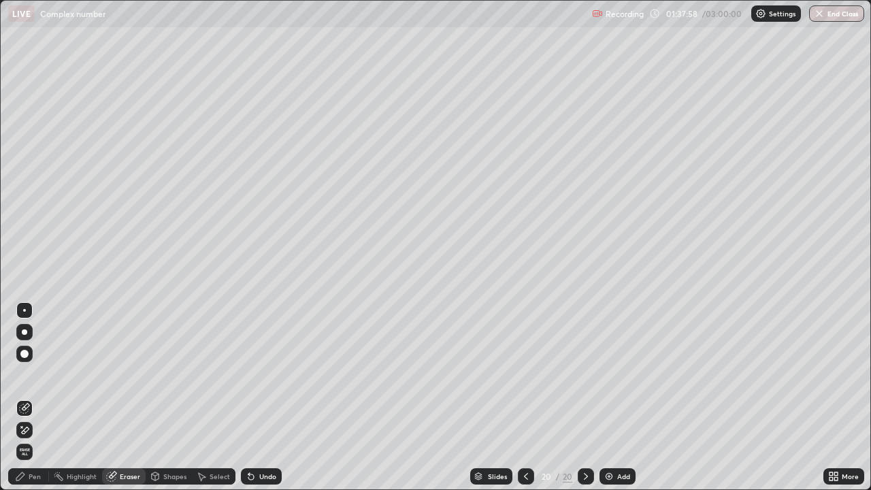
click at [35, 397] on div "Pen" at bounding box center [35, 476] width 12 height 7
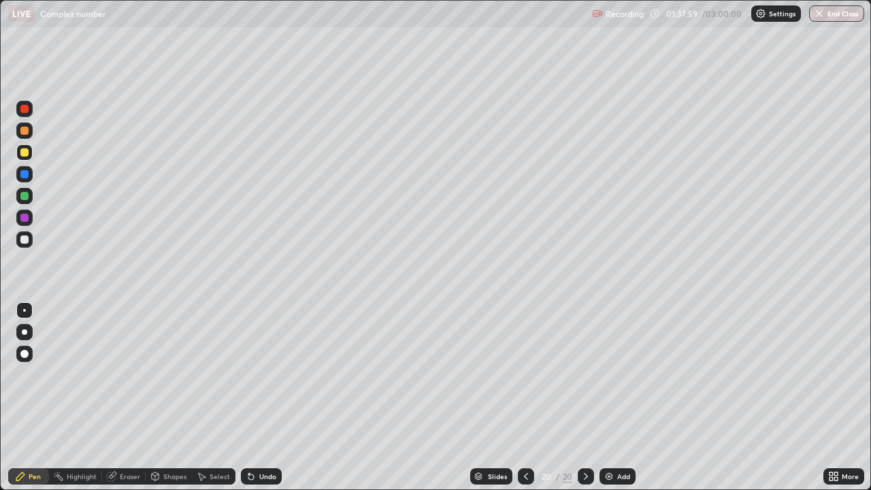
click at [28, 152] on div at bounding box center [24, 152] width 8 height 8
click at [25, 239] on div at bounding box center [24, 240] width 8 height 8
click at [128, 397] on div "Eraser" at bounding box center [130, 476] width 20 height 7
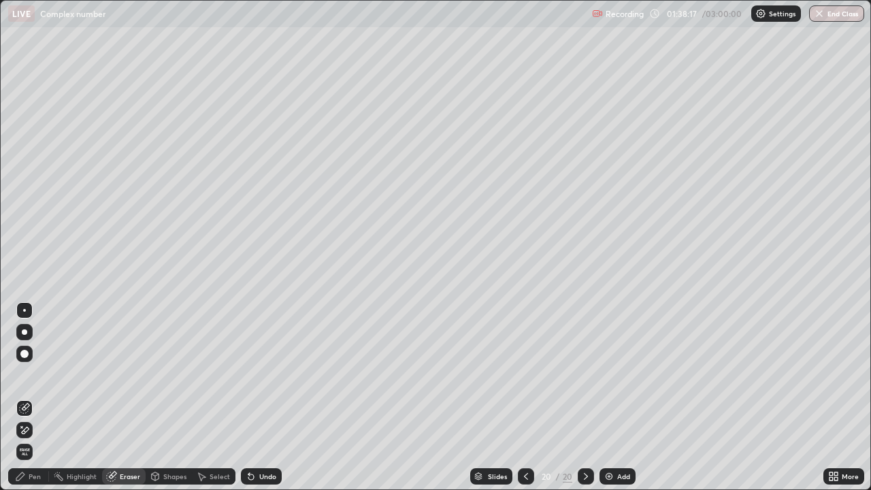
click at [40, 397] on div "Pen" at bounding box center [35, 476] width 12 height 7
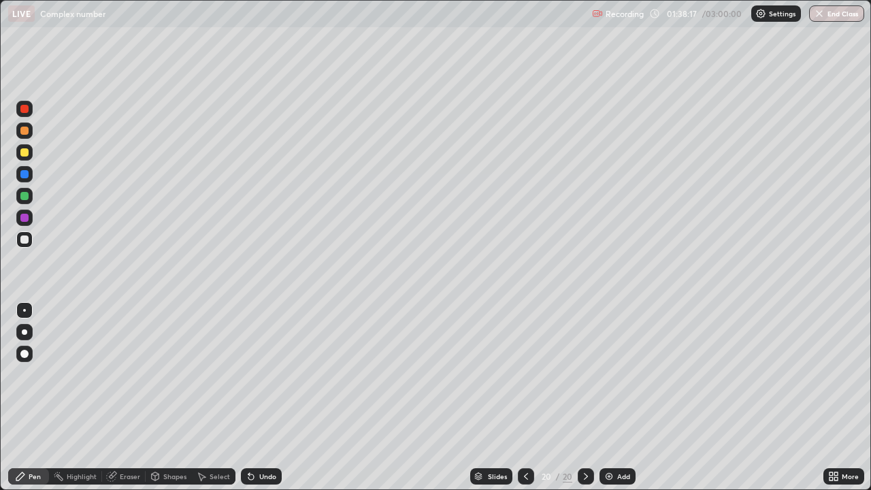
click at [27, 236] on div at bounding box center [24, 240] width 8 height 8
click at [22, 152] on div at bounding box center [24, 152] width 8 height 8
click at [27, 218] on div at bounding box center [24, 218] width 8 height 8
click at [22, 243] on div at bounding box center [24, 240] width 8 height 8
click at [126, 397] on div "Eraser" at bounding box center [124, 476] width 44 height 16
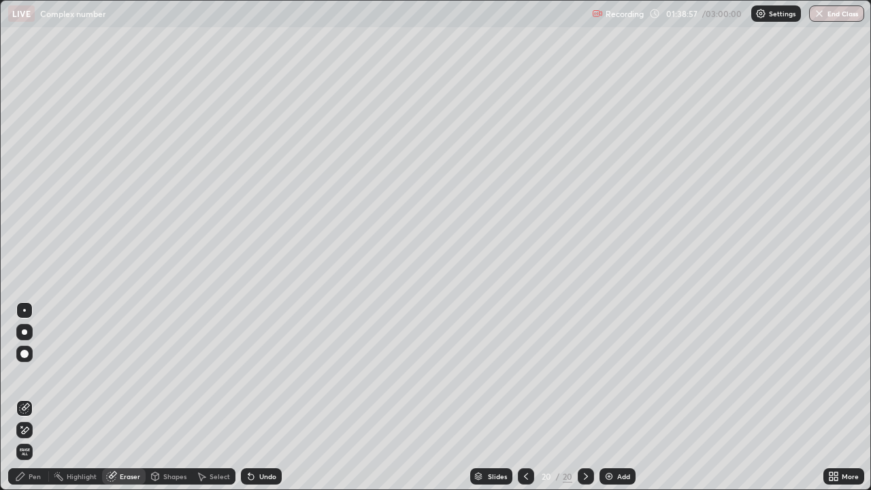
click at [35, 397] on div "Pen" at bounding box center [35, 476] width 12 height 7
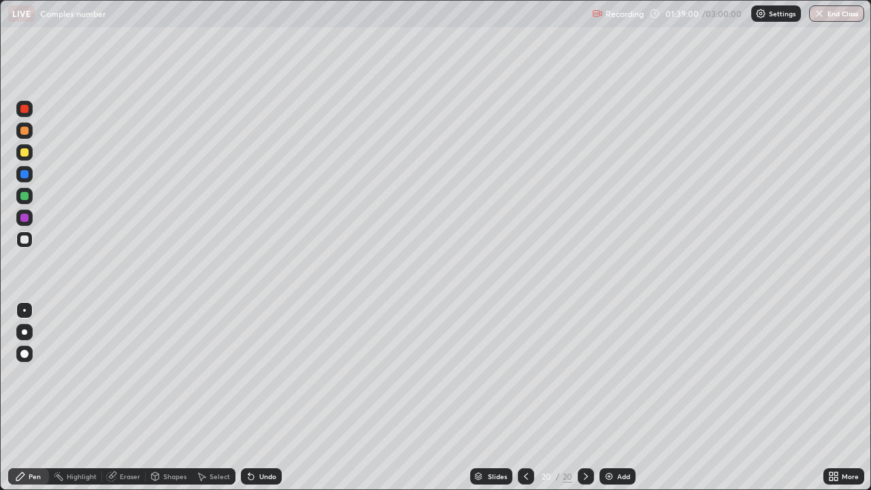
click at [27, 196] on div at bounding box center [24, 196] width 8 height 8
click at [22, 131] on div at bounding box center [24, 131] width 8 height 8
click at [120, 397] on div "Eraser" at bounding box center [124, 476] width 44 height 16
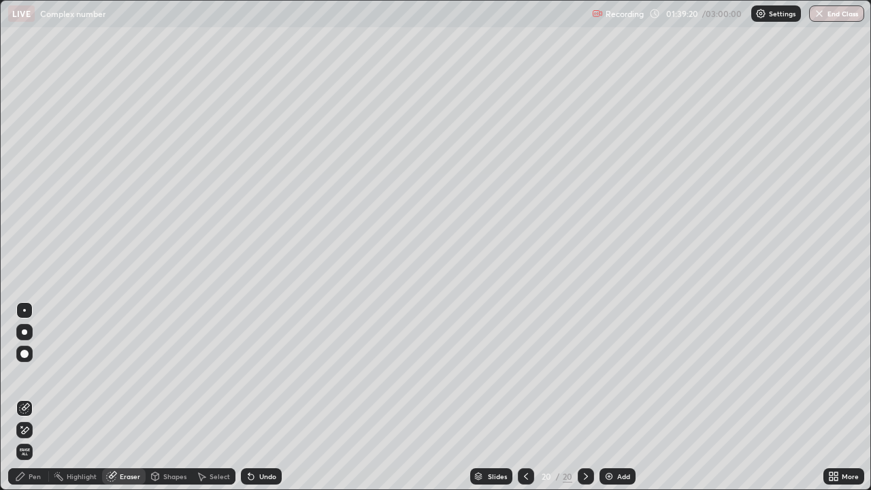
click at [39, 397] on div "Pen" at bounding box center [35, 476] width 12 height 7
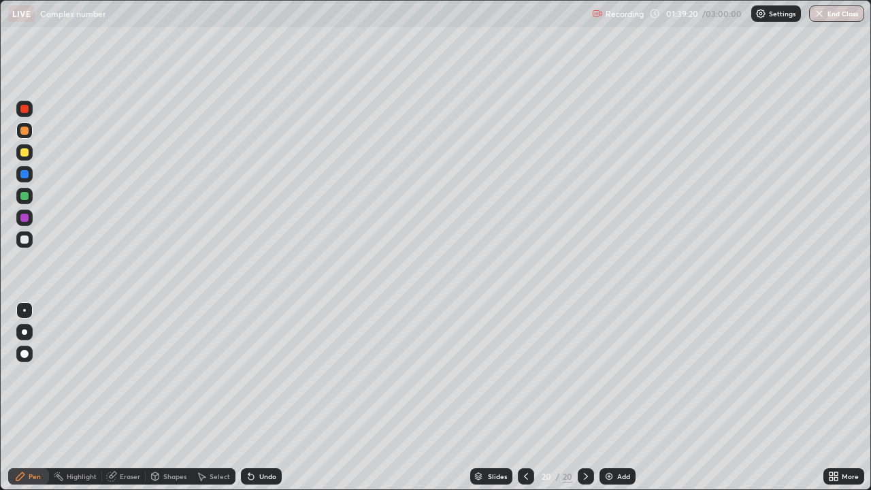
click at [26, 152] on div at bounding box center [24, 152] width 8 height 8
click at [31, 241] on div at bounding box center [24, 239] width 16 height 16
click at [131, 397] on div "Eraser" at bounding box center [130, 476] width 20 height 7
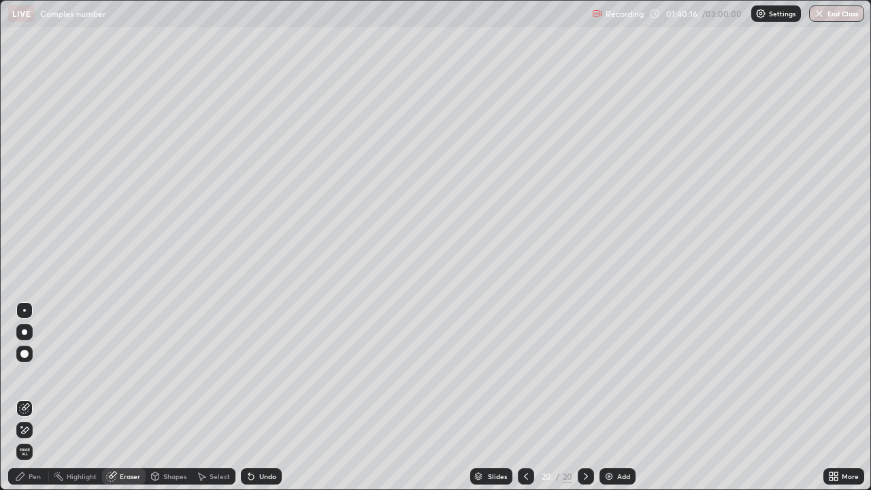
click at [39, 397] on div "Pen" at bounding box center [35, 476] width 12 height 7
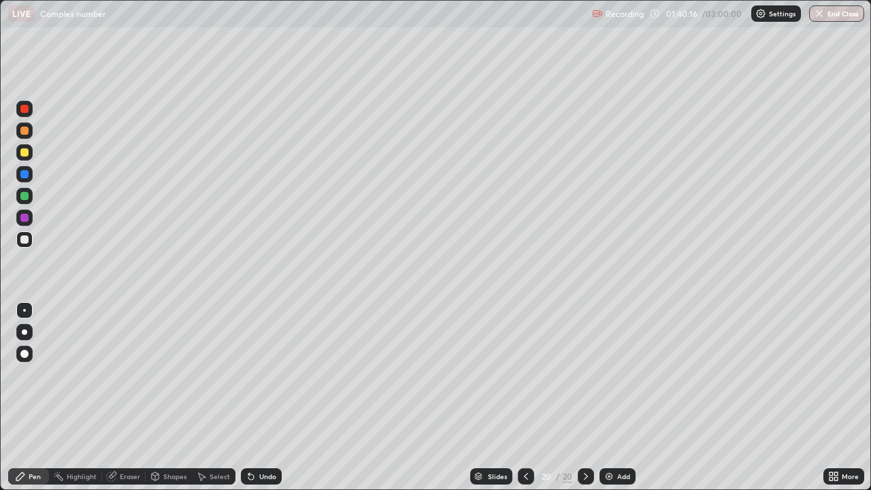
click at [30, 244] on div at bounding box center [24, 239] width 16 height 16
click at [130, 397] on div "Eraser" at bounding box center [130, 476] width 20 height 7
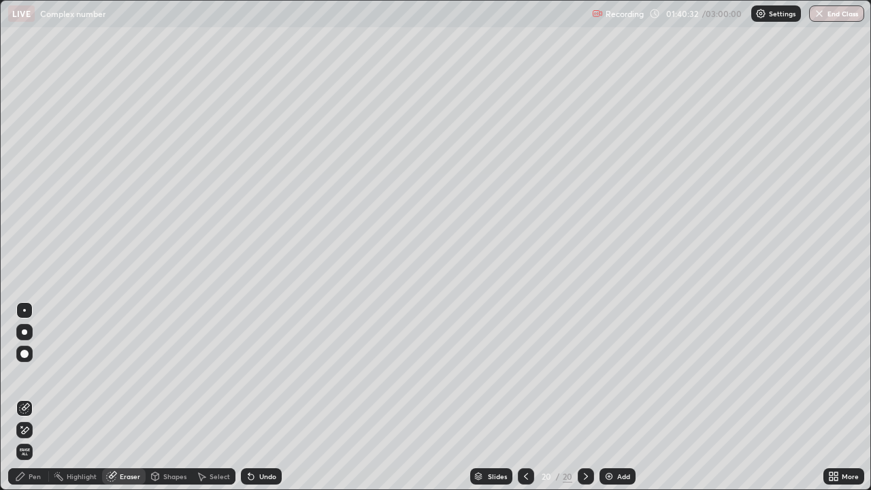
click at [35, 397] on div "Pen" at bounding box center [35, 476] width 12 height 7
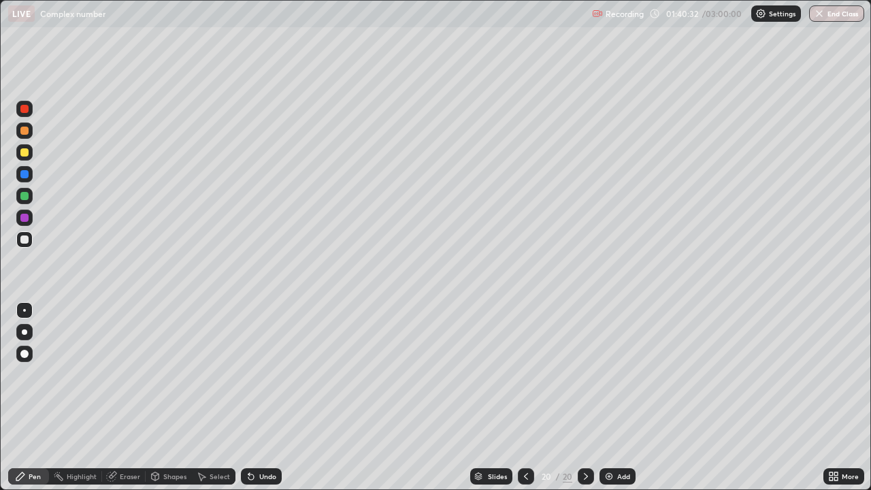
click at [31, 246] on div at bounding box center [24, 240] width 16 height 22
click at [29, 150] on div at bounding box center [24, 152] width 16 height 16
click at [25, 239] on div at bounding box center [24, 240] width 8 height 8
click at [138, 397] on div "Eraser" at bounding box center [130, 476] width 20 height 7
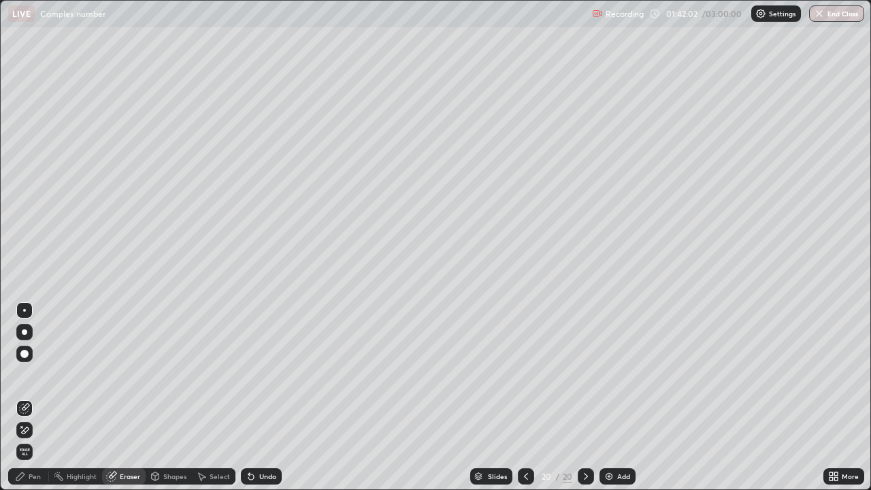
click at [37, 397] on div "Pen" at bounding box center [35, 476] width 12 height 7
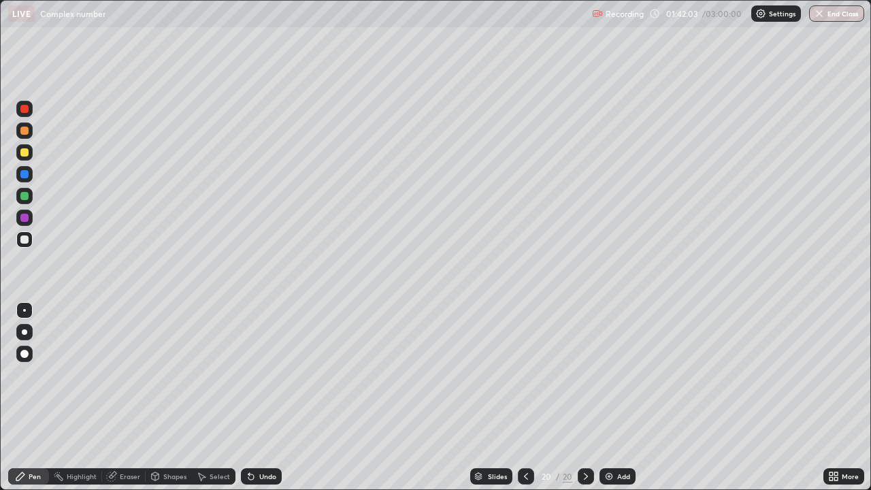
click at [28, 240] on div at bounding box center [24, 240] width 8 height 8
click at [24, 244] on div at bounding box center [24, 239] width 16 height 16
click at [25, 131] on div at bounding box center [24, 131] width 8 height 8
click at [32, 133] on div at bounding box center [24, 131] width 16 height 16
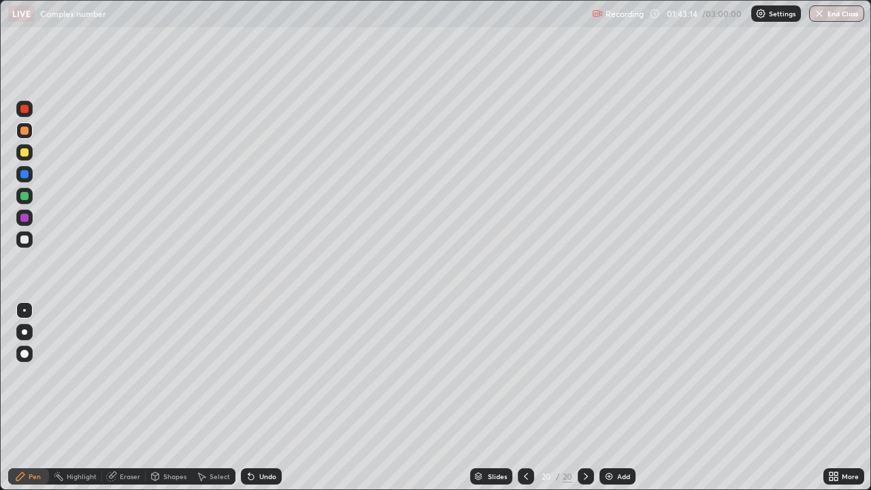
click at [605, 397] on img at bounding box center [609, 476] width 11 height 11
click at [27, 153] on div at bounding box center [24, 152] width 8 height 8
click at [25, 238] on div at bounding box center [24, 240] width 8 height 8
click at [137, 397] on div "Eraser" at bounding box center [124, 476] width 44 height 16
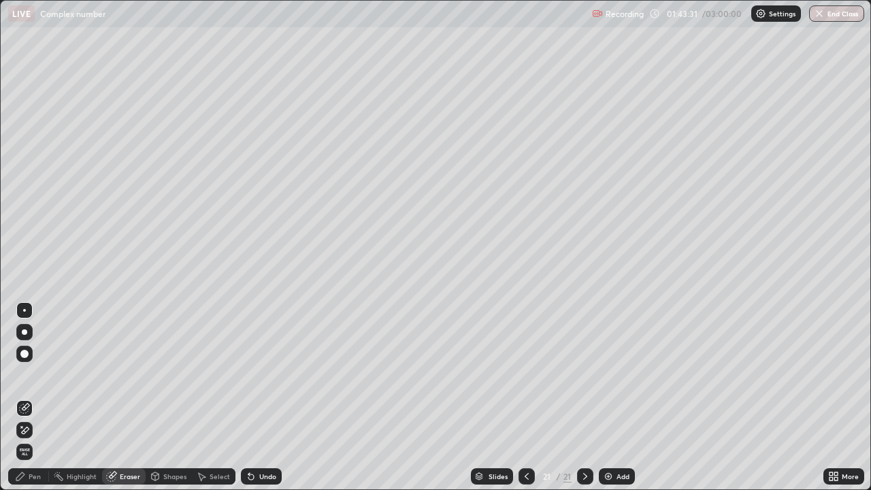
click at [39, 397] on div "Pen" at bounding box center [28, 476] width 41 height 16
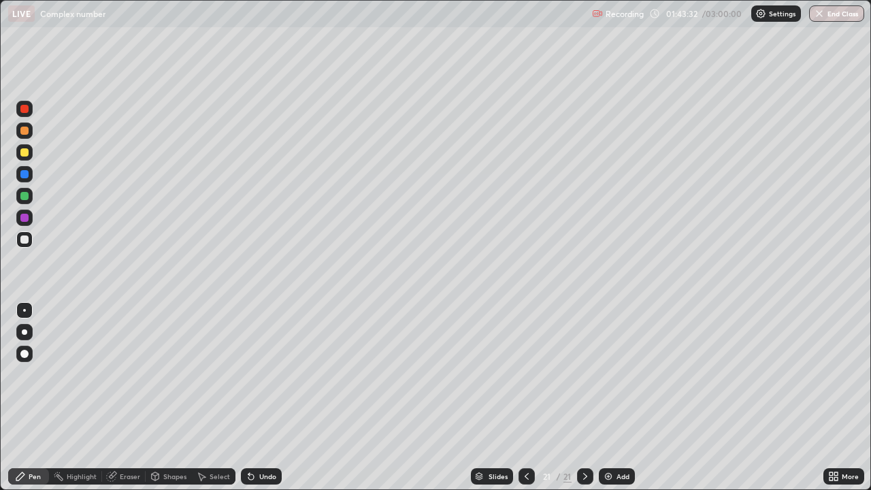
click at [26, 240] on div at bounding box center [24, 240] width 8 height 8
click at [115, 397] on icon at bounding box center [111, 476] width 11 height 11
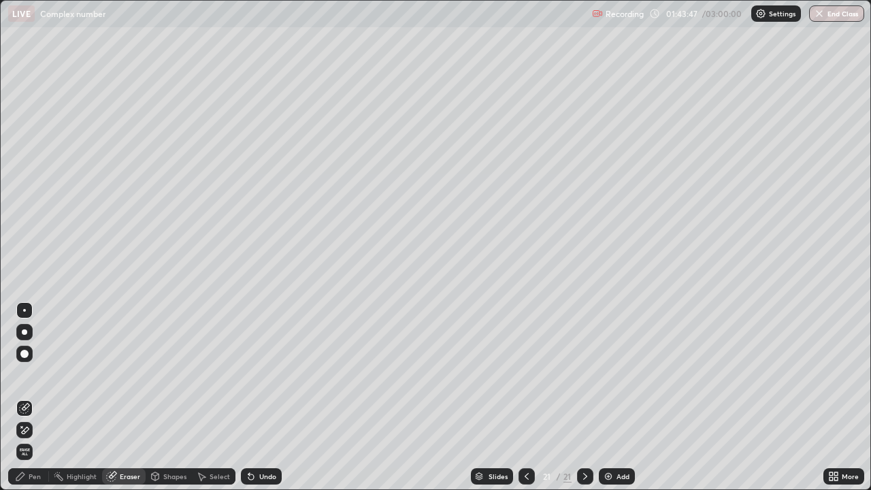
click at [38, 397] on div "Pen" at bounding box center [28, 476] width 41 height 16
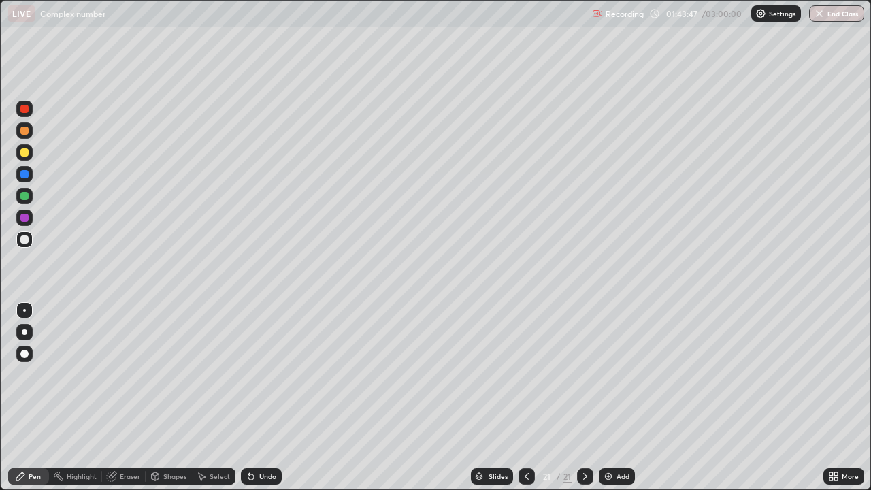
click at [25, 217] on div at bounding box center [24, 218] width 8 height 8
click at [29, 240] on div at bounding box center [24, 239] width 16 height 16
click at [122, 397] on div "Eraser" at bounding box center [130, 476] width 20 height 7
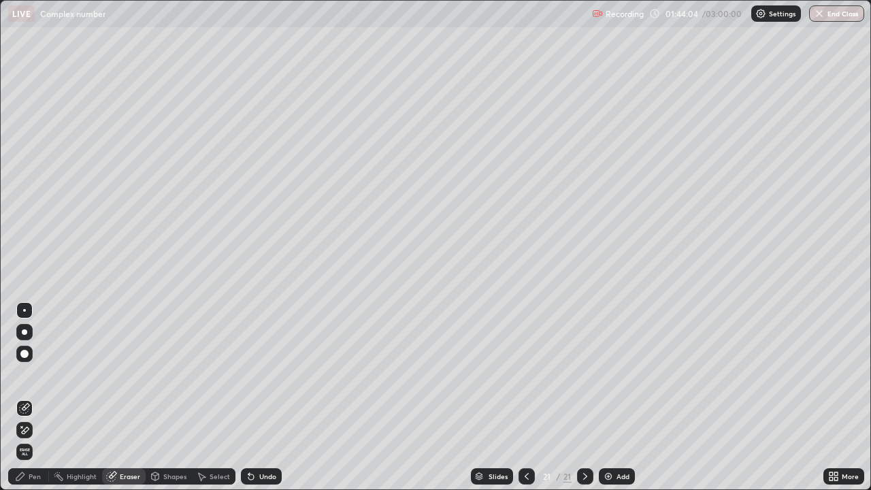
click at [38, 397] on div "Pen" at bounding box center [35, 476] width 12 height 7
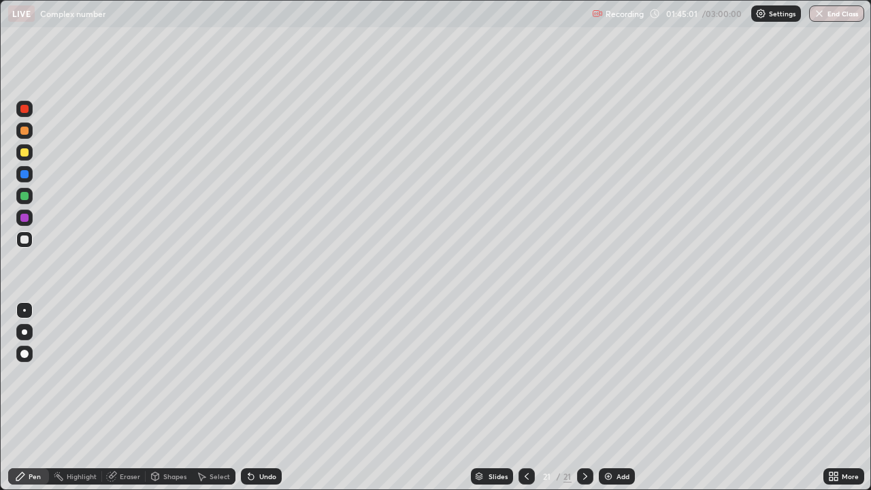
click at [525, 397] on icon at bounding box center [526, 476] width 11 height 11
click at [584, 397] on icon at bounding box center [585, 476] width 11 height 11
click at [130, 397] on div "Eraser" at bounding box center [130, 476] width 20 height 7
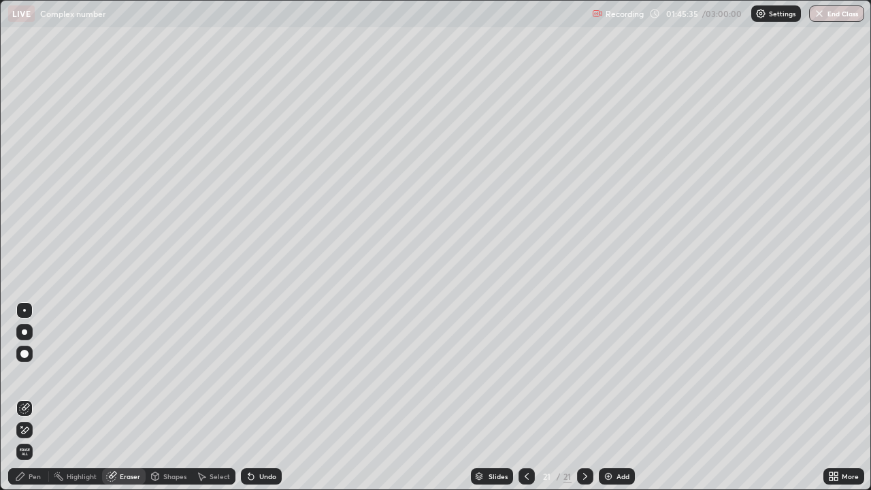
click at [44, 397] on div "Pen" at bounding box center [28, 476] width 41 height 16
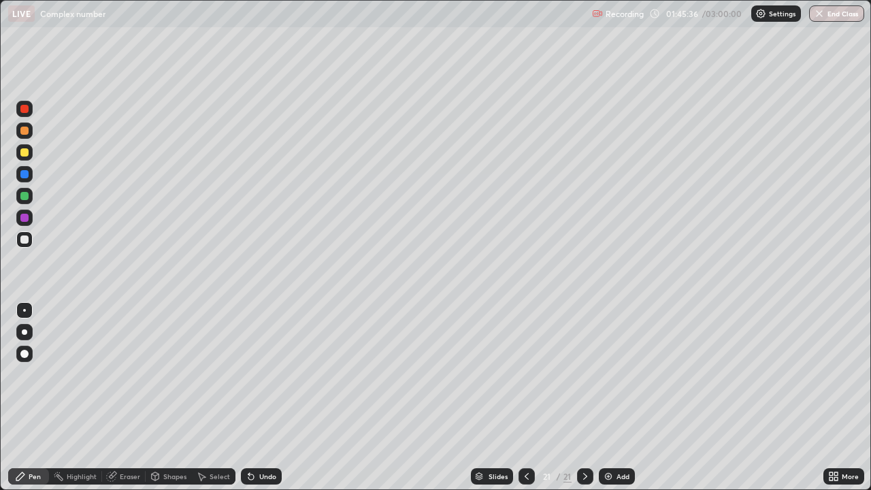
click at [27, 242] on div at bounding box center [24, 240] width 8 height 8
click at [21, 221] on div at bounding box center [24, 218] width 16 height 16
click at [25, 240] on div at bounding box center [24, 240] width 8 height 8
click at [136, 397] on div "Eraser" at bounding box center [130, 476] width 20 height 7
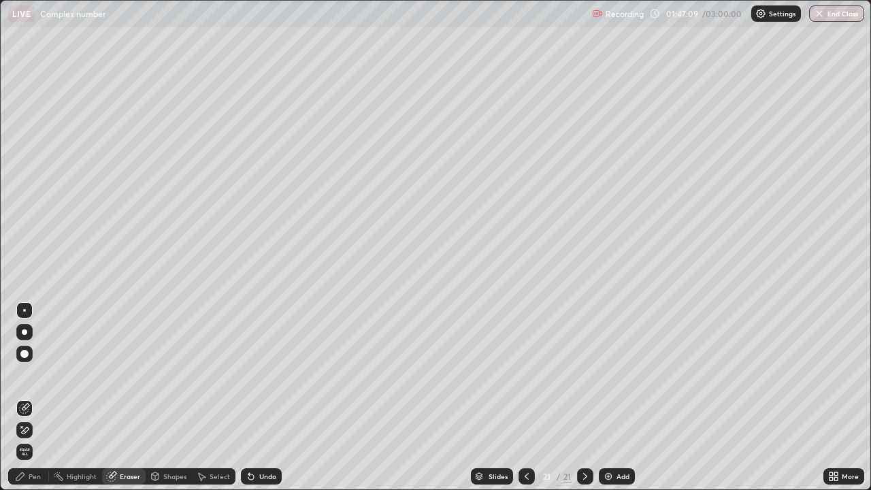
click at [39, 397] on div "Pen" at bounding box center [35, 476] width 12 height 7
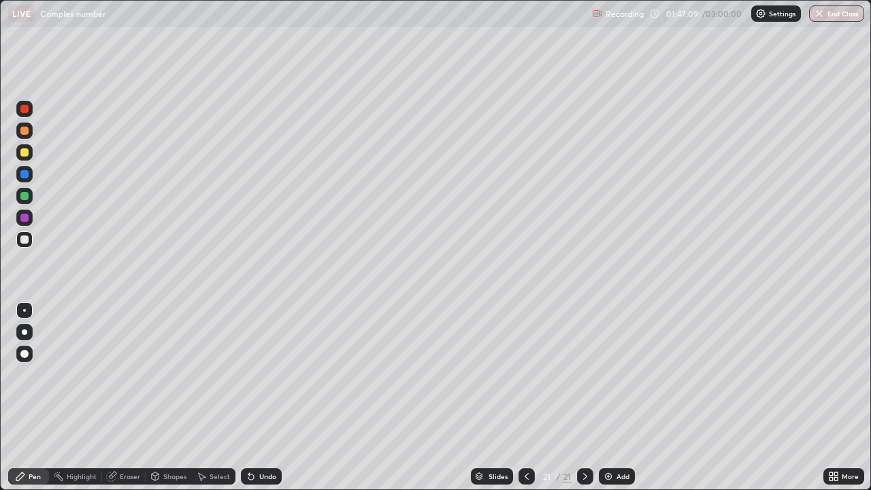
click at [31, 241] on div at bounding box center [24, 239] width 16 height 16
